Goal: Task Accomplishment & Management: Manage account settings

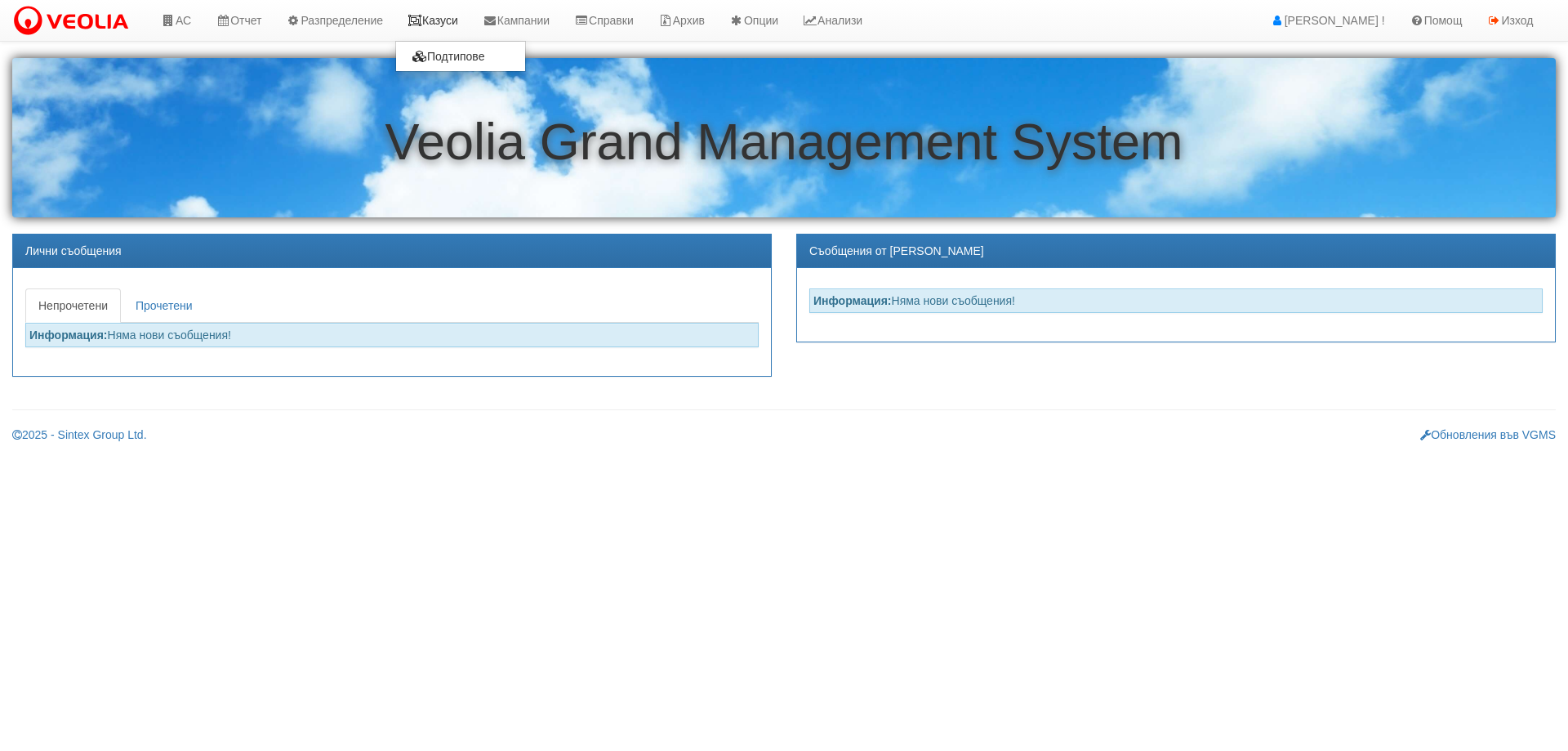
drag, startPoint x: 0, startPoint y: 0, endPoint x: 443, endPoint y: 16, distance: 443.3
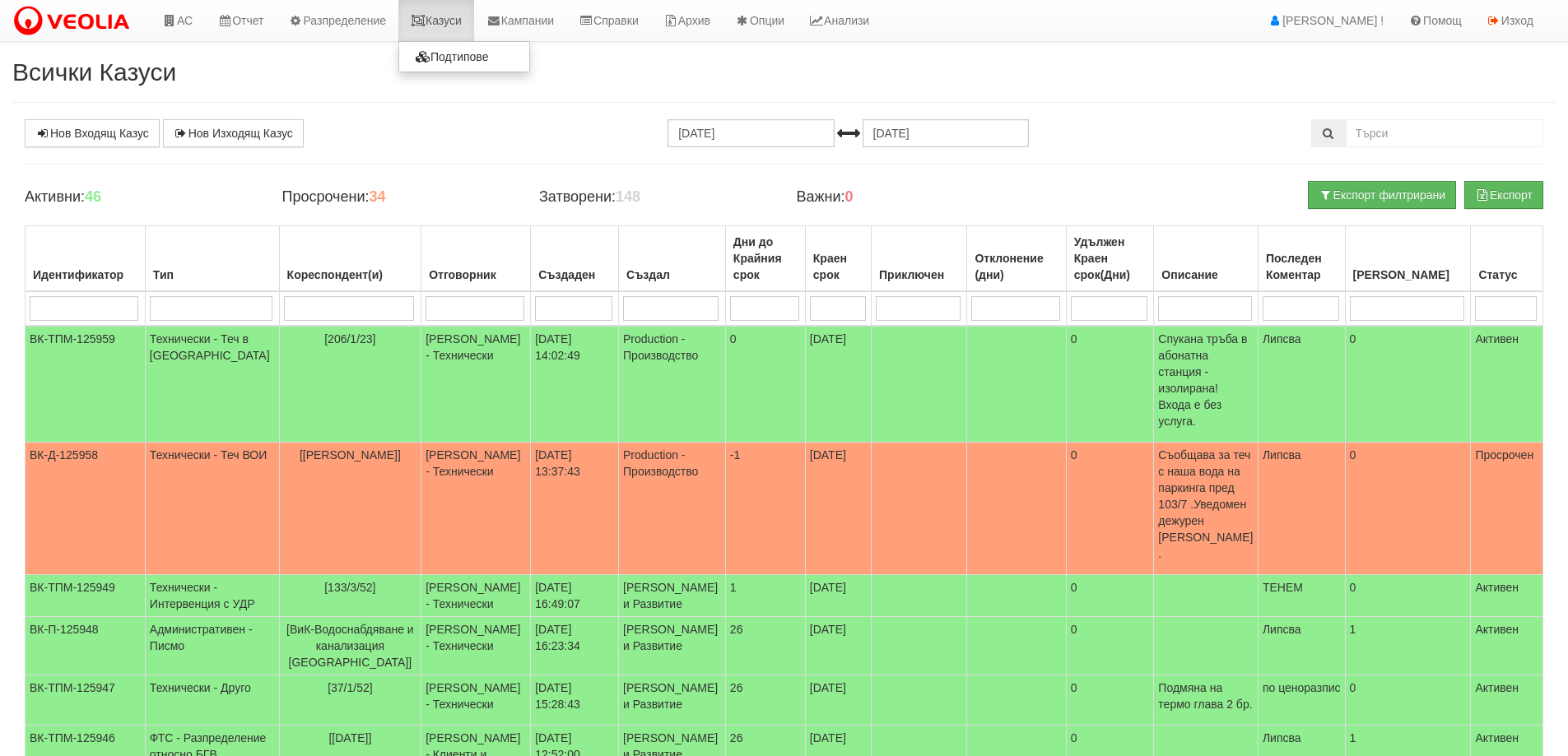
click at [466, 16] on link "Казуси" at bounding box center [435, 21] width 75 height 42
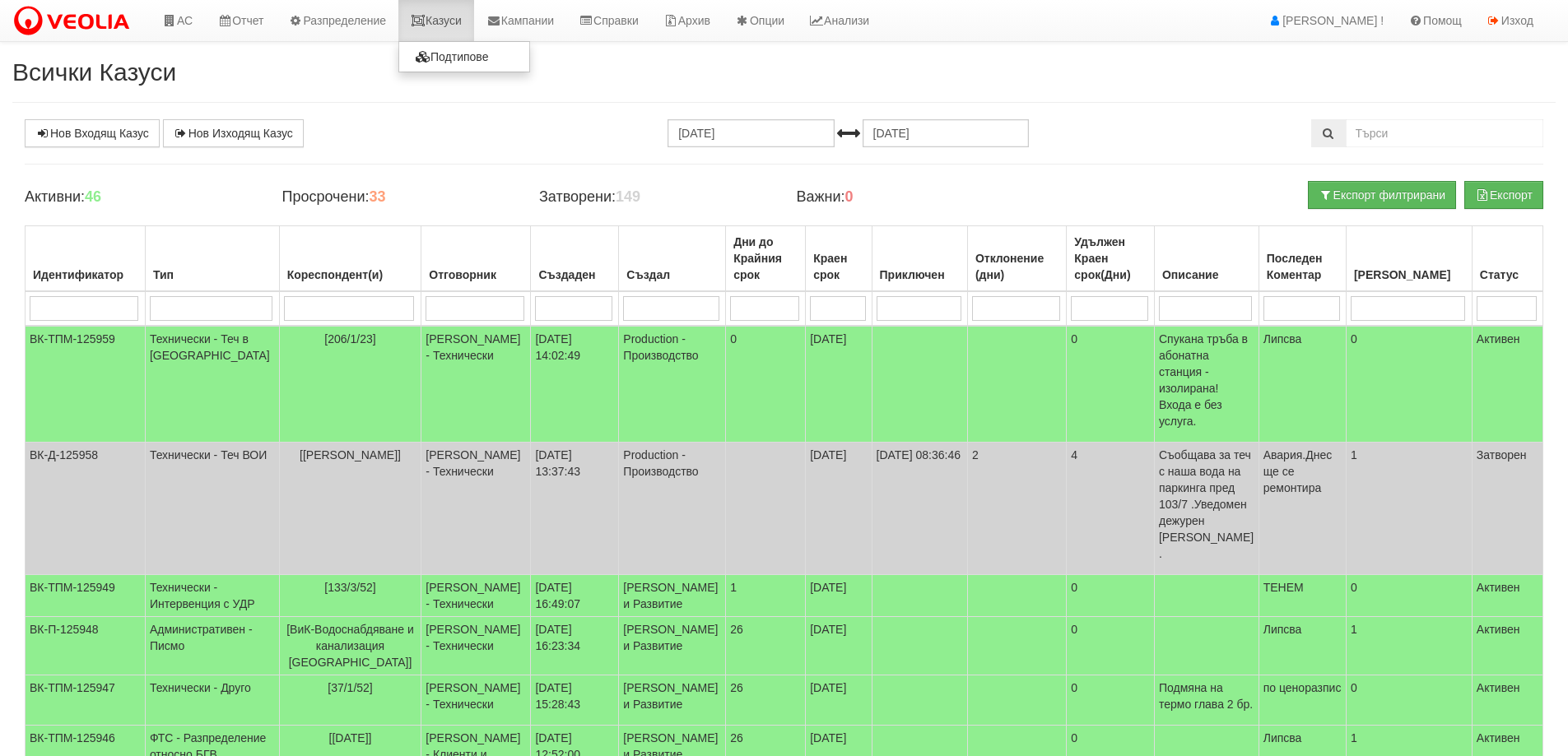
click at [445, 20] on link "Казуси" at bounding box center [435, 21] width 75 height 42
click at [143, 131] on link "Нов Входящ Казус" at bounding box center [93, 133] width 135 height 28
click at [431, 10] on link "Казуси" at bounding box center [435, 21] width 75 height 42
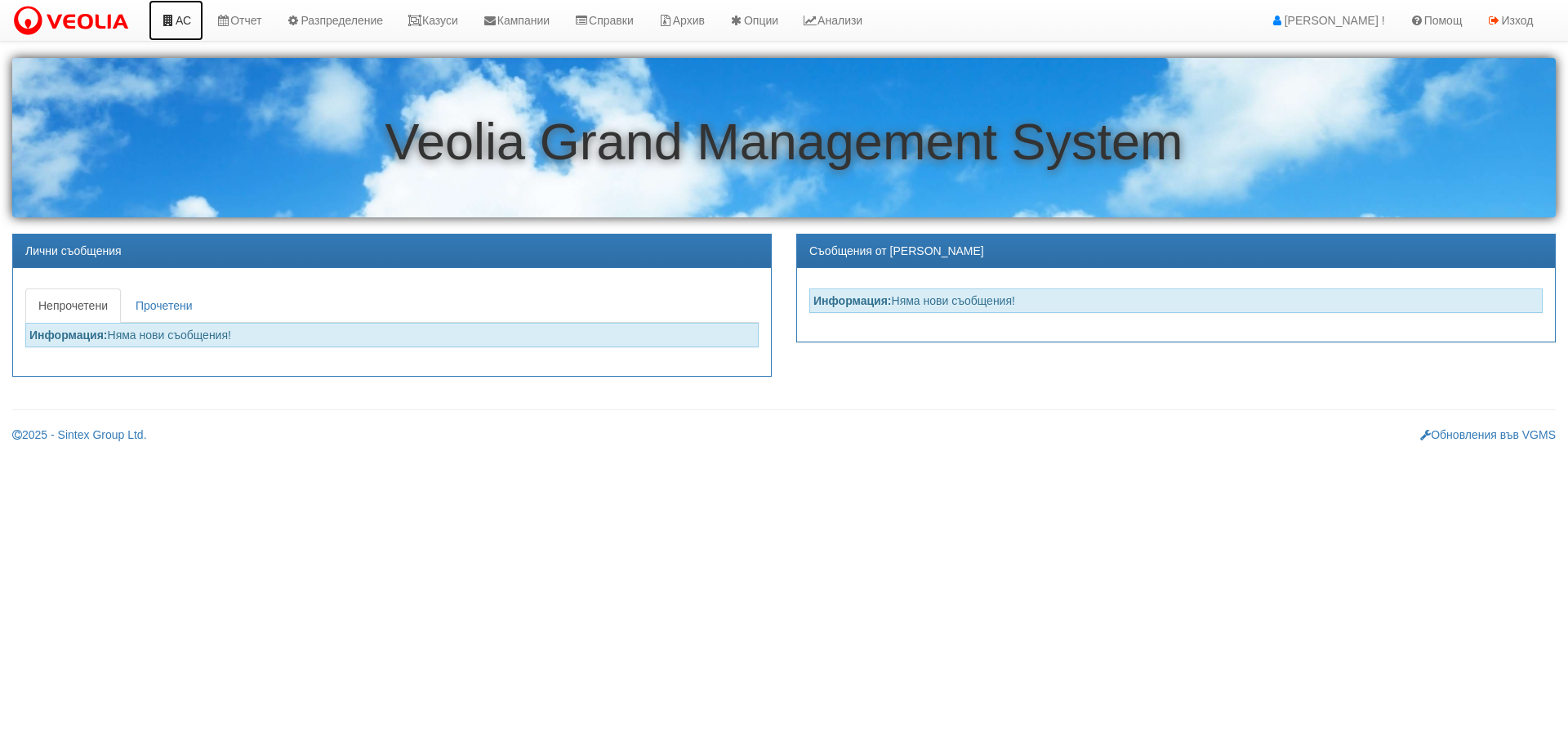
drag, startPoint x: 0, startPoint y: 0, endPoint x: 353, endPoint y: 213, distance: 412.3
click at [181, 14] on link "АС" at bounding box center [176, 21] width 55 height 41
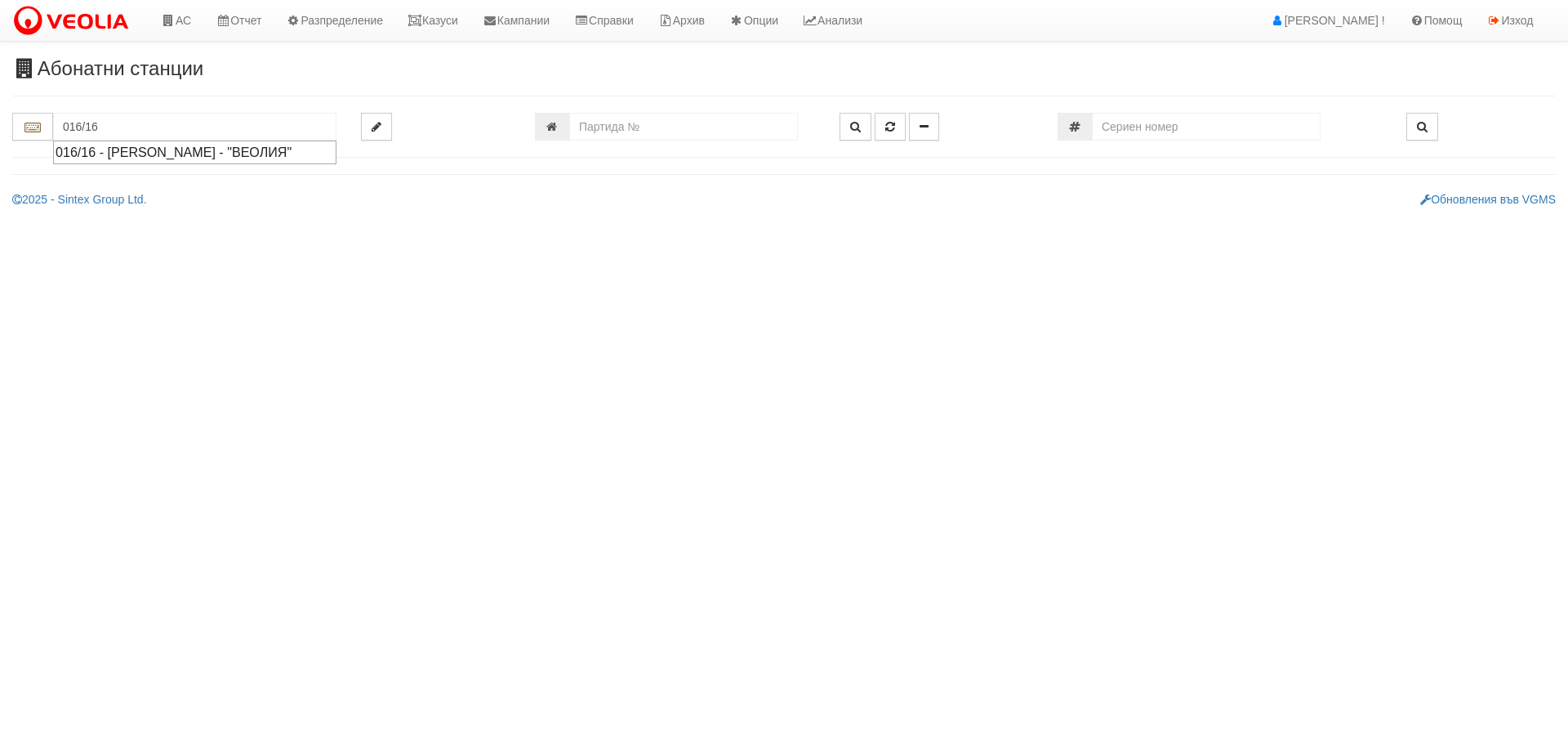
click at [210, 154] on div "016/16 - Орхид Хилс - "ВЕОЛИЯ"" at bounding box center [195, 152] width 278 height 19
type input "016/16 - Орхид Хилс - "ВЕОЛИЯ""
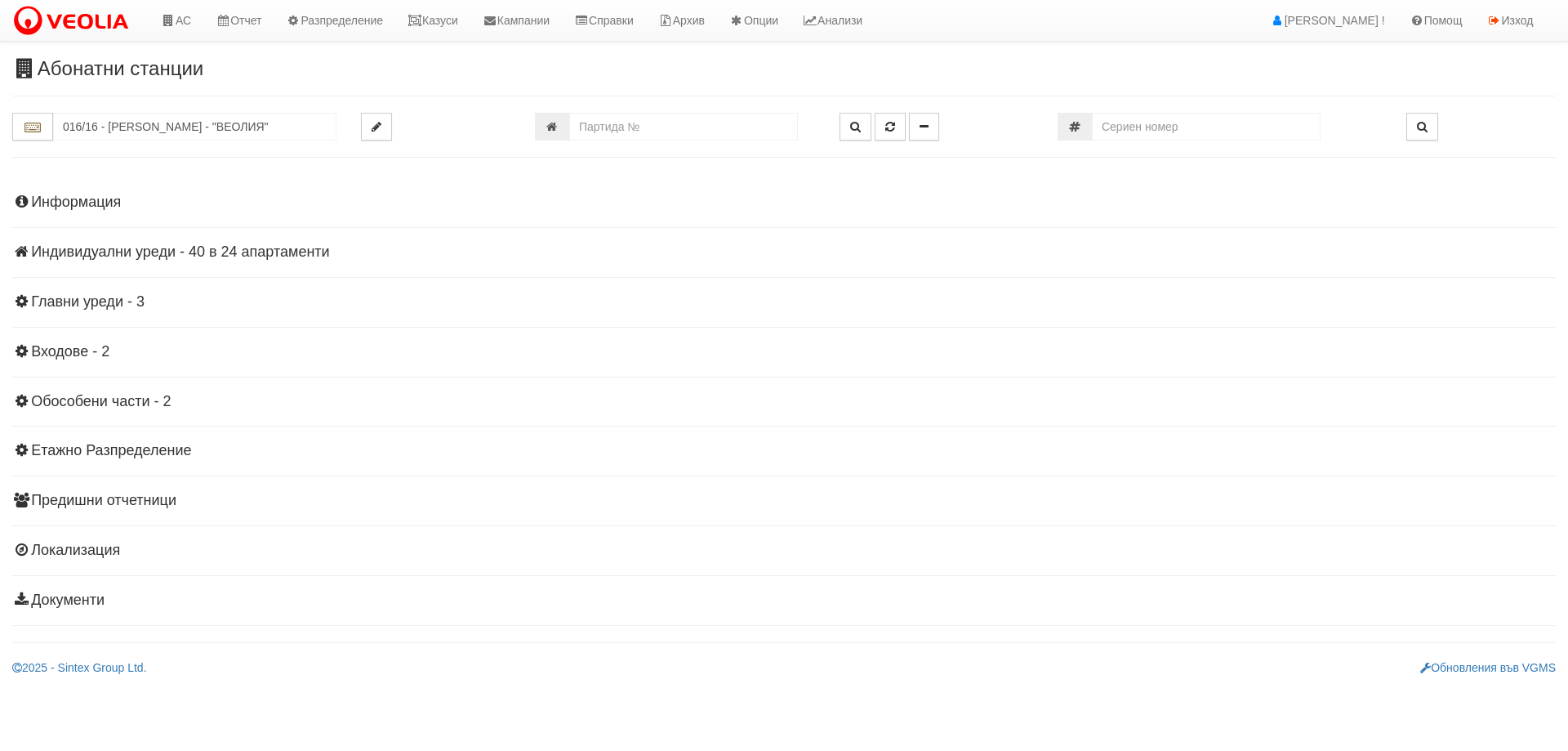
click at [211, 259] on h4 "Индивидуални уреди - 40 в 24 апартаменти" at bounding box center [783, 252] width 1543 height 16
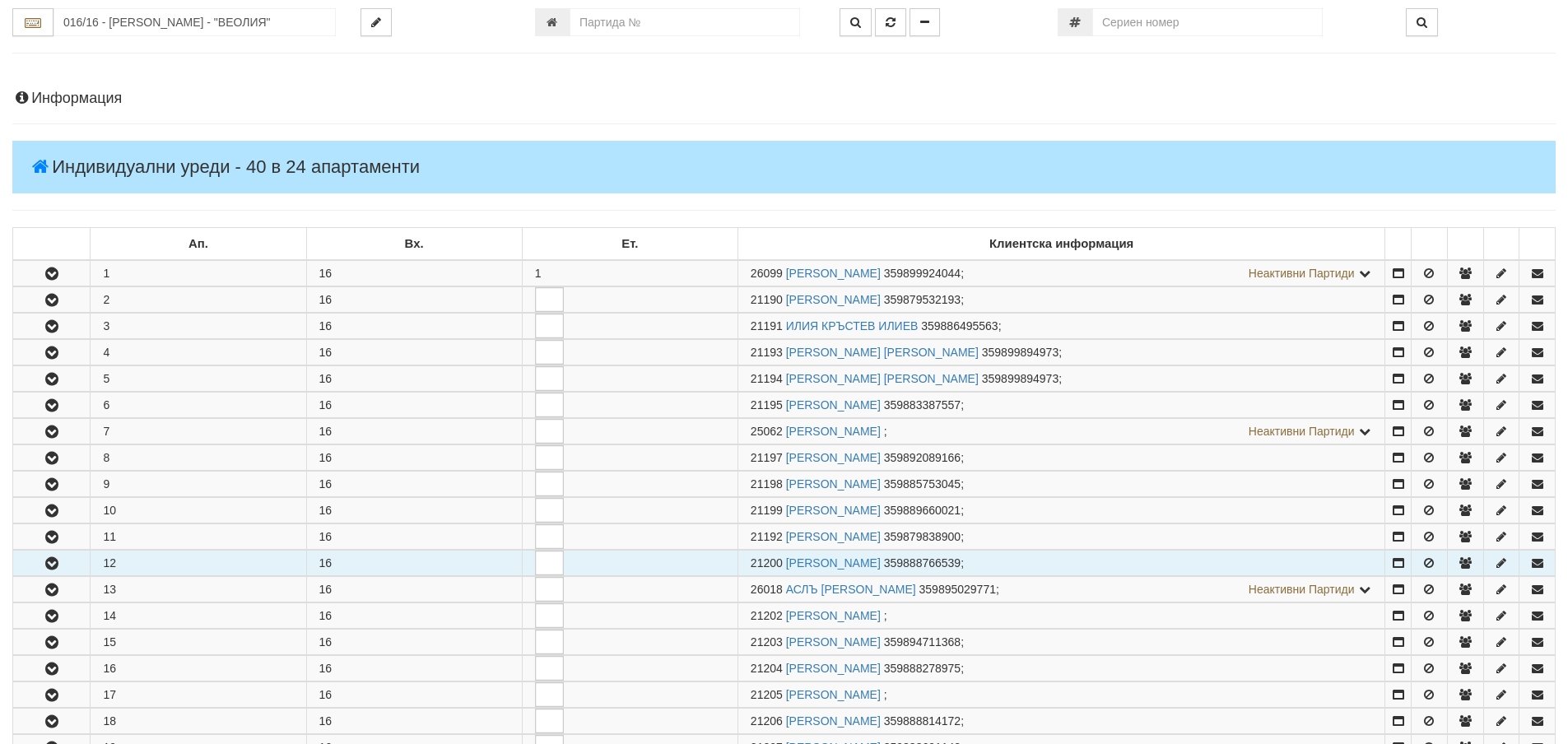
scroll to position [247, 0]
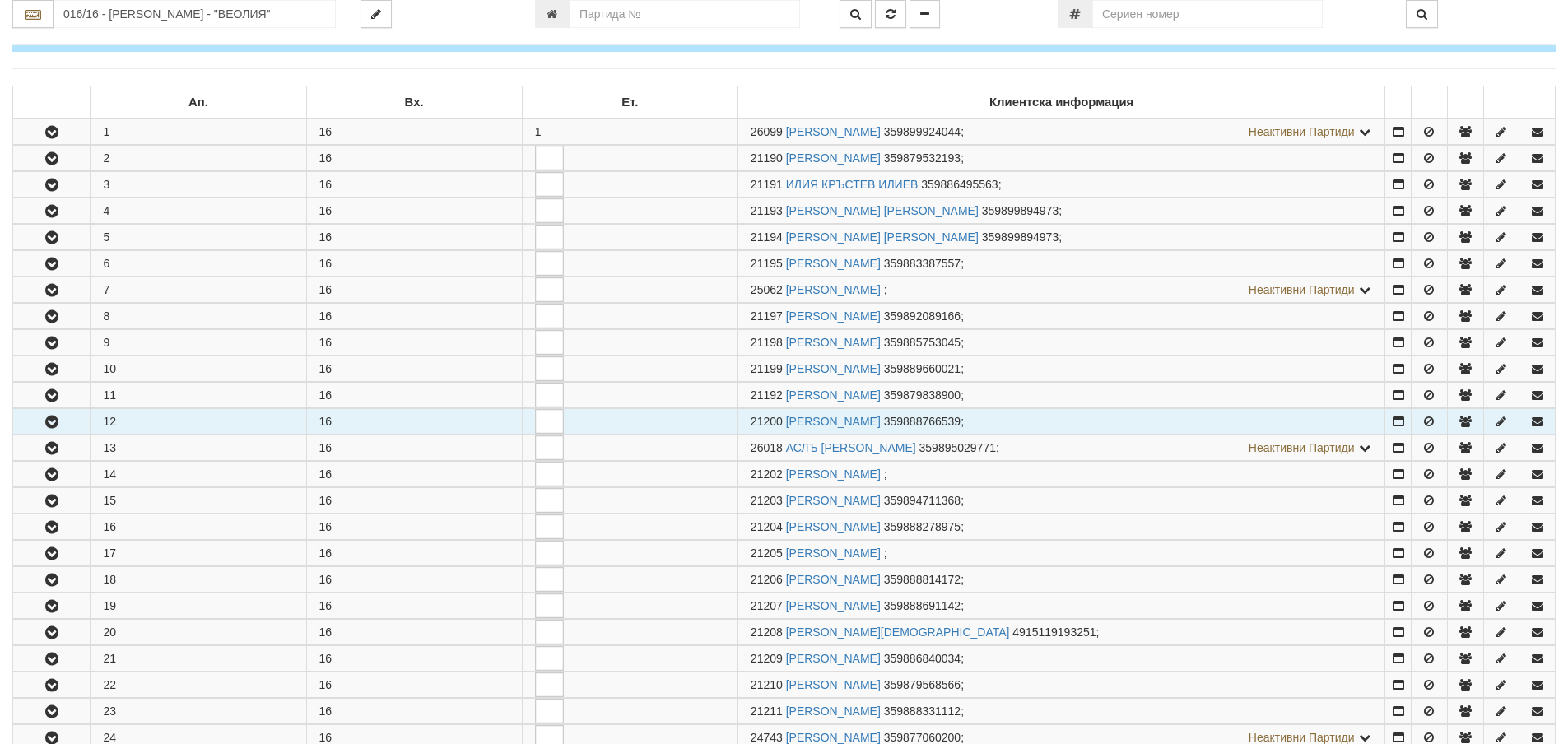
click at [44, 430] on button "button" at bounding box center [51, 421] width 76 height 25
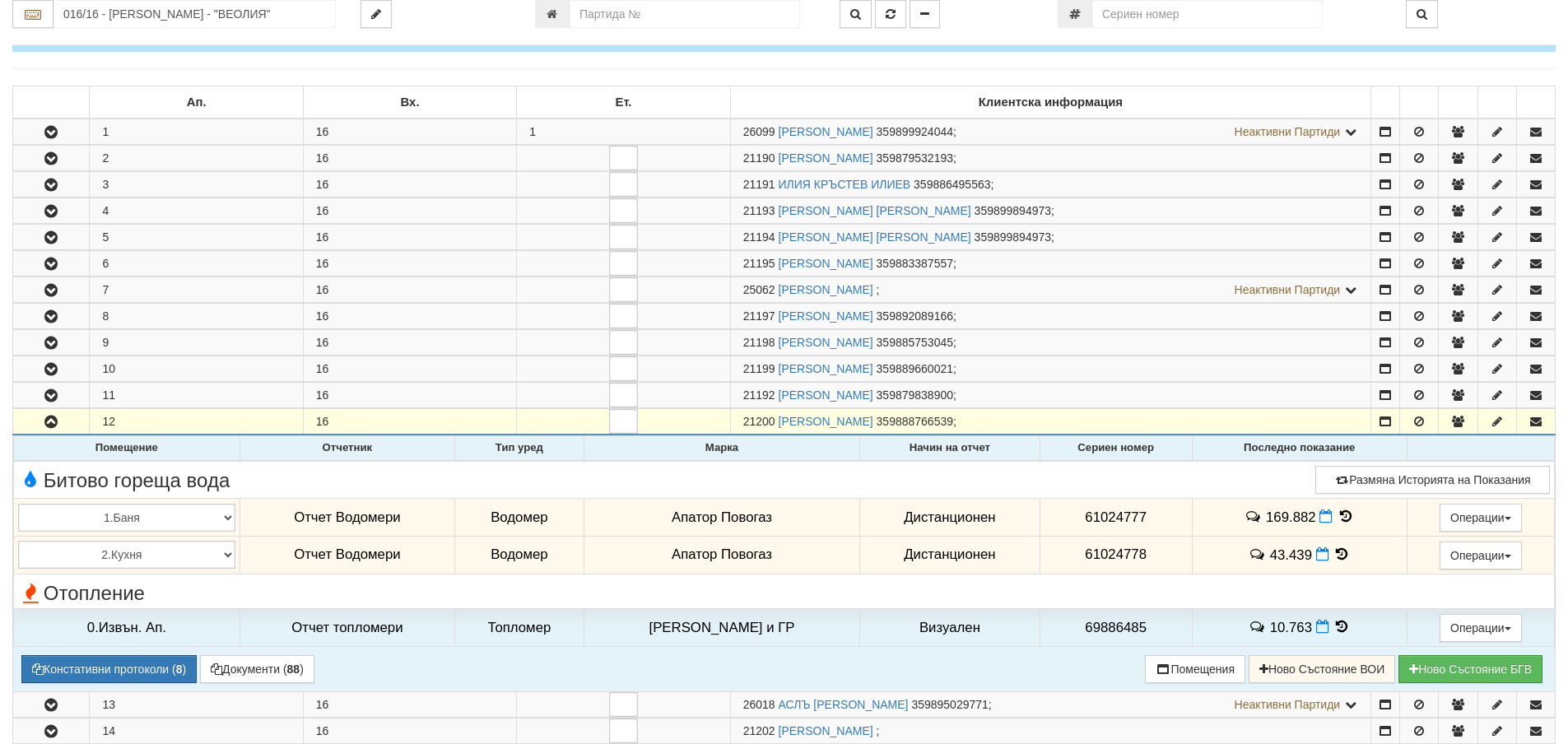
click at [1336, 517] on icon at bounding box center [1345, 516] width 18 height 14
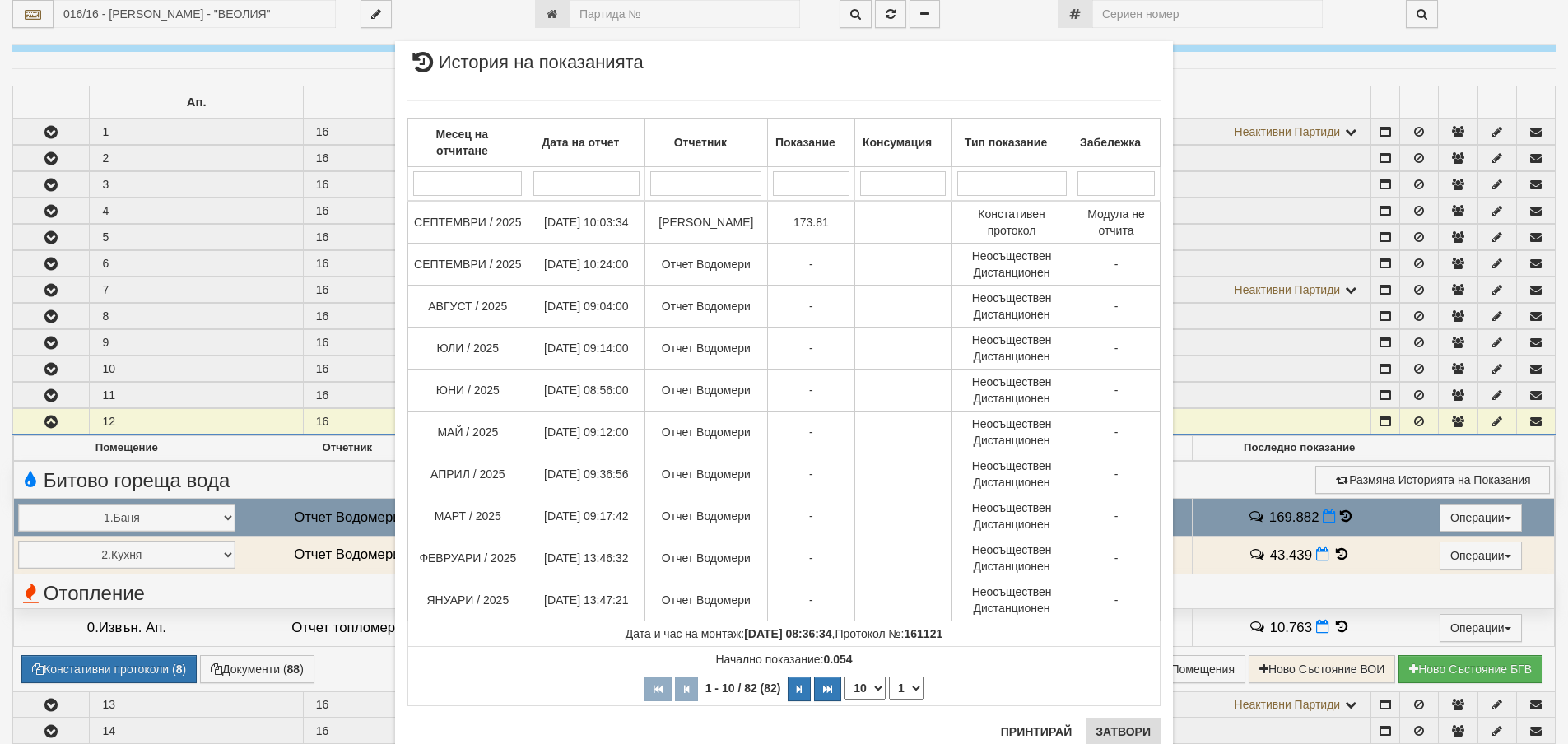
drag, startPoint x: 1078, startPoint y: 730, endPoint x: 1088, endPoint y: 731, distance: 10.0
click at [1079, 730] on div "Принтирай Затвори" at bounding box center [1076, 737] width 170 height 39
click at [1099, 733] on button "Затвори" at bounding box center [1122, 731] width 75 height 26
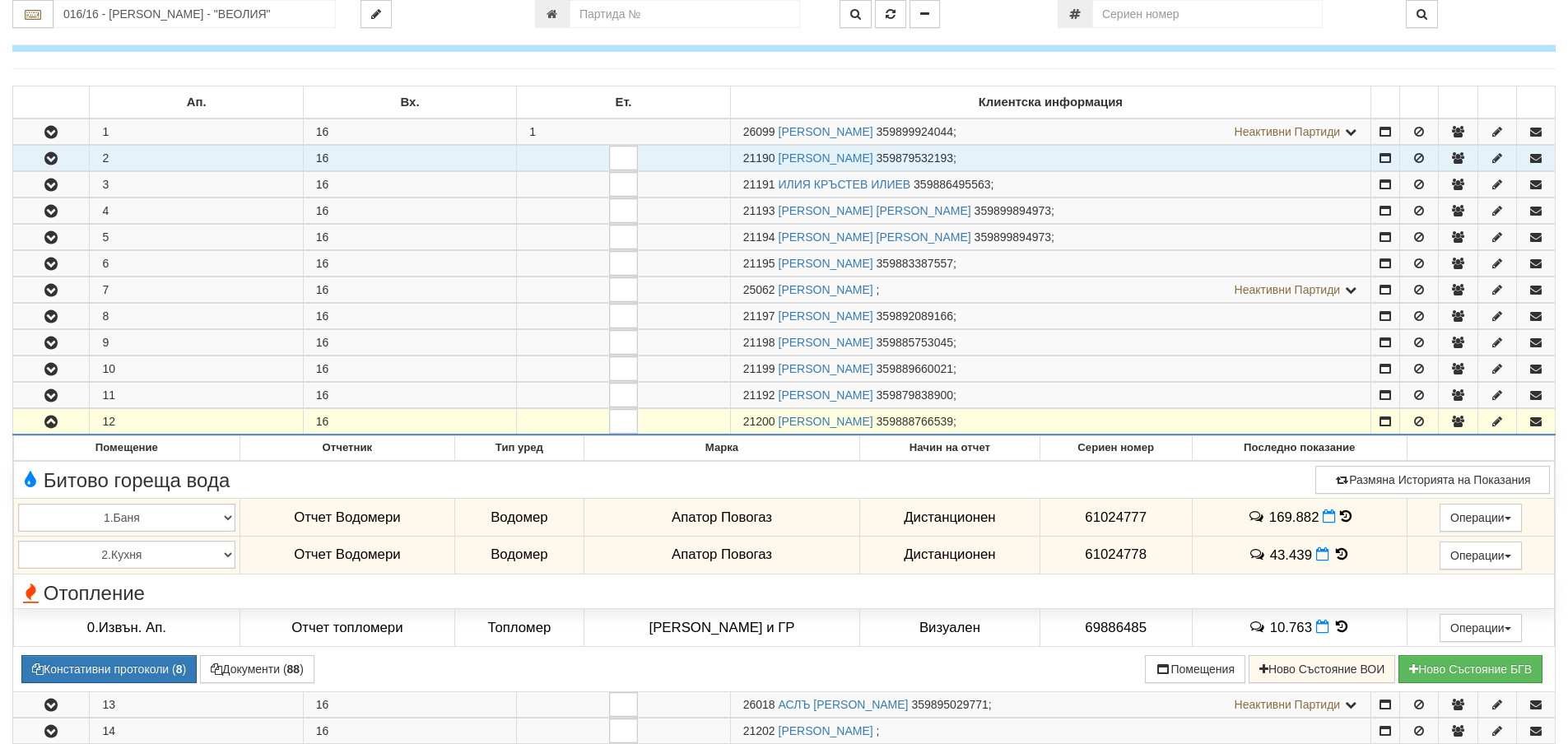
click at [61, 159] on button "button" at bounding box center [50, 157] width 75 height 25
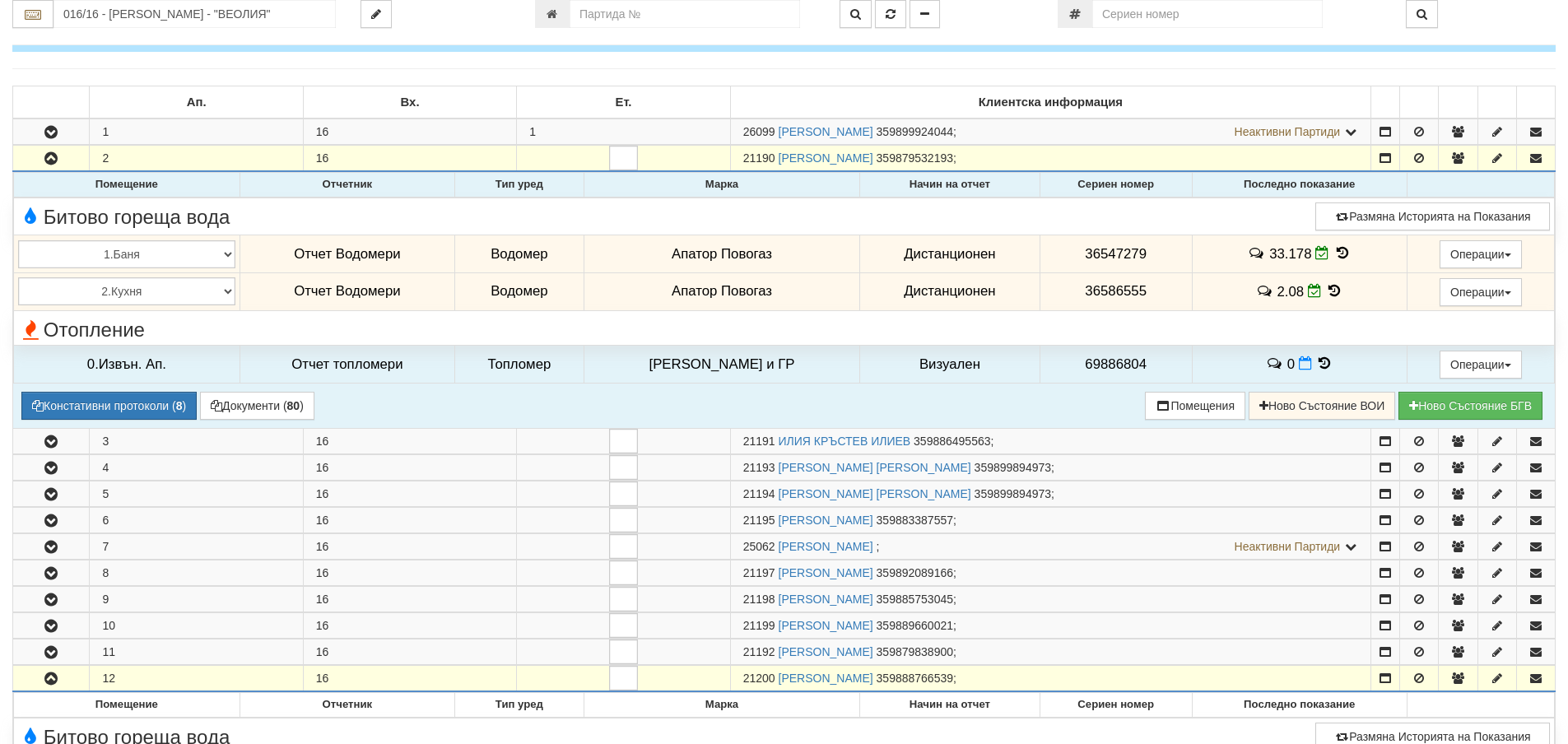
click at [1327, 293] on icon at bounding box center [1334, 291] width 18 height 14
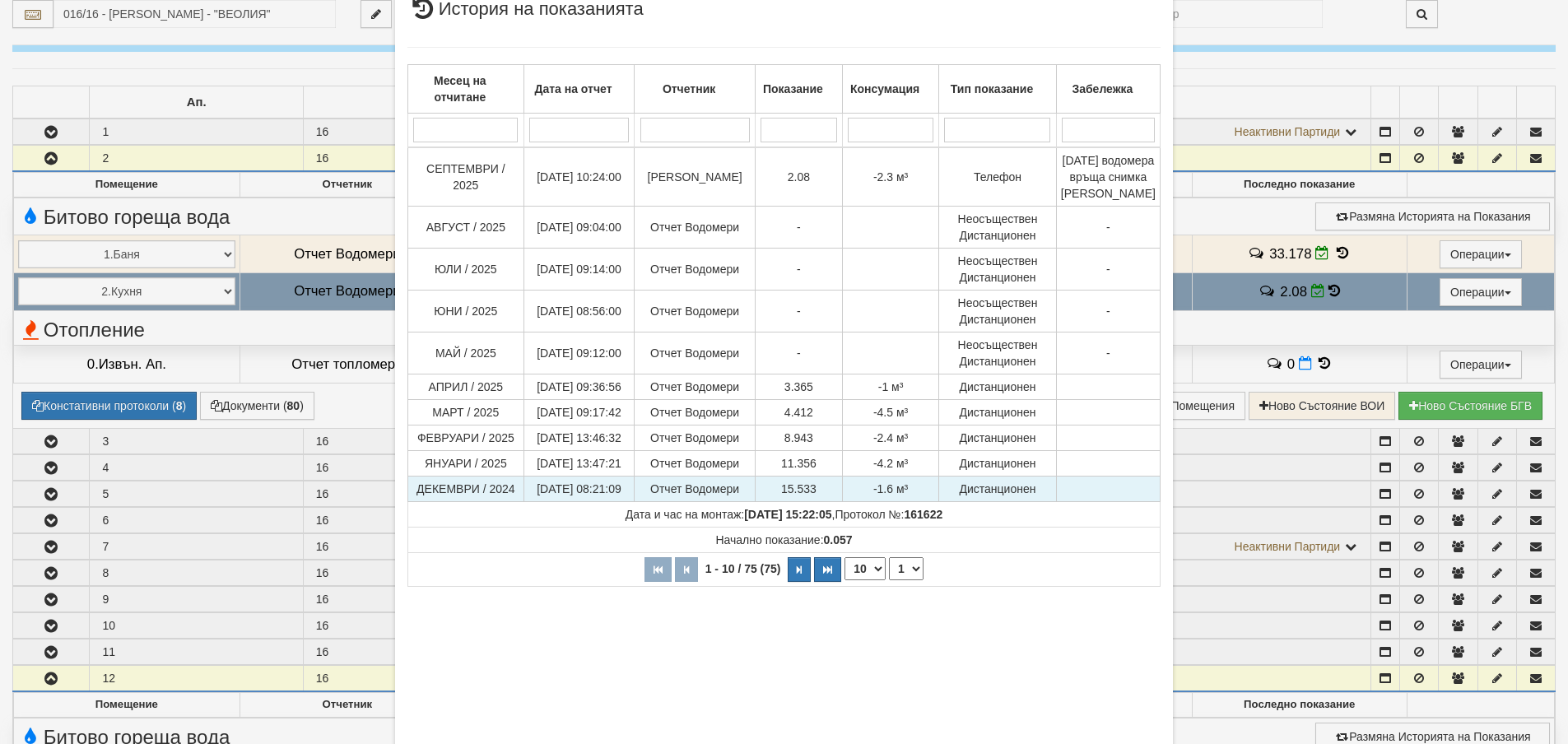
scroll to position [82, 0]
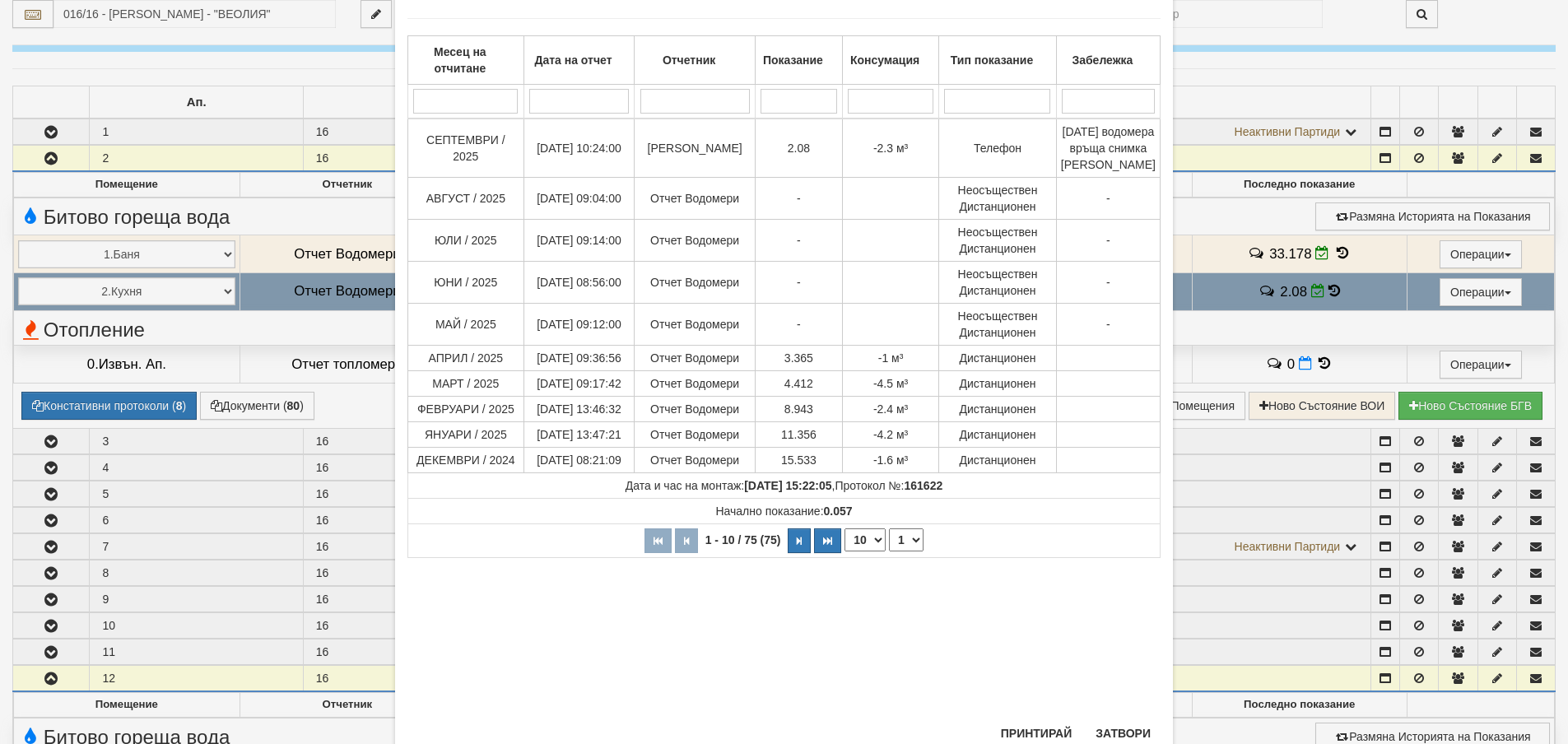
click at [861, 551] on select "10 20 30 40" at bounding box center [865, 540] width 42 height 23
select select "40"
click at [845, 551] on select "10 20 30 40" at bounding box center [865, 540] width 42 height 23
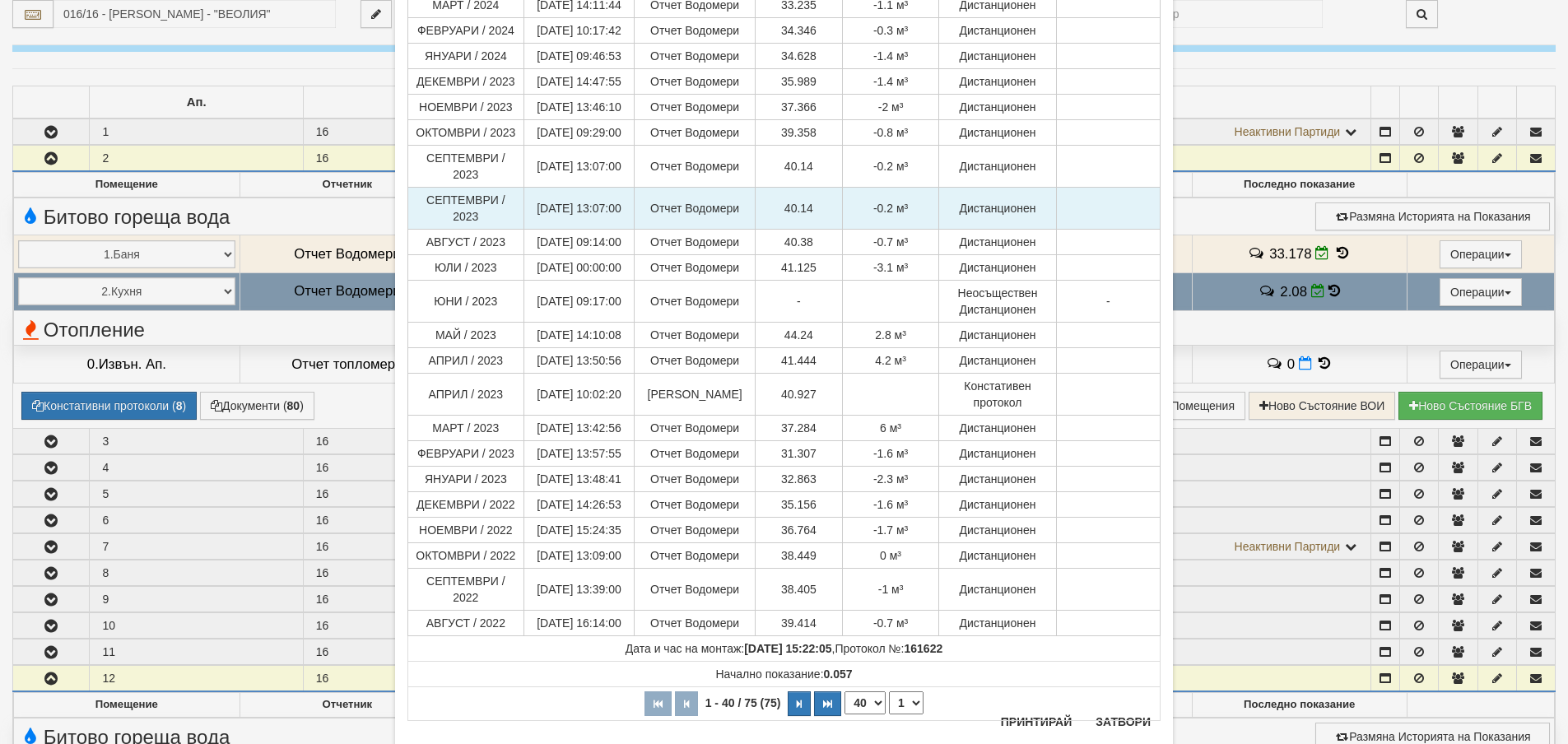
scroll to position [828, 0]
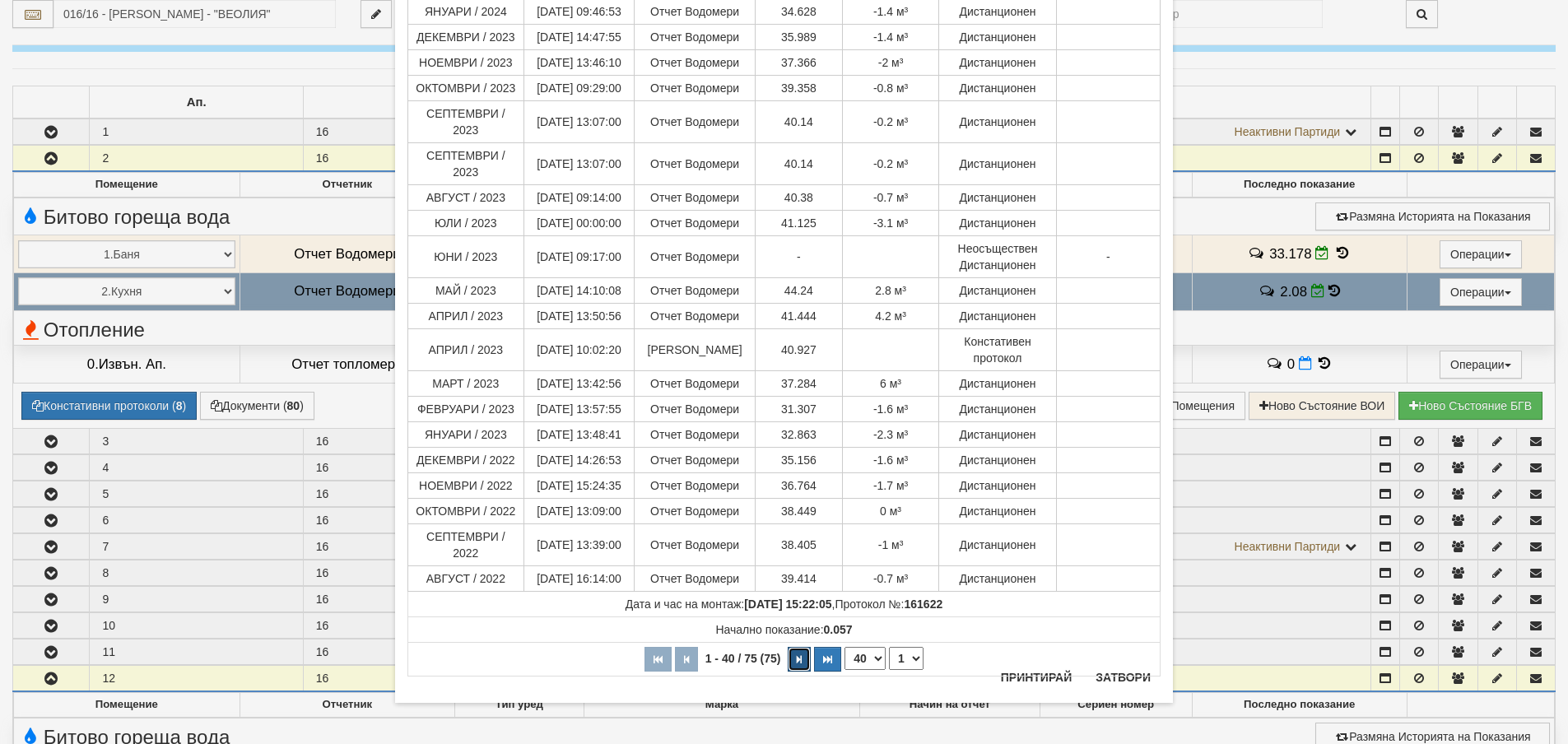
click at [800, 646] on button "button" at bounding box center [799, 658] width 23 height 25
select select "2"
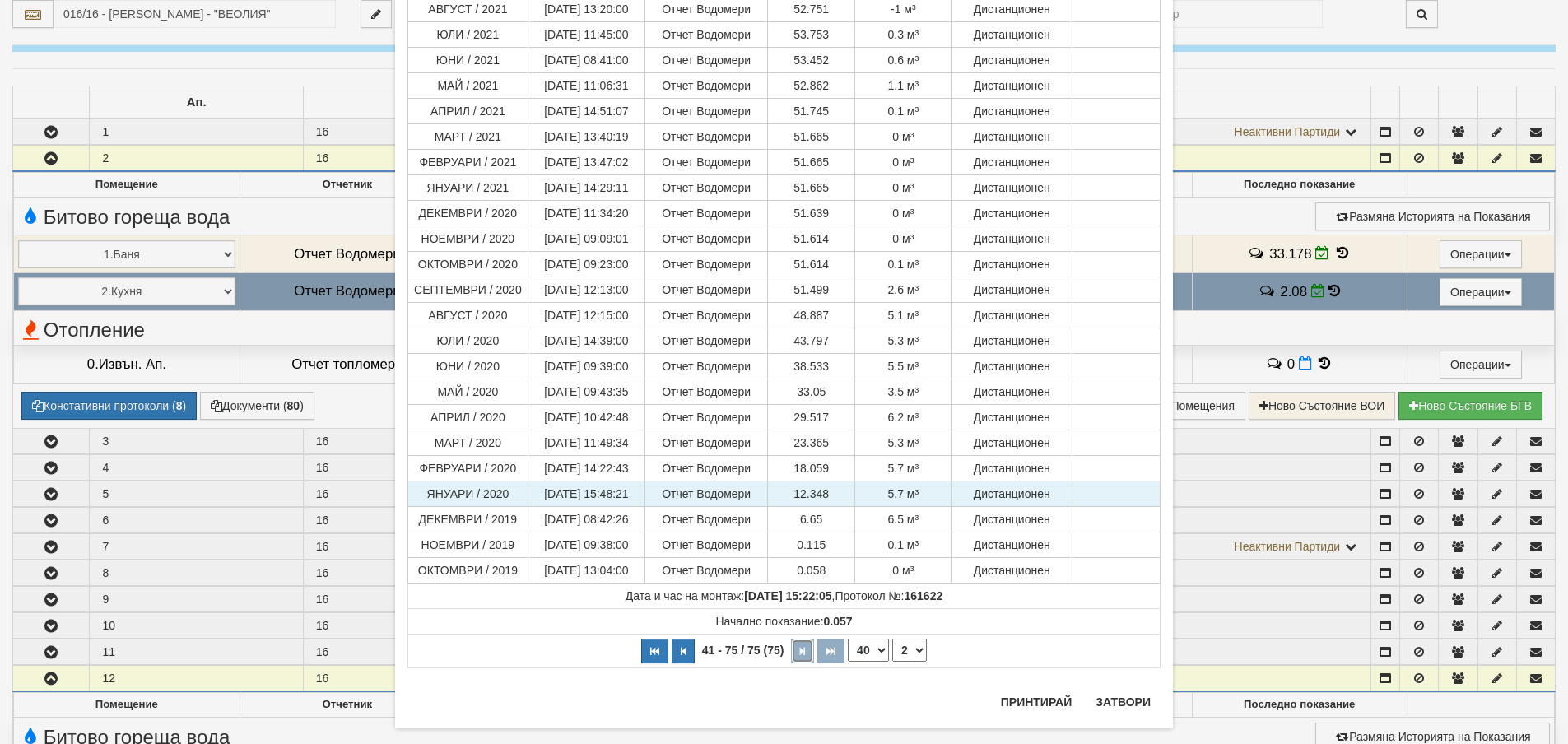
scroll to position [568, 0]
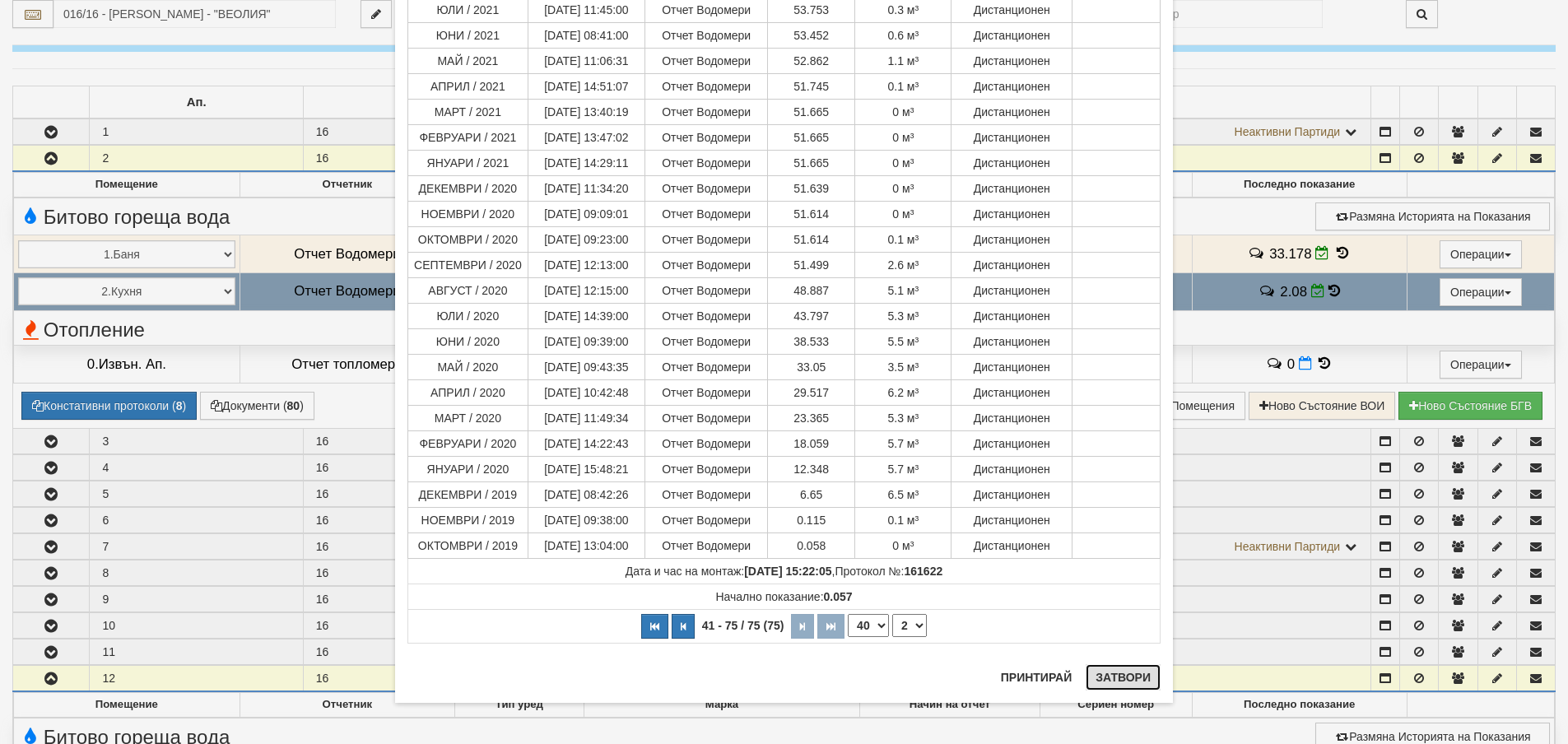
drag, startPoint x: 1096, startPoint y: 681, endPoint x: 973, endPoint y: 615, distance: 139.6
click at [1096, 681] on button "Затвори" at bounding box center [1122, 677] width 75 height 26
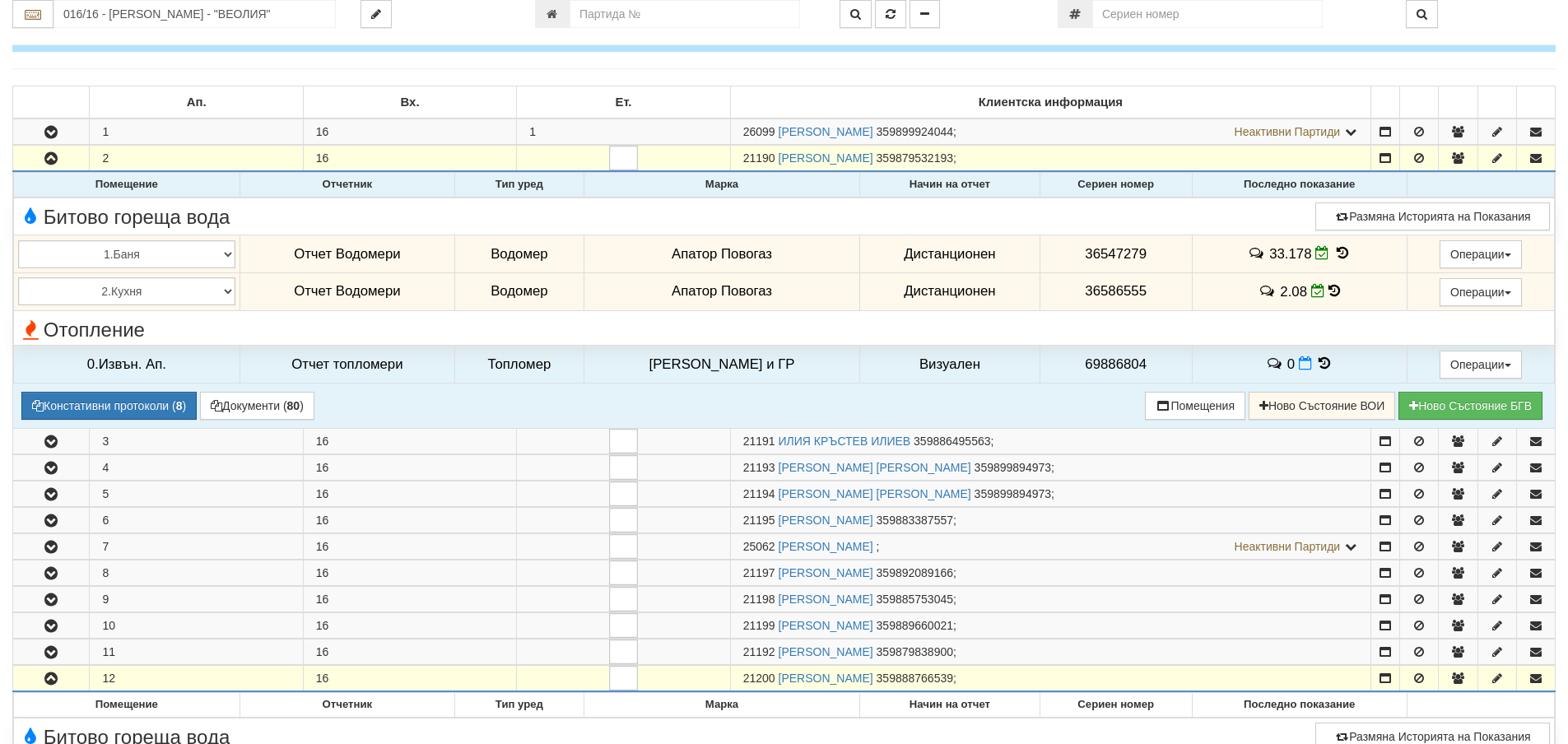
click at [1333, 292] on td "2.08" at bounding box center [1299, 292] width 215 height 38
click at [1330, 290] on icon at bounding box center [1333, 291] width 11 height 14
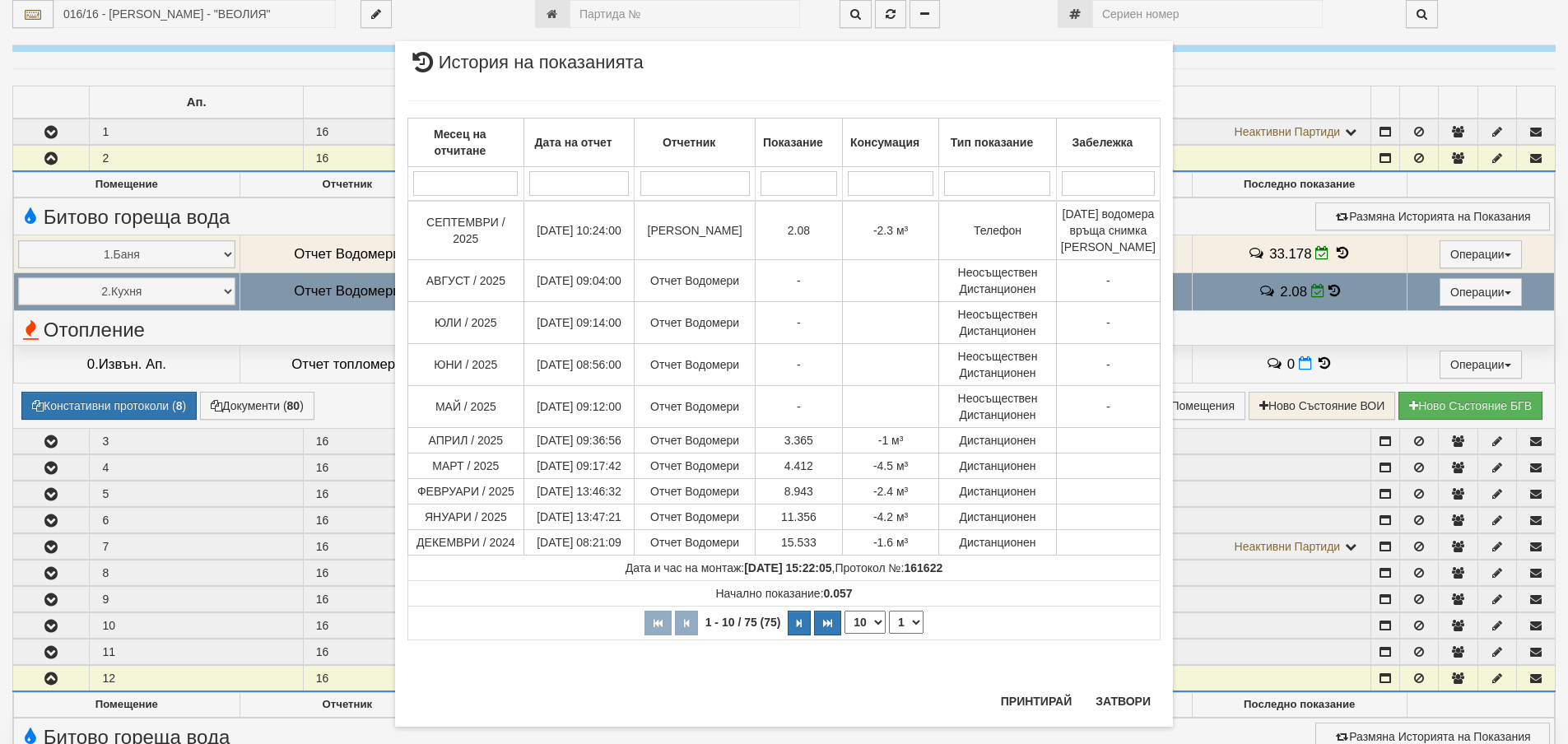
click at [864, 633] on select "10 20 30 40" at bounding box center [865, 622] width 42 height 23
select select "40"
click at [845, 633] on select "10 20 30 40" at bounding box center [865, 622] width 42 height 23
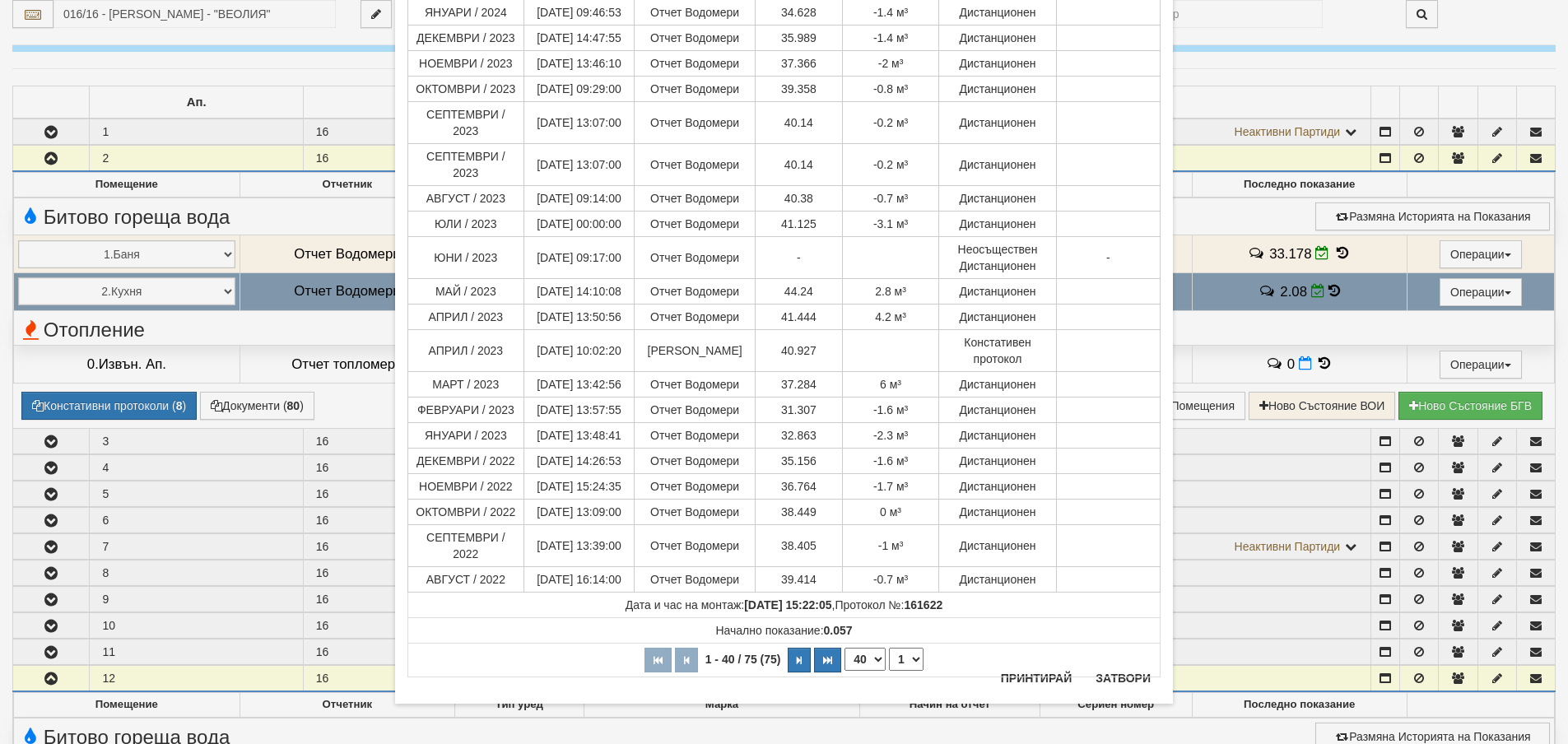
scroll to position [828, 0]
drag, startPoint x: 1107, startPoint y: 675, endPoint x: 1073, endPoint y: 623, distance: 62.1
click at [1107, 673] on button "Затвори" at bounding box center [1122, 677] width 75 height 26
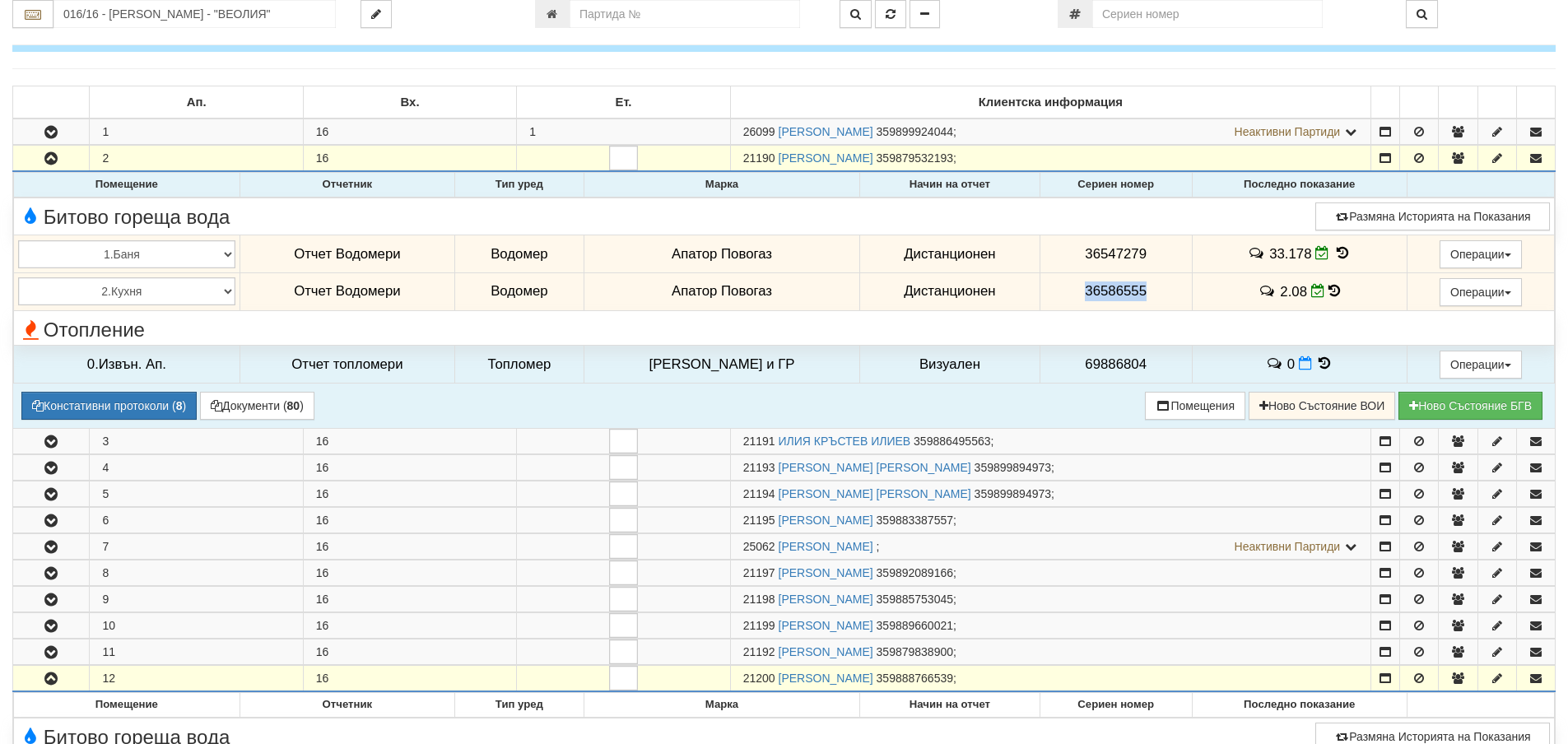
drag, startPoint x: 1153, startPoint y: 291, endPoint x: 1032, endPoint y: 293, distance: 121.0
click at [1039, 293] on td "36586555" at bounding box center [1115, 292] width 152 height 38
click at [1170, 294] on td "36586555" at bounding box center [1115, 292] width 152 height 38
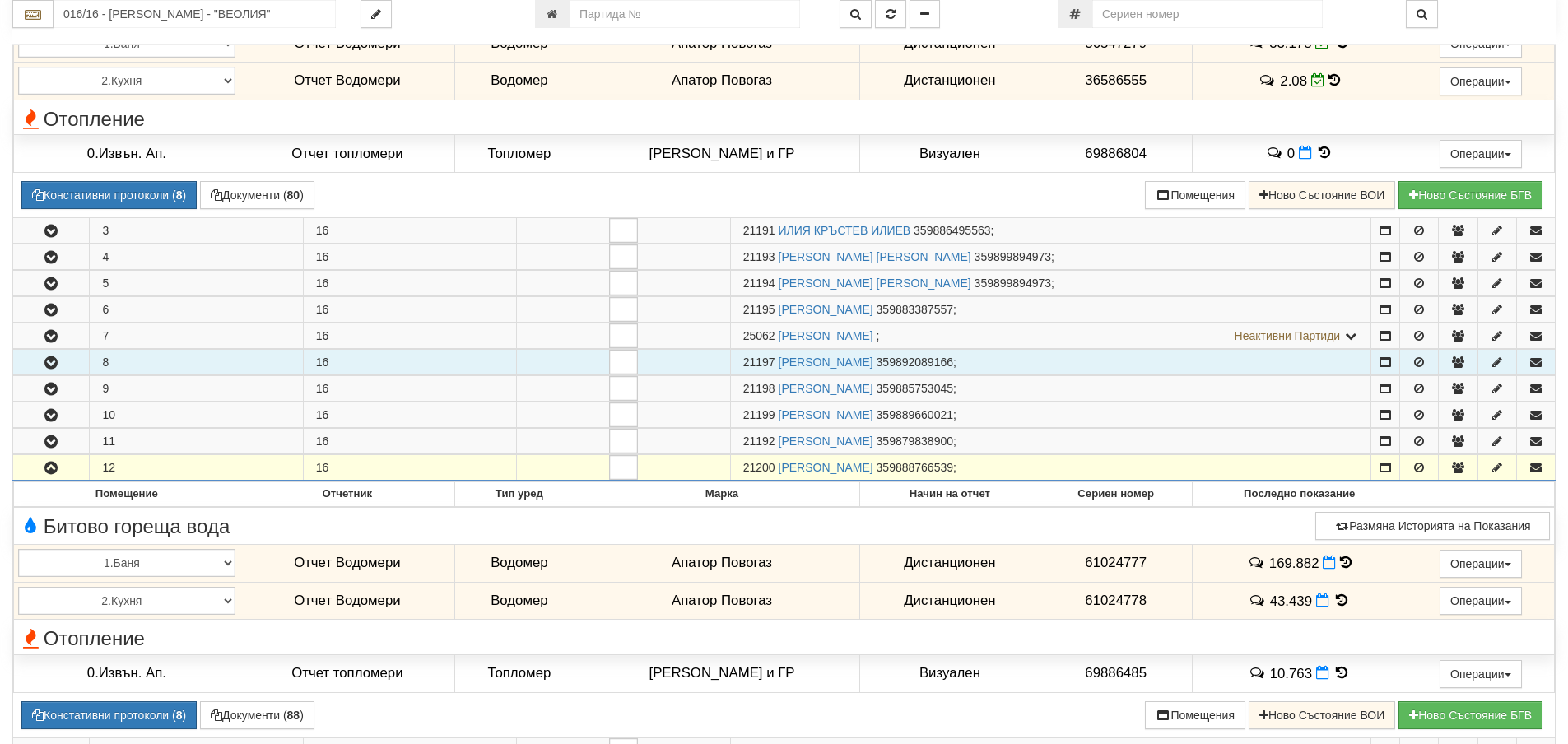
scroll to position [576, 0]
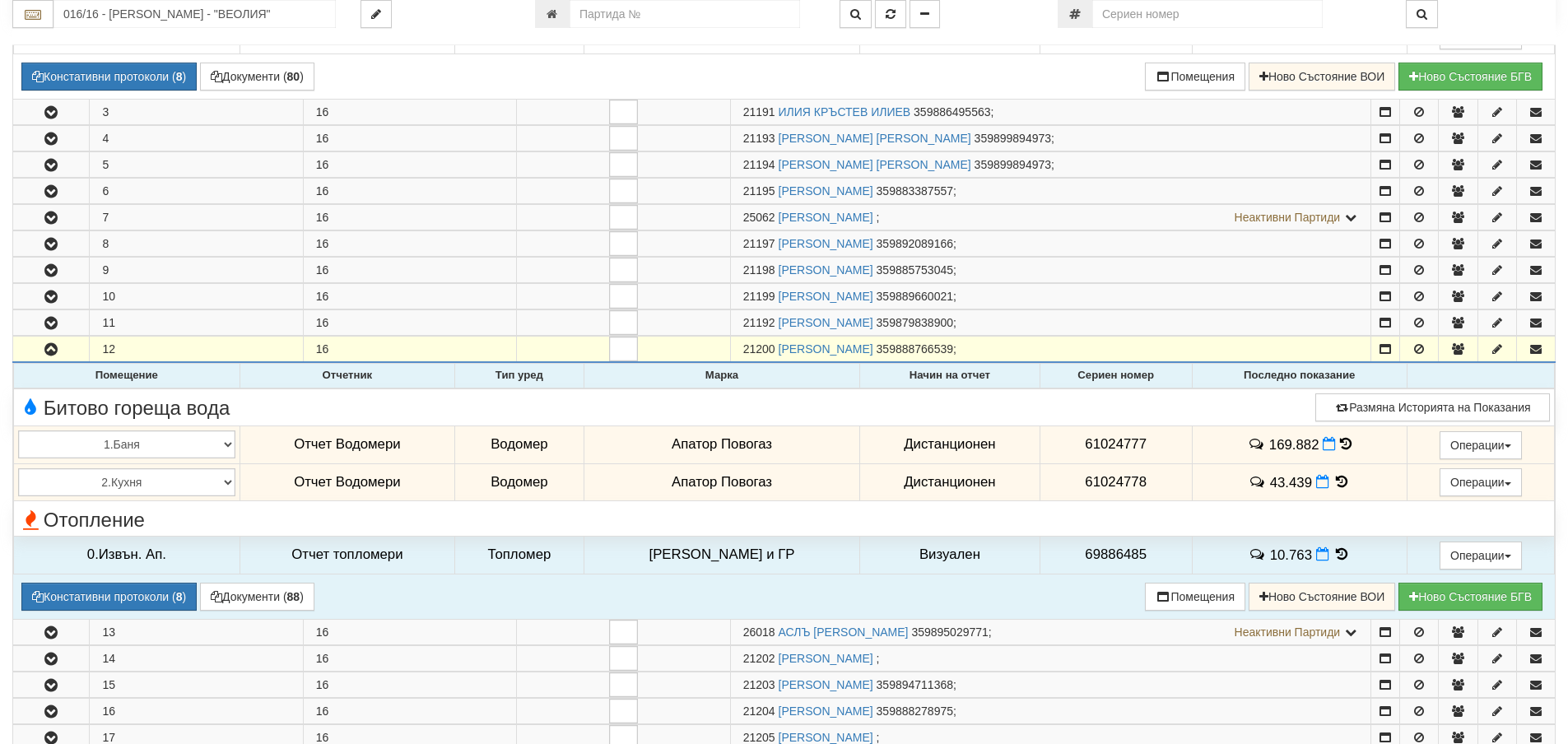
click at [1340, 447] on icon at bounding box center [1345, 444] width 11 height 14
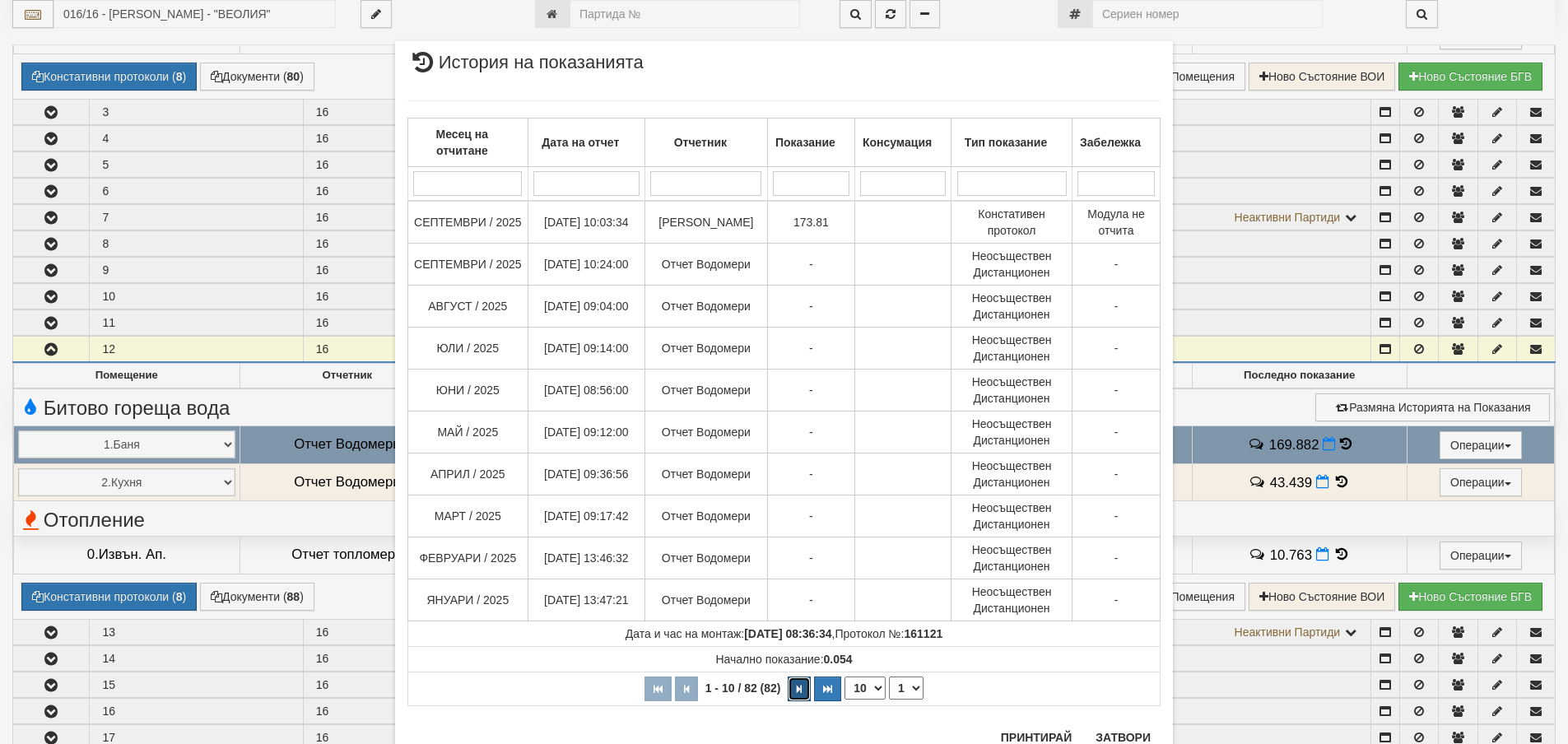
click at [800, 693] on button "button" at bounding box center [799, 689] width 23 height 25
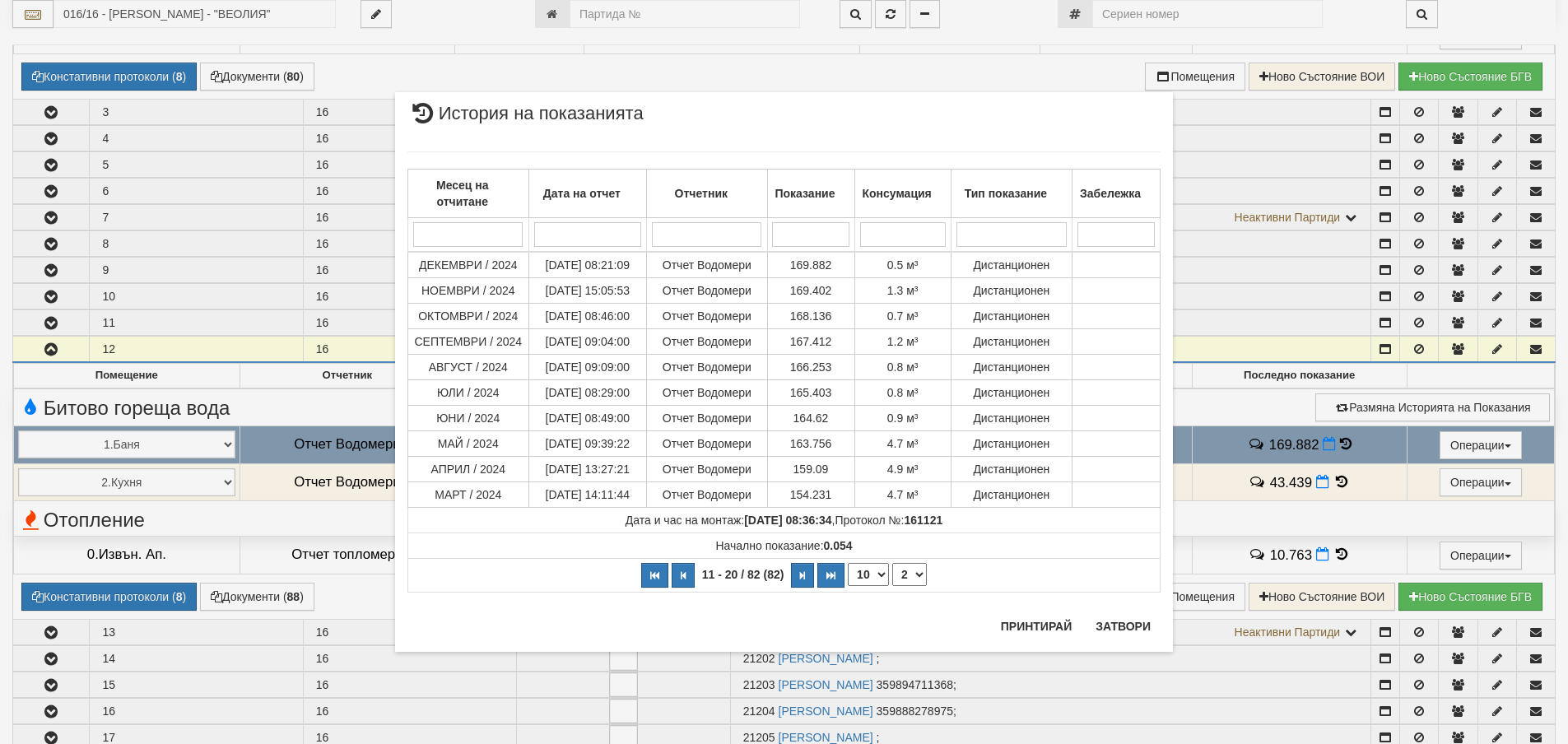
click at [636, 587] on th "11 - 20 / 82 (82) 10 20 30 40 1 2 3 4 5 6 7 8 9" at bounding box center [784, 574] width 752 height 34
click at [675, 568] on button "button" at bounding box center [683, 574] width 23 height 25
select select "1"
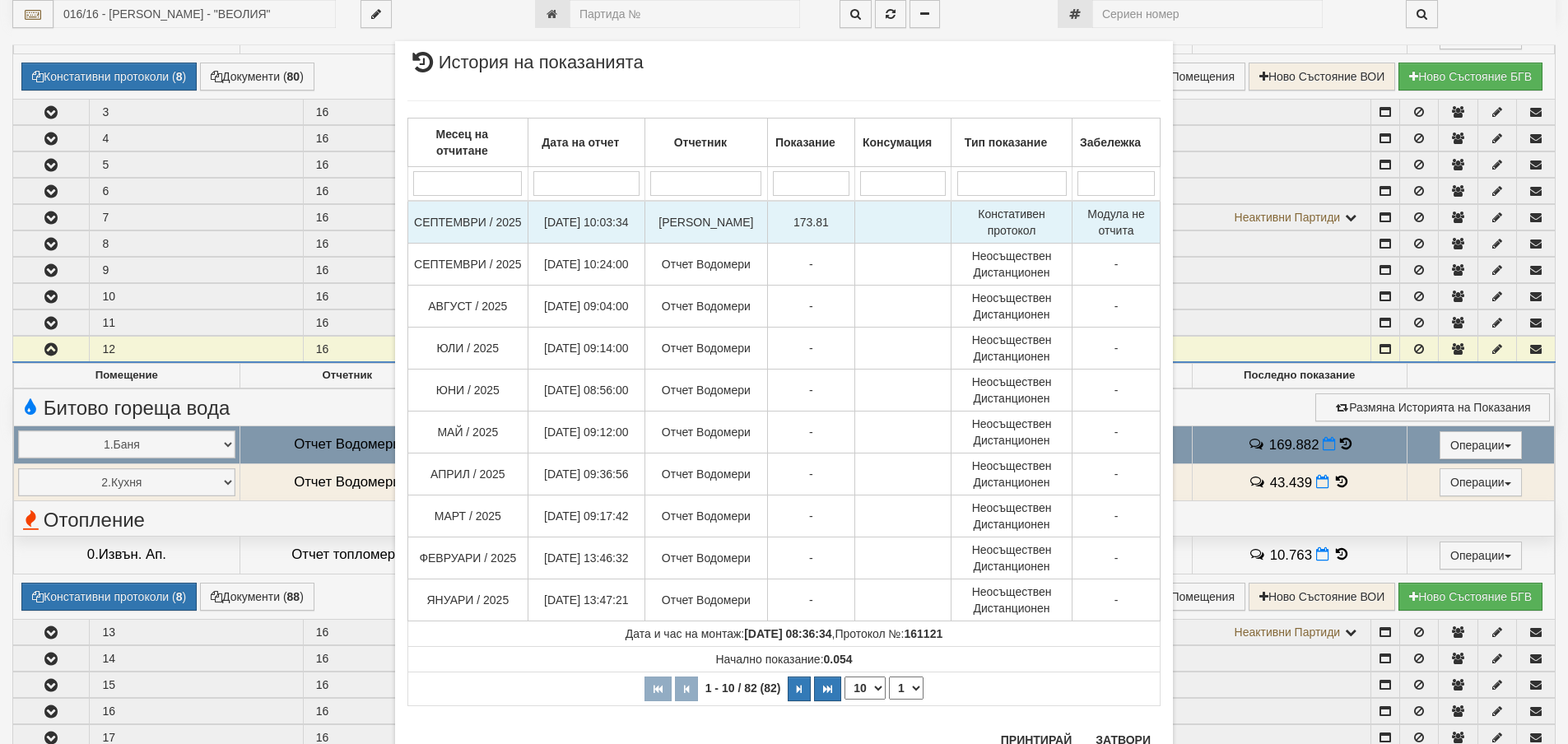
drag, startPoint x: 833, startPoint y: 222, endPoint x: 736, endPoint y: 221, distance: 97.0
click at [736, 221] on tr "СЕПТЕМВРИ / 2025 11/10/2025 10:03:34 Стефка Колева 173.81 Констативен протокол …" at bounding box center [784, 221] width 752 height 42
drag, startPoint x: 777, startPoint y: 218, endPoint x: 814, endPoint y: 208, distance: 38.3
click at [814, 208] on td "173.81" at bounding box center [810, 221] width 87 height 42
drag, startPoint x: 826, startPoint y: 219, endPoint x: 802, endPoint y: 223, distance: 24.3
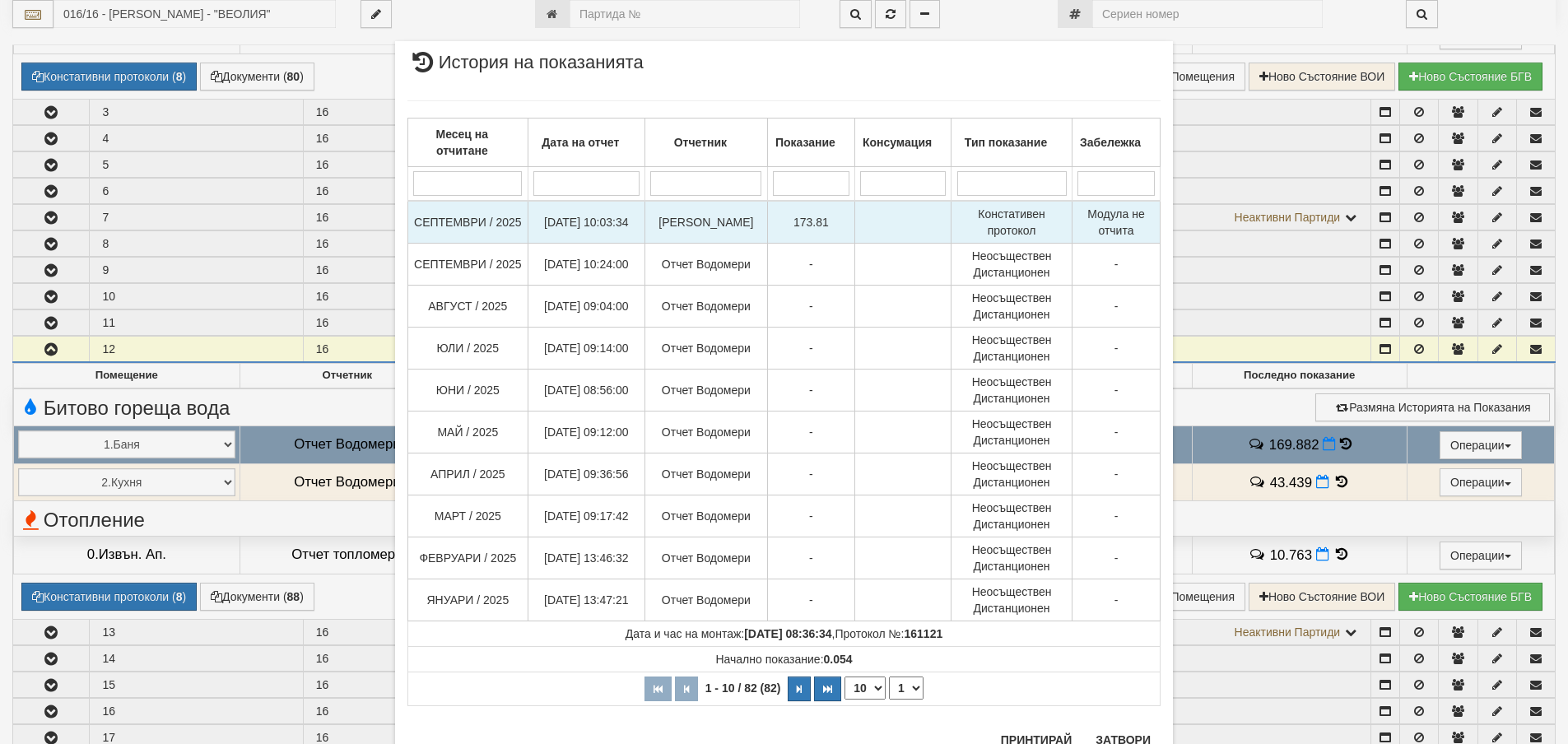
click at [774, 226] on td "173.81" at bounding box center [810, 221] width 87 height 42
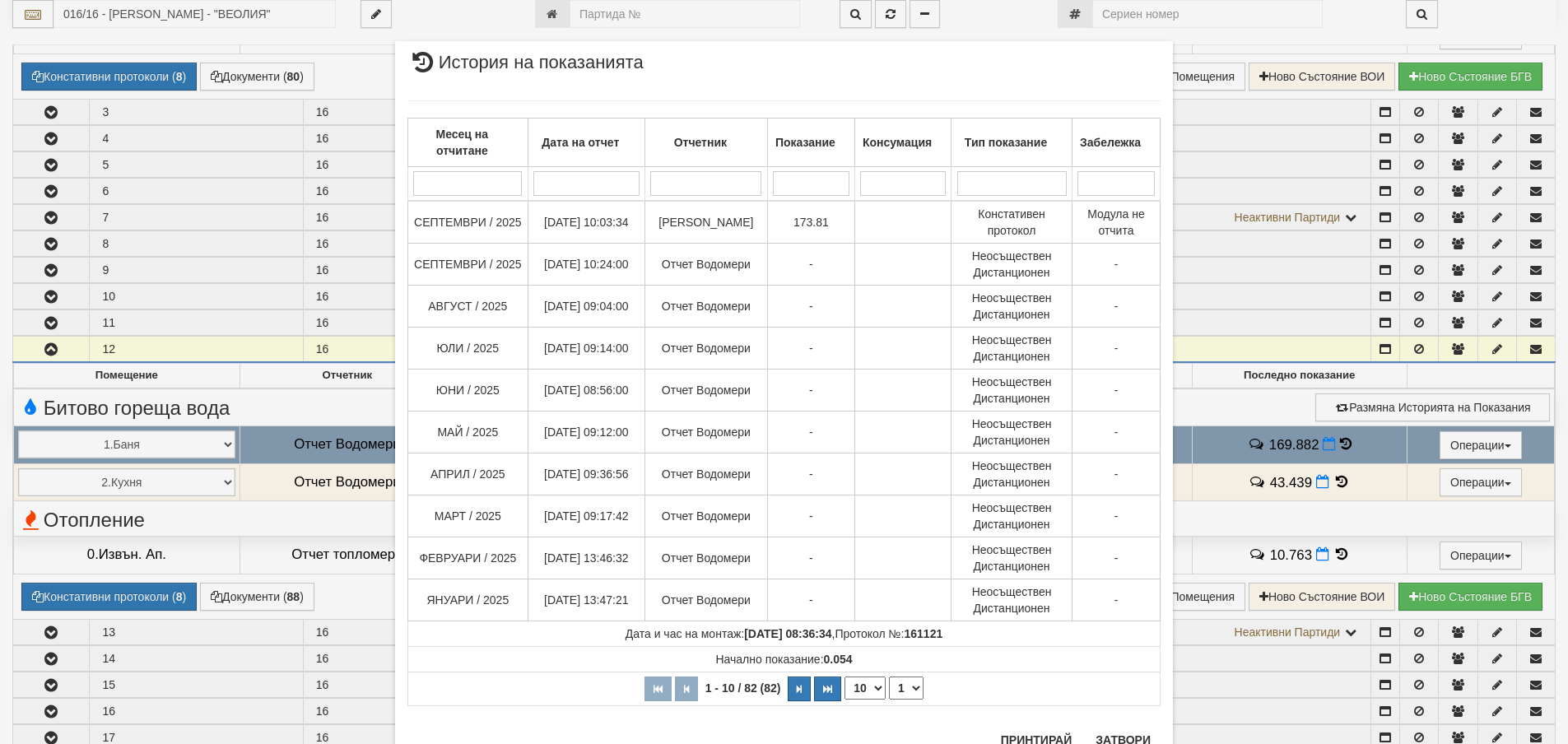
drag, startPoint x: 807, startPoint y: 223, endPoint x: 1252, endPoint y: 346, distance: 461.7
click at [1229, 298] on div "× История на показанията Месец на отчитане Дата на отчет Отчетник Показание Кон…" at bounding box center [784, 403] width 963 height 806
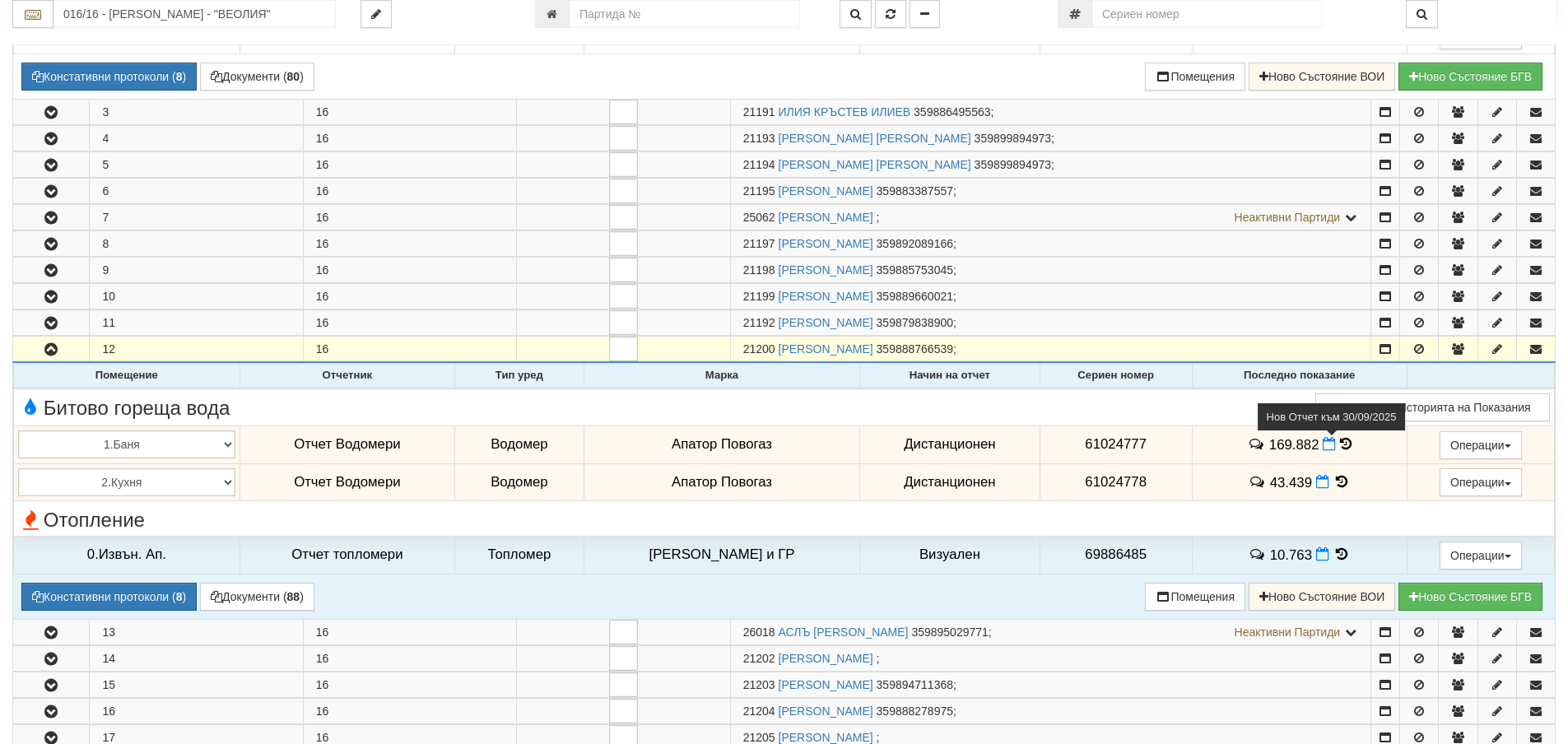
click at [1322, 446] on icon at bounding box center [1328, 444] width 13 height 14
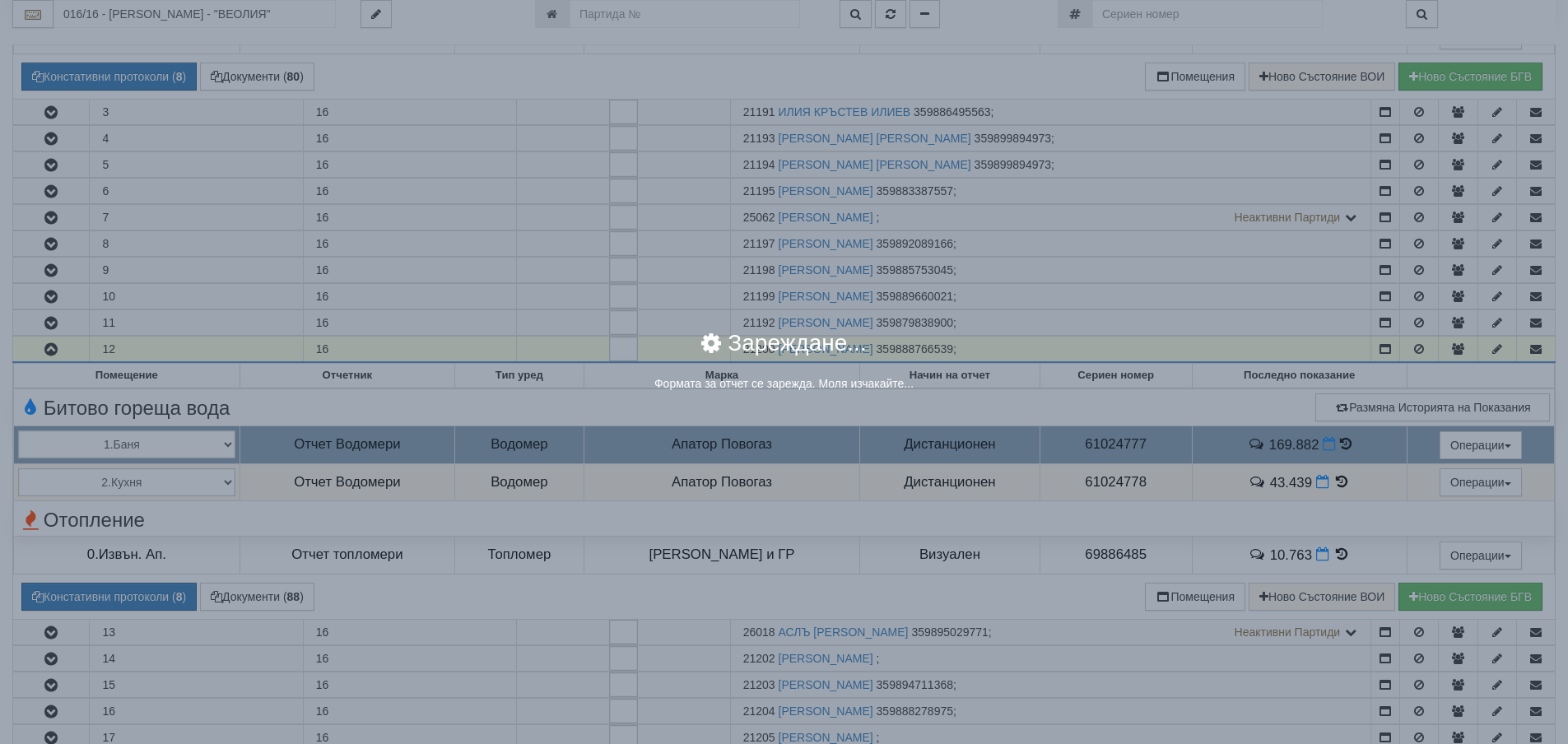
select select "8ac75930-9bfd-e511-80be-8d5a1dced85a"
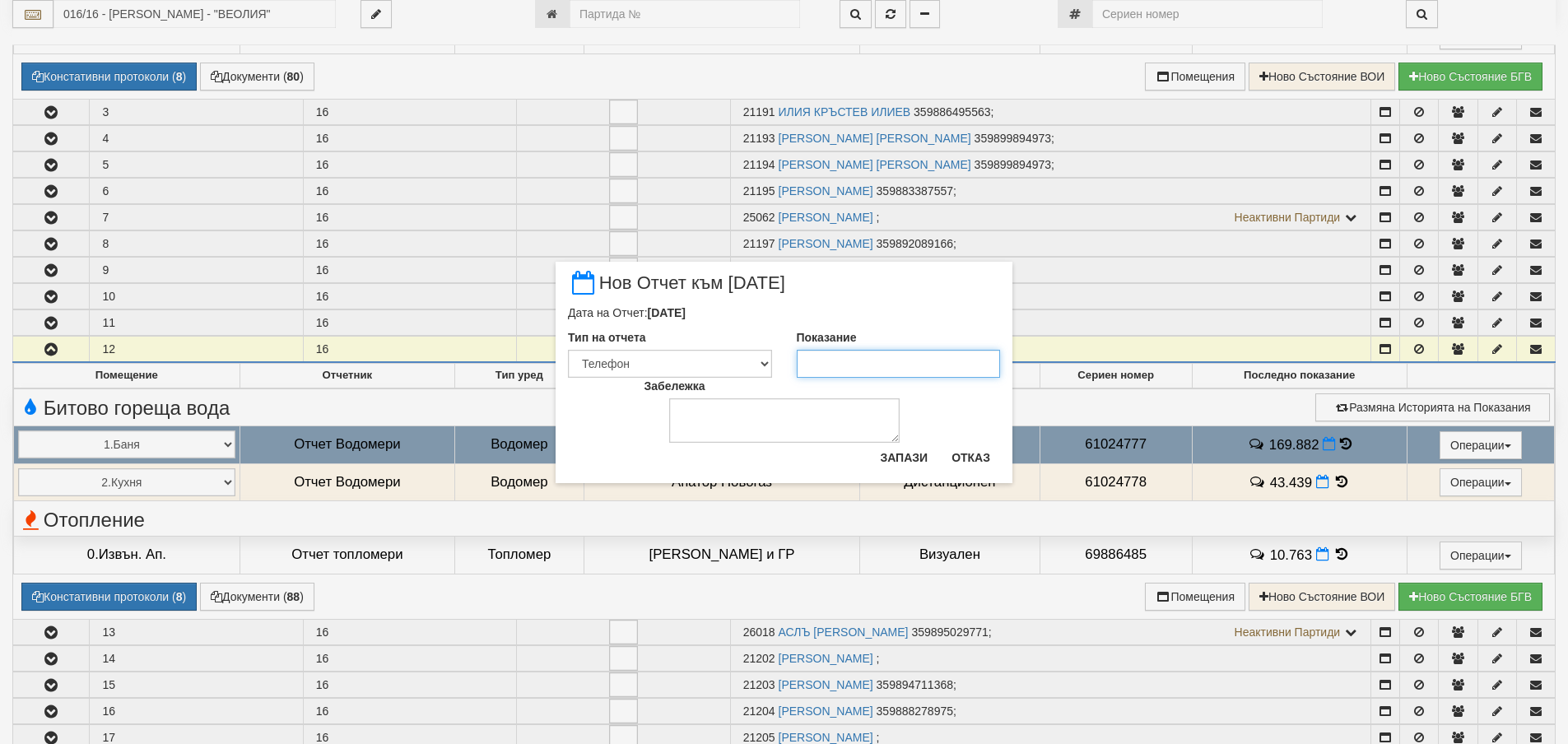
click at [863, 366] on input "Показание" at bounding box center [899, 363] width 204 height 28
type input "173.81"
click at [679, 377] on label "Забележка" at bounding box center [675, 385] width 61 height 16
click at [679, 398] on textarea "Забележка" at bounding box center [784, 420] width 230 height 44
click at [684, 361] on select "Визуален Телефон Бележка Неосигурен достъп Самоотчет Служебно Дистанционен" at bounding box center [670, 363] width 204 height 28
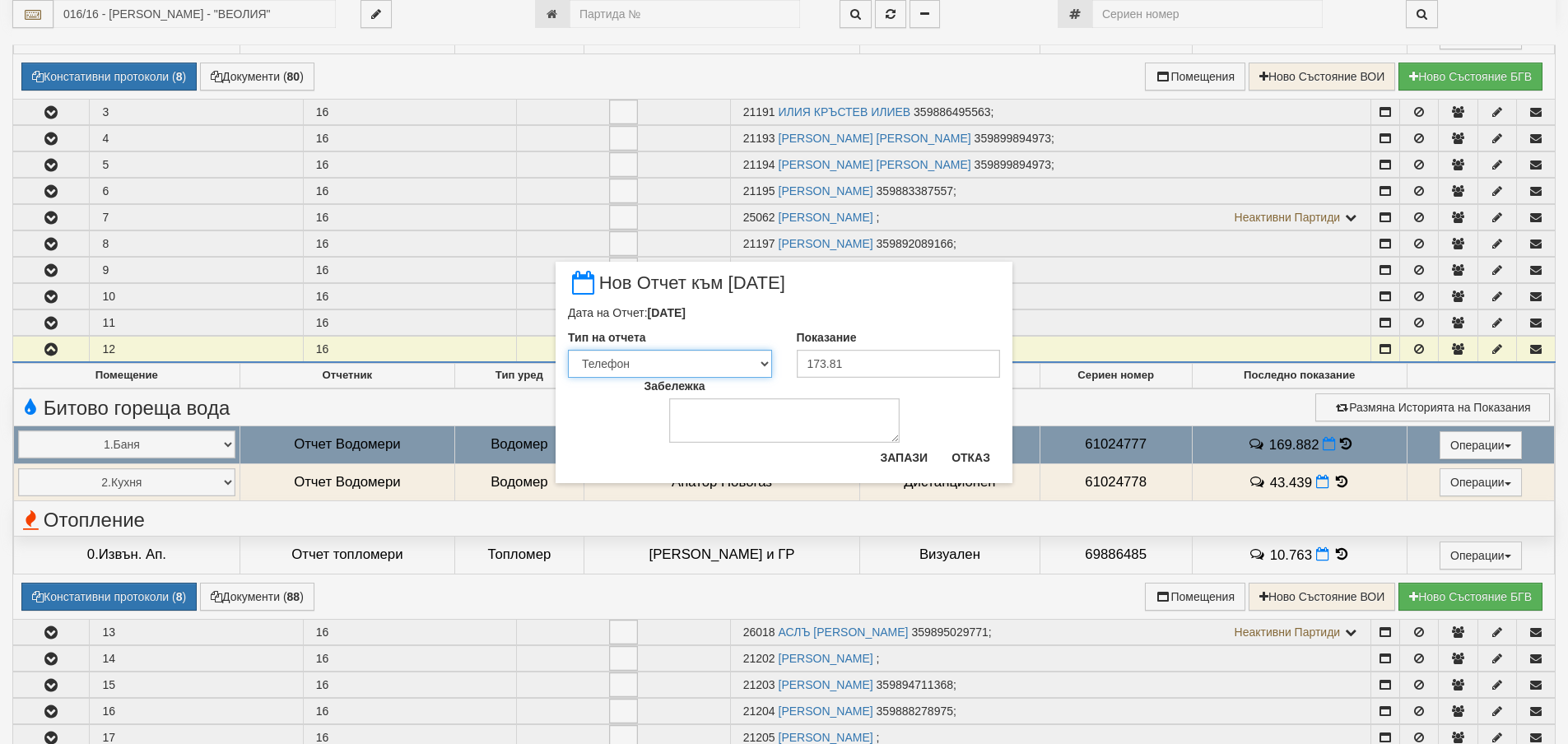
select select "89c75930-9bfd-e511-80be-8d5a1dced85a"
click at [568, 350] on select "Визуален Телефон Бележка Неосигурен достъп Самоотчет Служебно Дистанционен" at bounding box center [670, 363] width 204 height 28
click at [742, 428] on textarea "Забележка" at bounding box center [784, 420] width 230 height 44
type textarea "11.10.2025"
click at [922, 455] on button "Запази" at bounding box center [903, 458] width 67 height 26
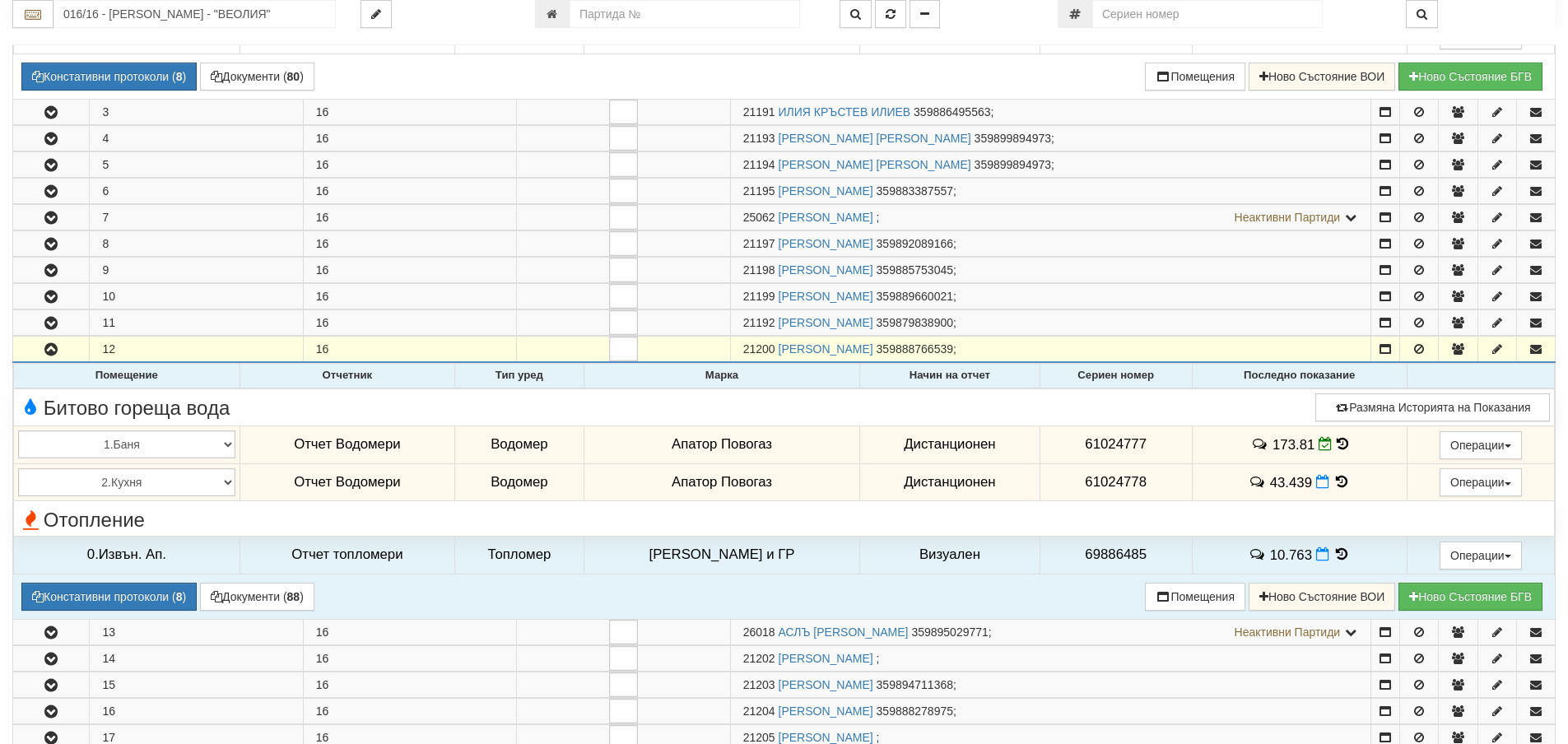
click at [1333, 482] on icon at bounding box center [1341, 482] width 18 height 14
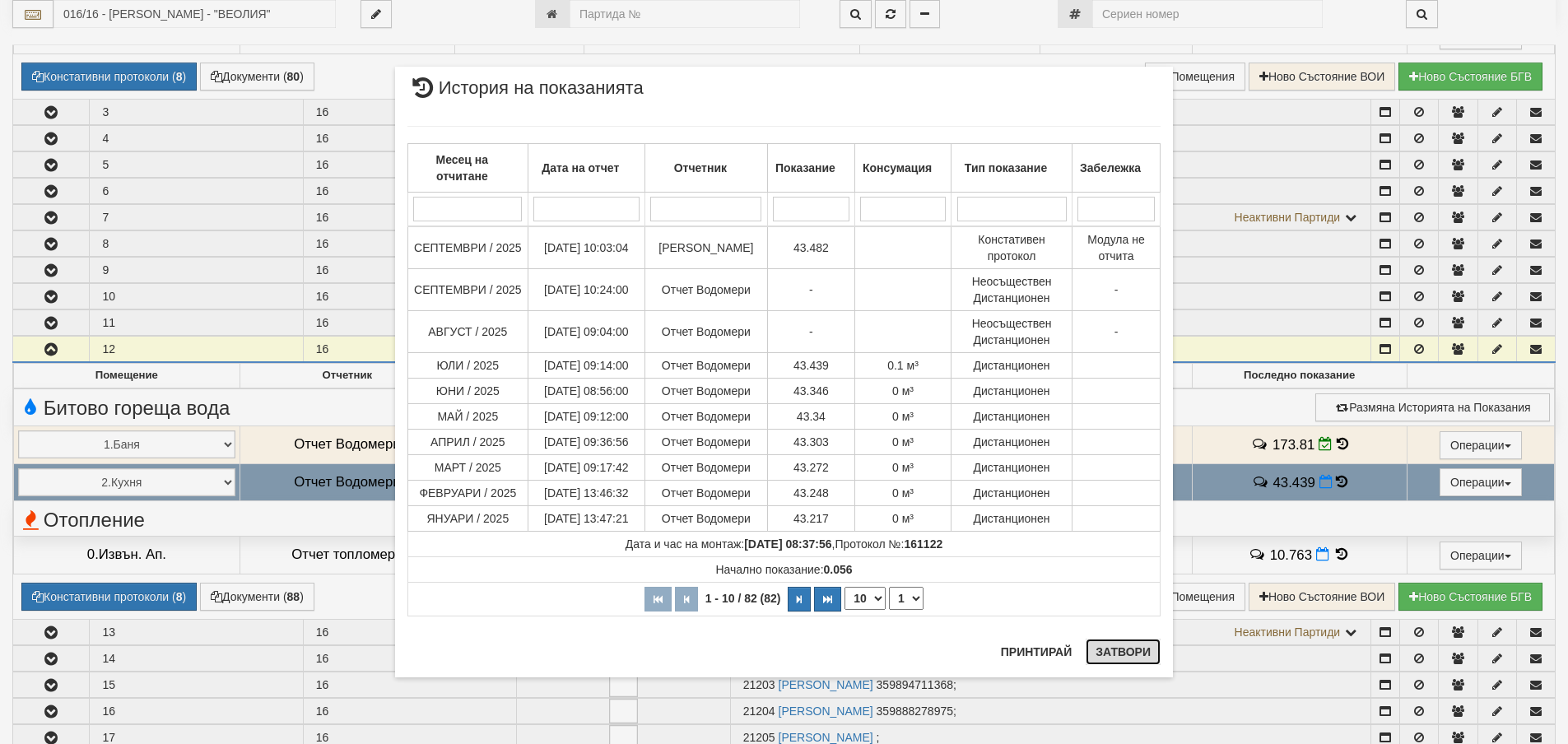
click at [1119, 648] on button "Затвори" at bounding box center [1122, 651] width 75 height 26
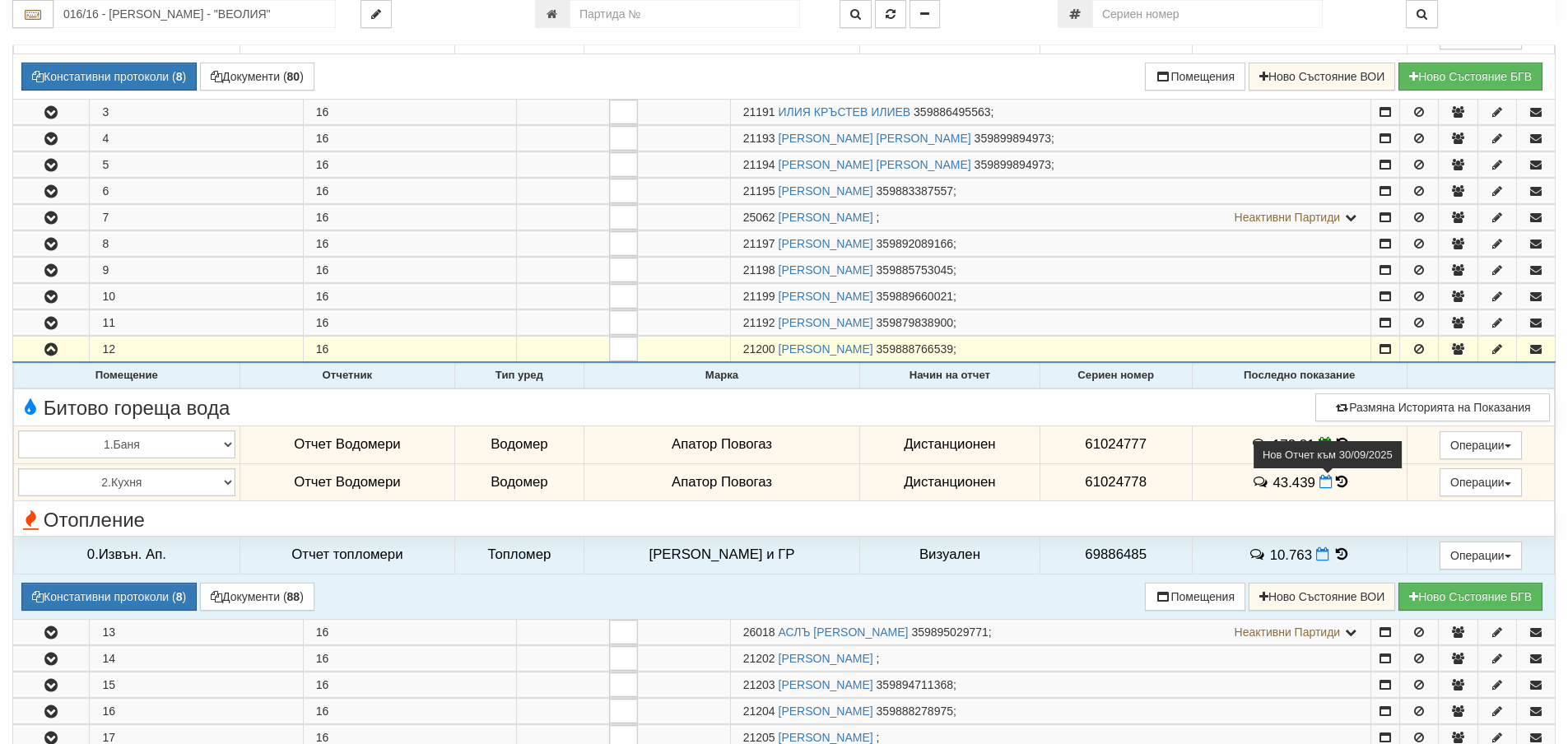
click at [1319, 485] on icon at bounding box center [1325, 482] width 13 height 14
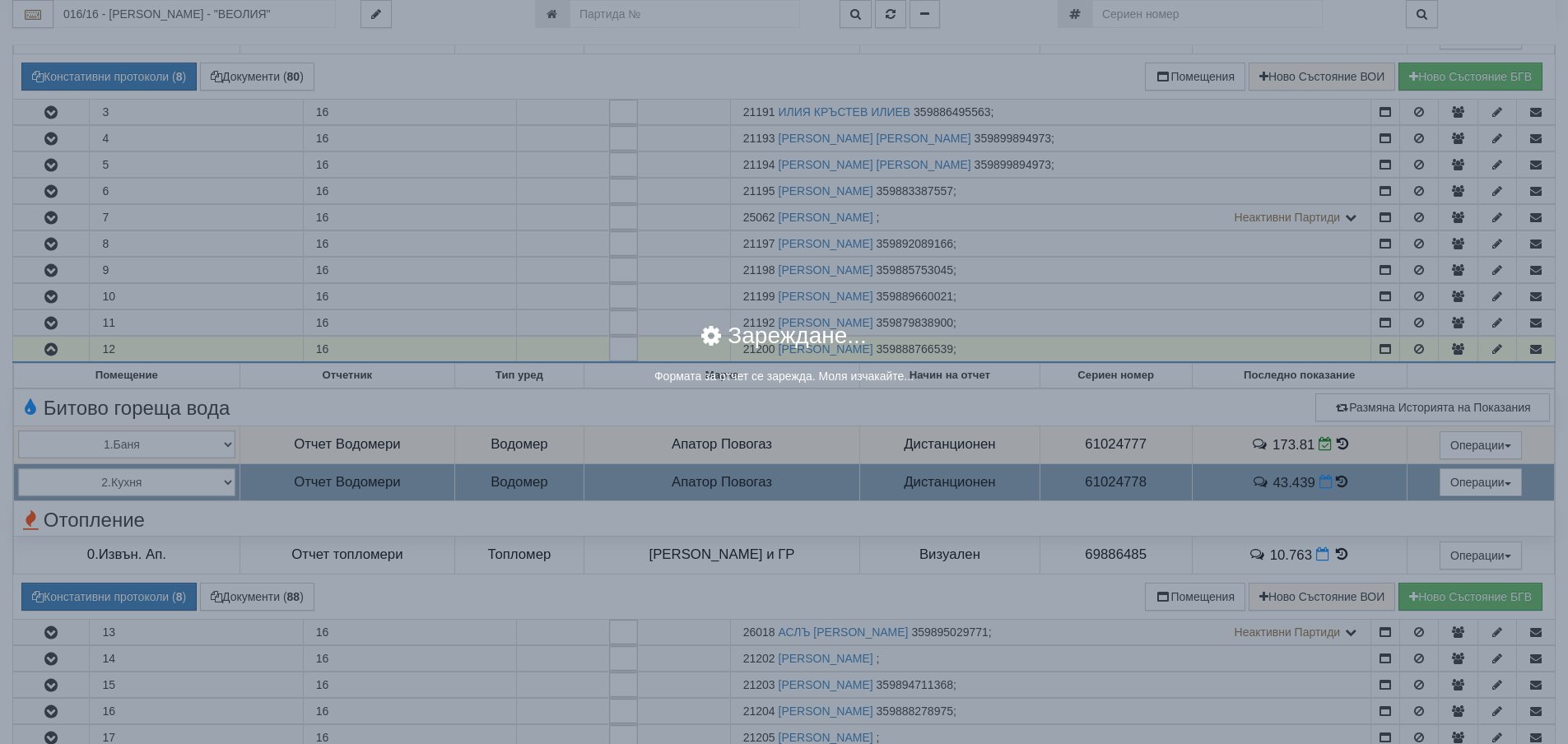
select select "8ac75930-9bfd-e511-80be-8d5a1dced85a"
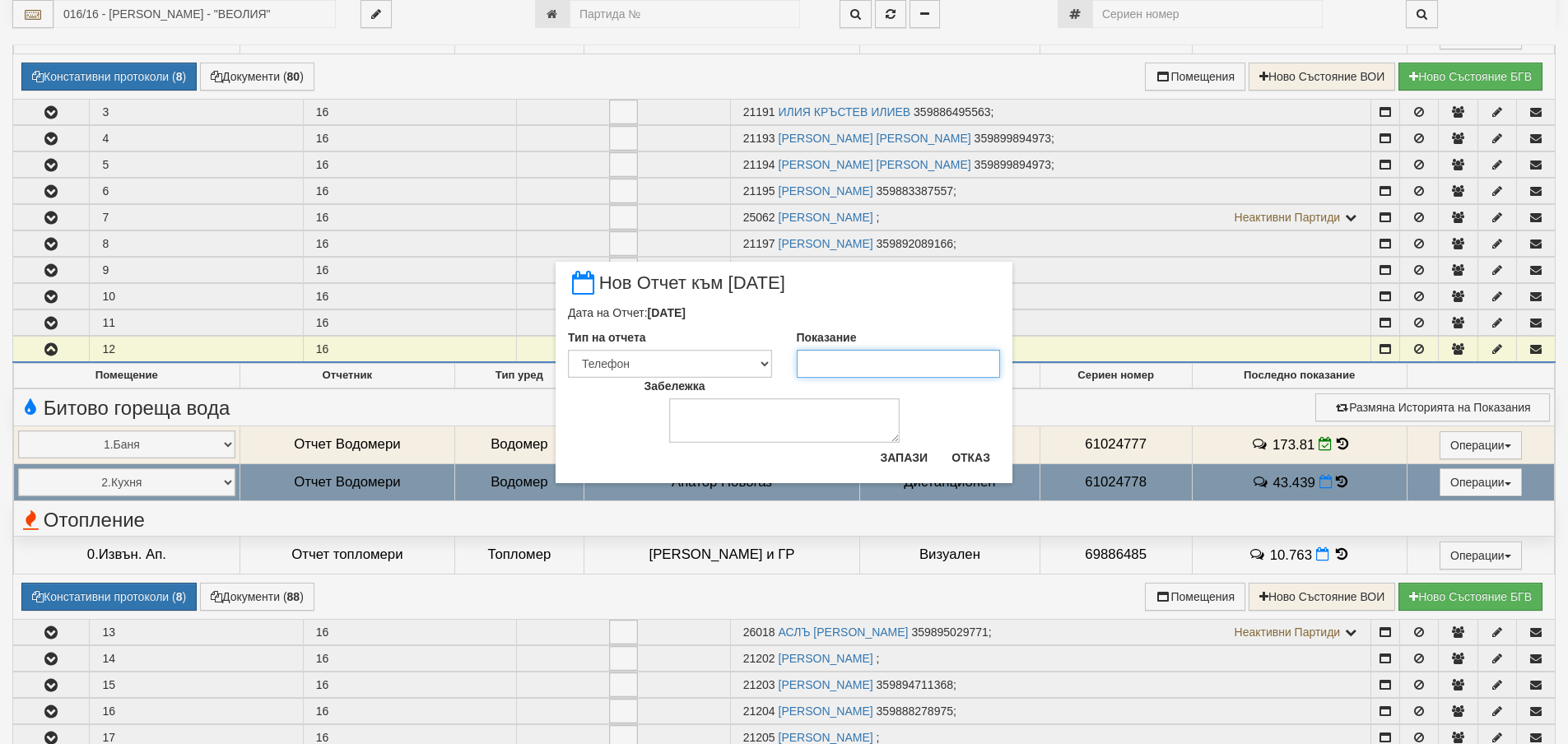
click at [916, 368] on input "Показание" at bounding box center [899, 363] width 204 height 28
type input "43.482"
drag, startPoint x: 689, startPoint y: 368, endPoint x: 685, endPoint y: 377, distance: 9.8
click at [689, 368] on select "Визуален Телефон Бележка Неосигурен достъп Самоотчет Служебно Дистанционен" at bounding box center [670, 363] width 204 height 28
select select "89c75930-9bfd-e511-80be-8d5a1dced85a"
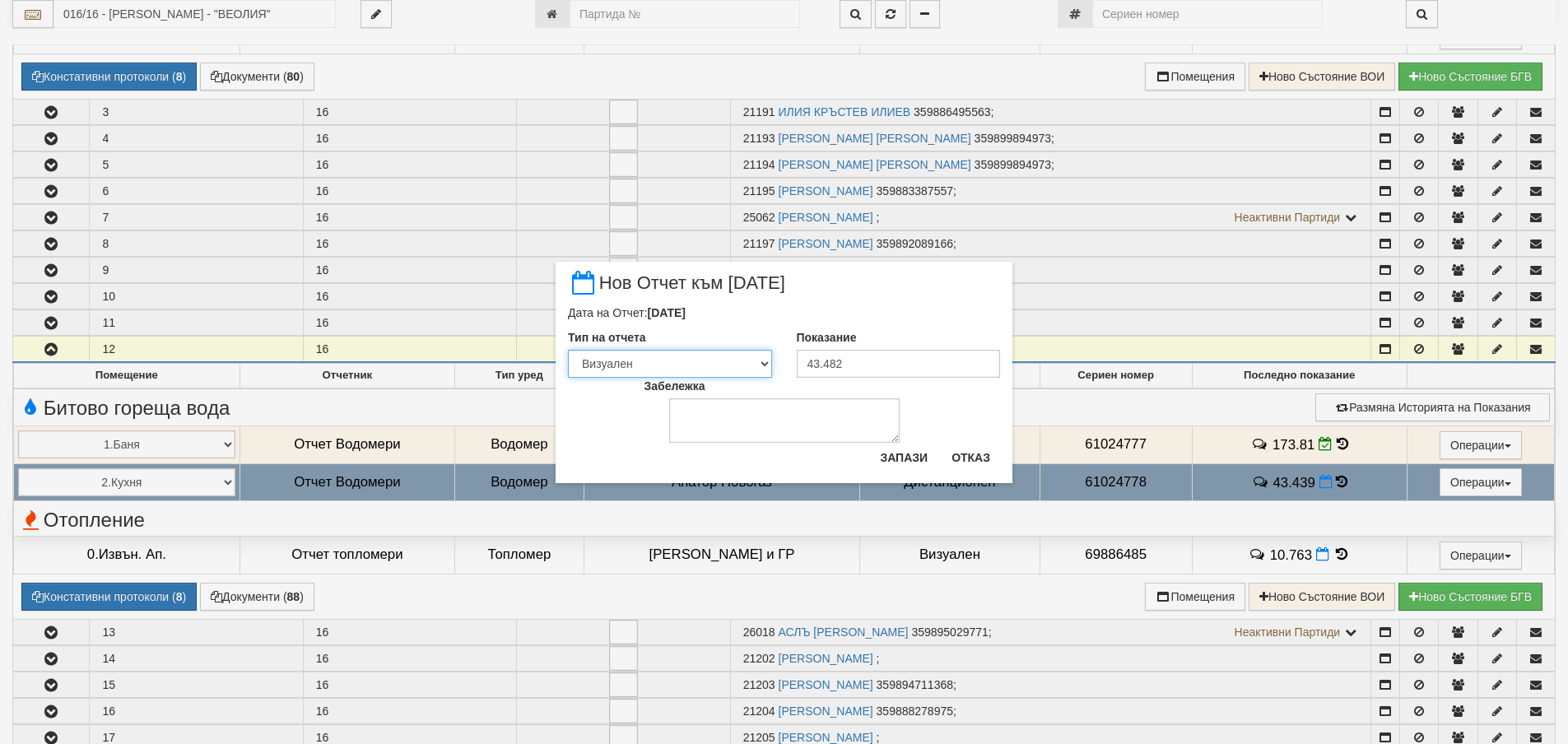
click at [568, 350] on select "Визуален Телефон Бележка Неосигурен достъп Самоотчет Служебно Дистанционен" at bounding box center [670, 363] width 204 height 28
click at [707, 414] on textarea "Забележка" at bounding box center [784, 420] width 230 height 44
type textarea "11.10.2025"
click at [898, 459] on button "Запази" at bounding box center [903, 458] width 67 height 26
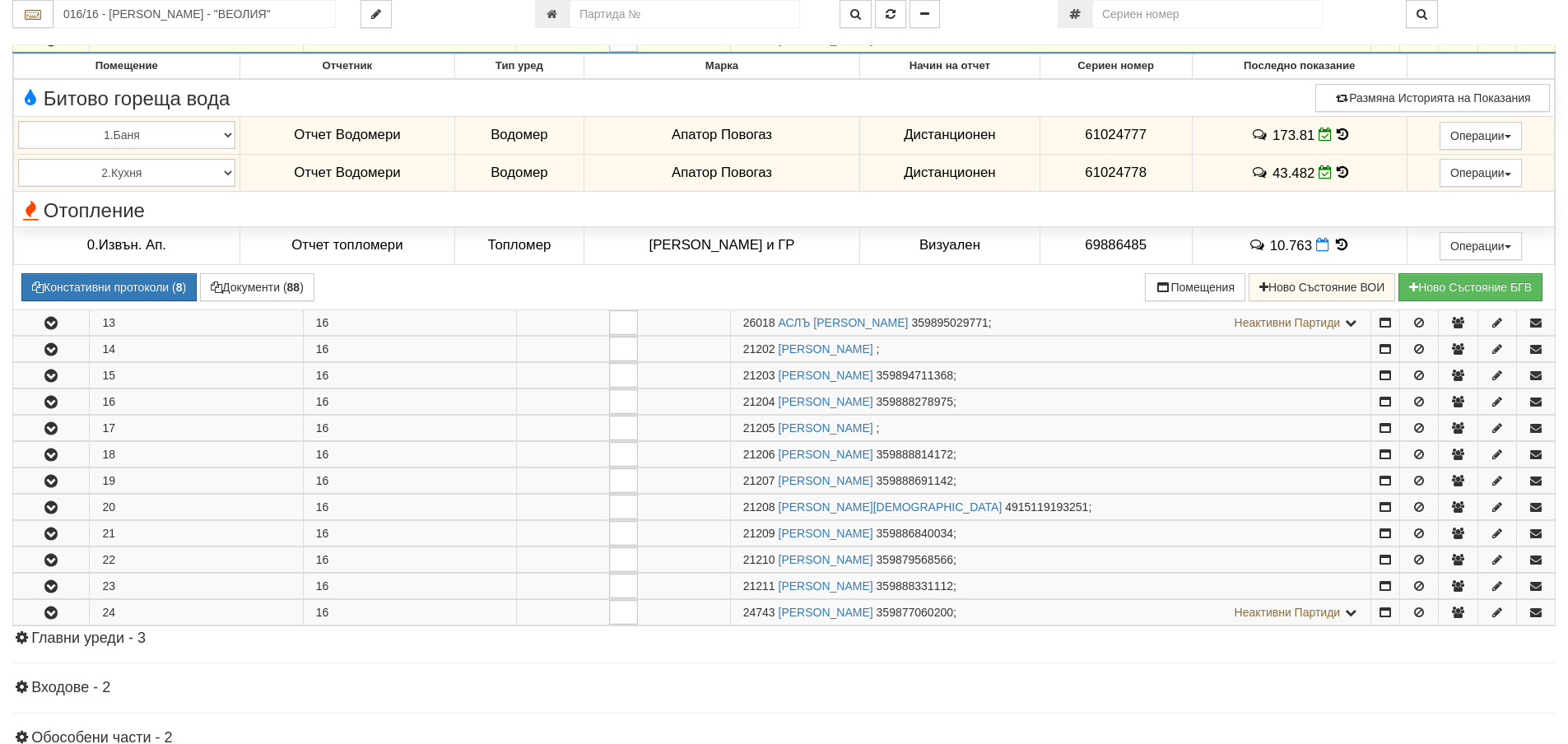
scroll to position [741, 0]
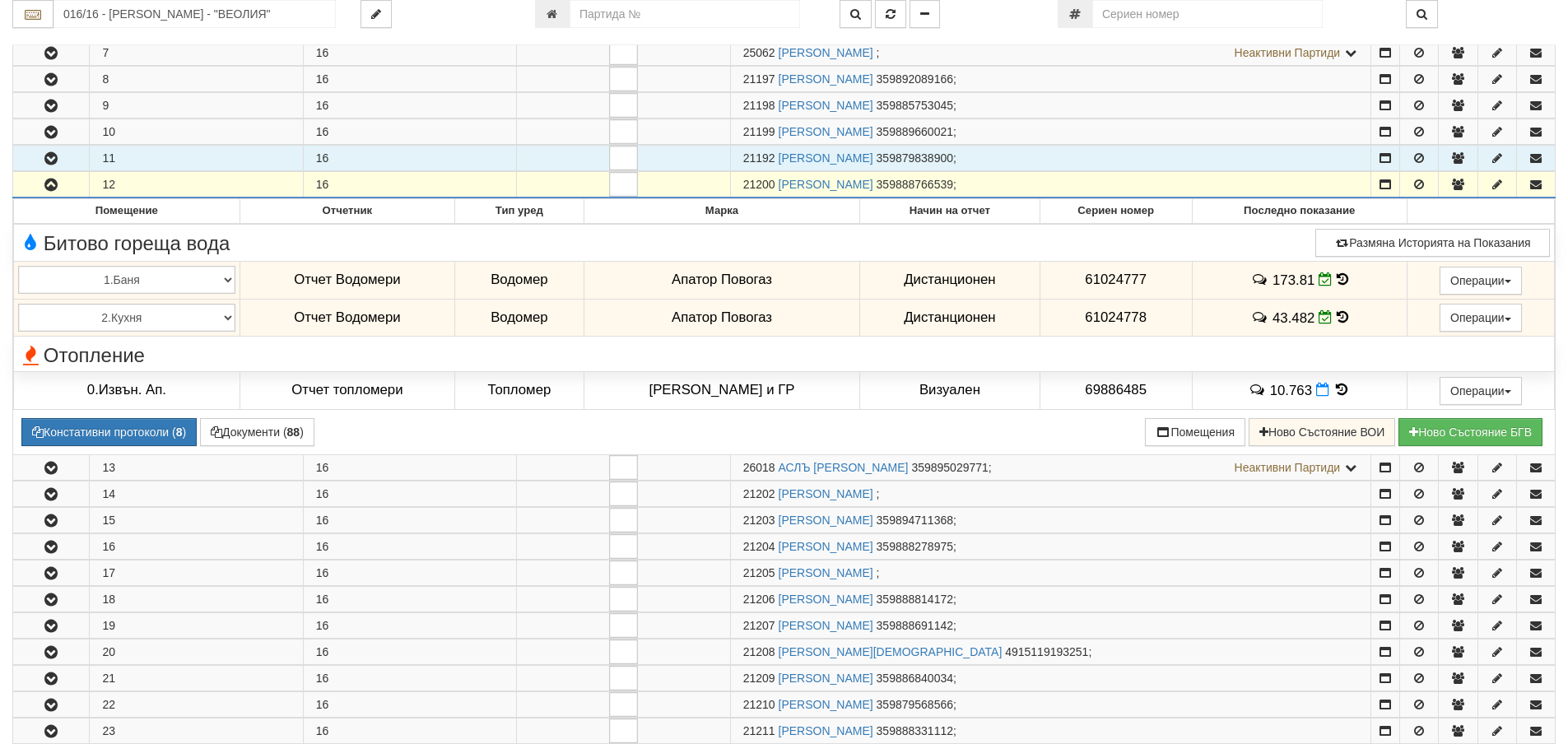
drag, startPoint x: 43, startPoint y: 125, endPoint x: 622, endPoint y: 159, distance: 580.0
click at [66, 130] on button "button" at bounding box center [50, 131] width 75 height 25
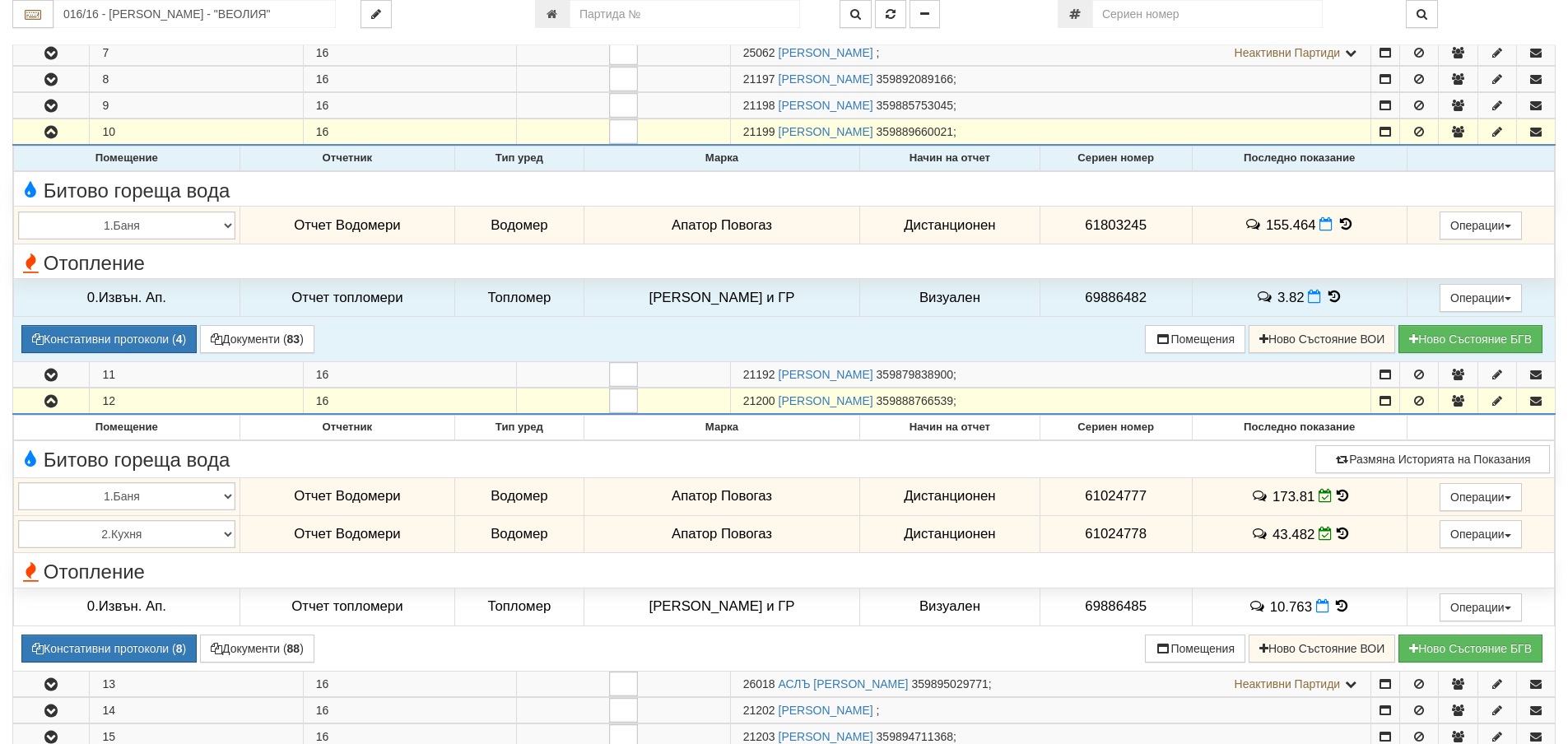
click at [1336, 220] on icon at bounding box center [1345, 224] width 18 height 14
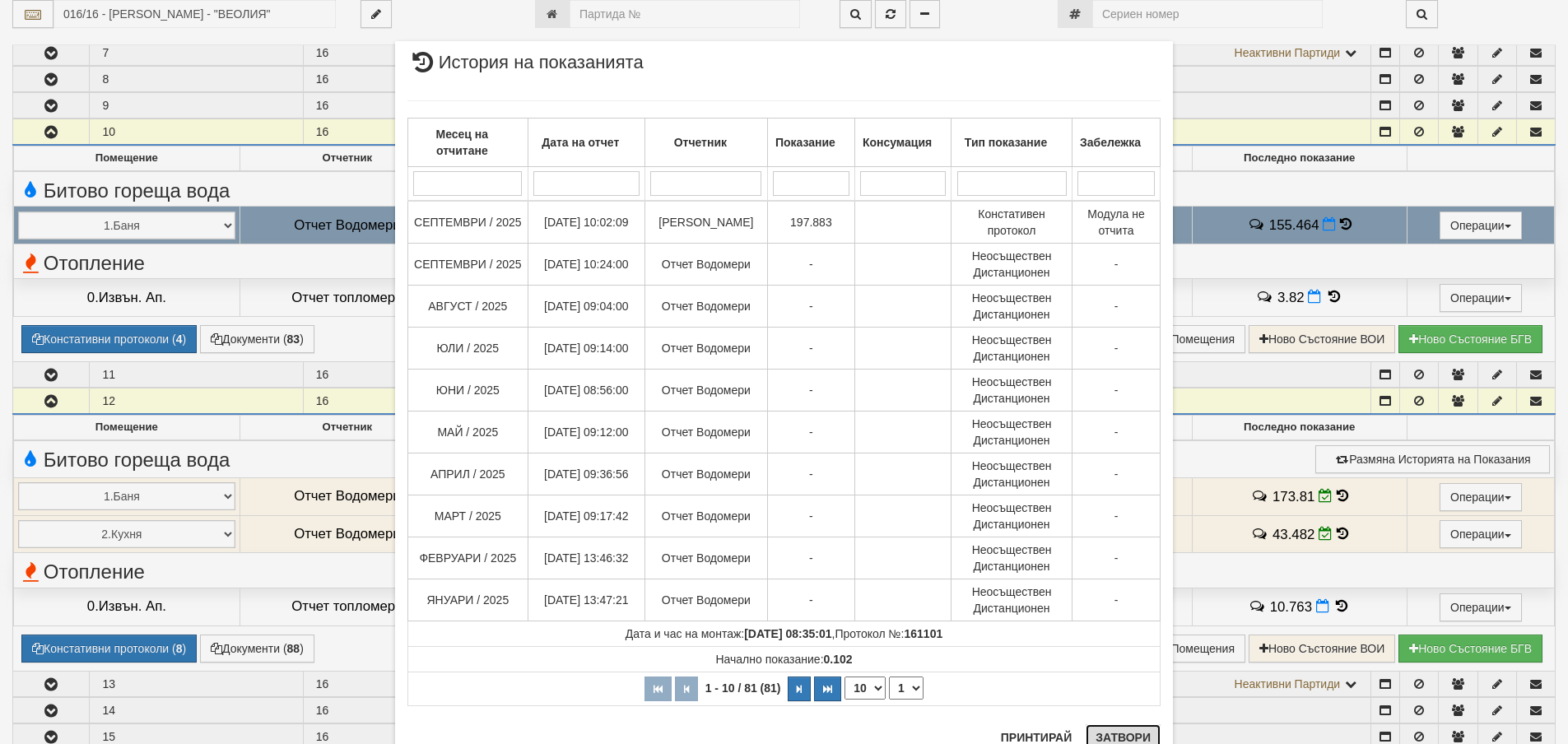
click at [1139, 740] on button "Затвори" at bounding box center [1122, 737] width 75 height 26
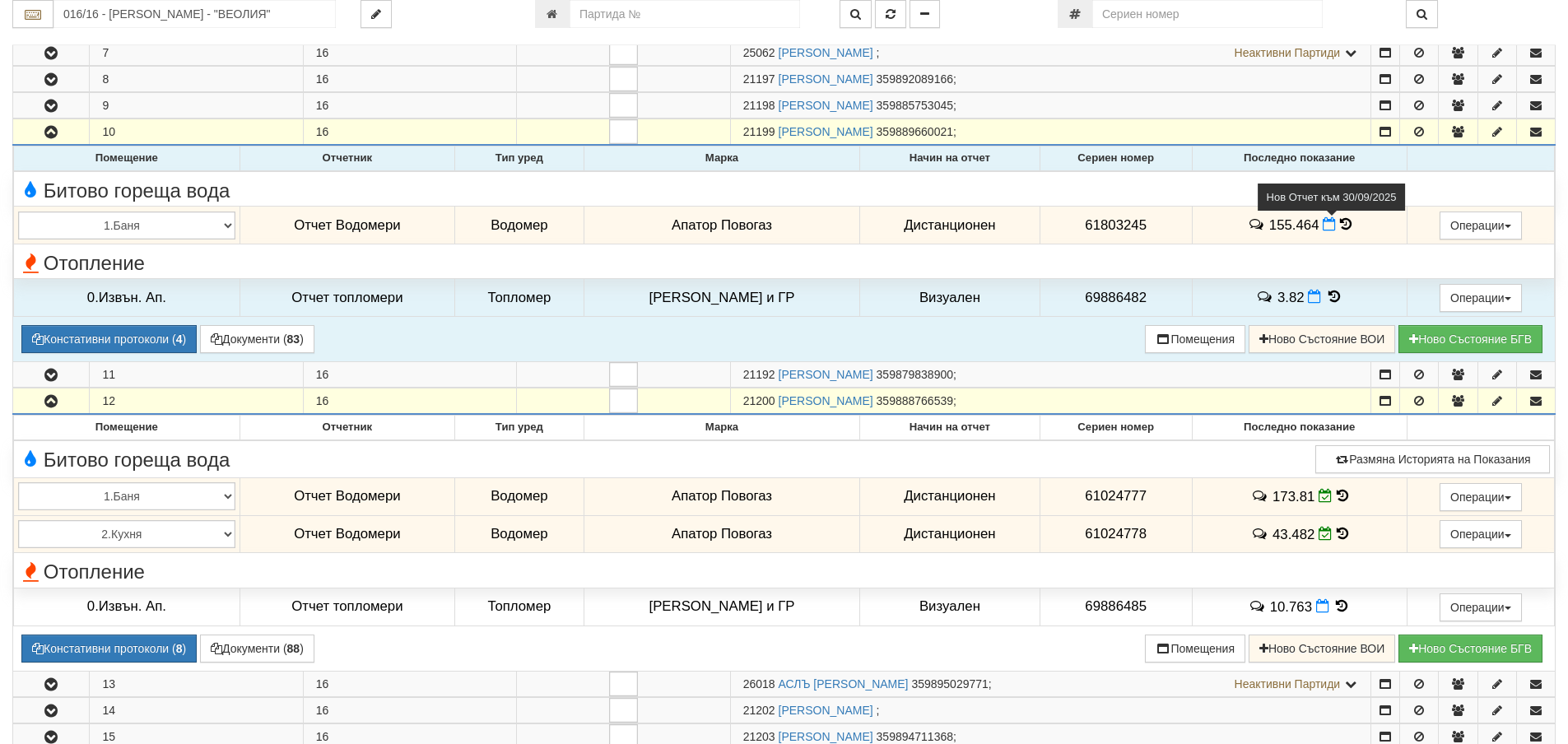
click at [1322, 224] on icon at bounding box center [1328, 224] width 13 height 14
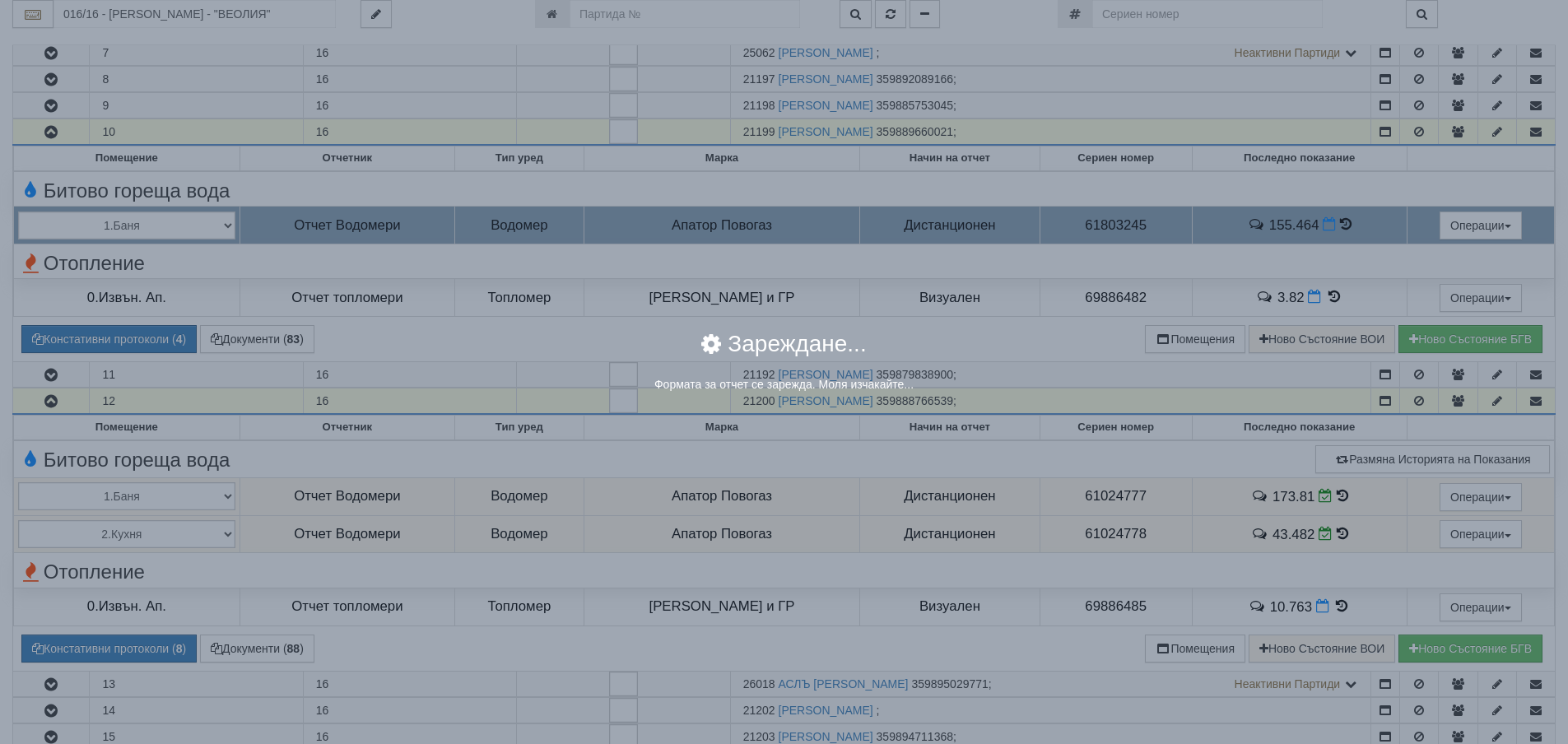
select select "8ac75930-9bfd-e511-80be-8d5a1dced85a"
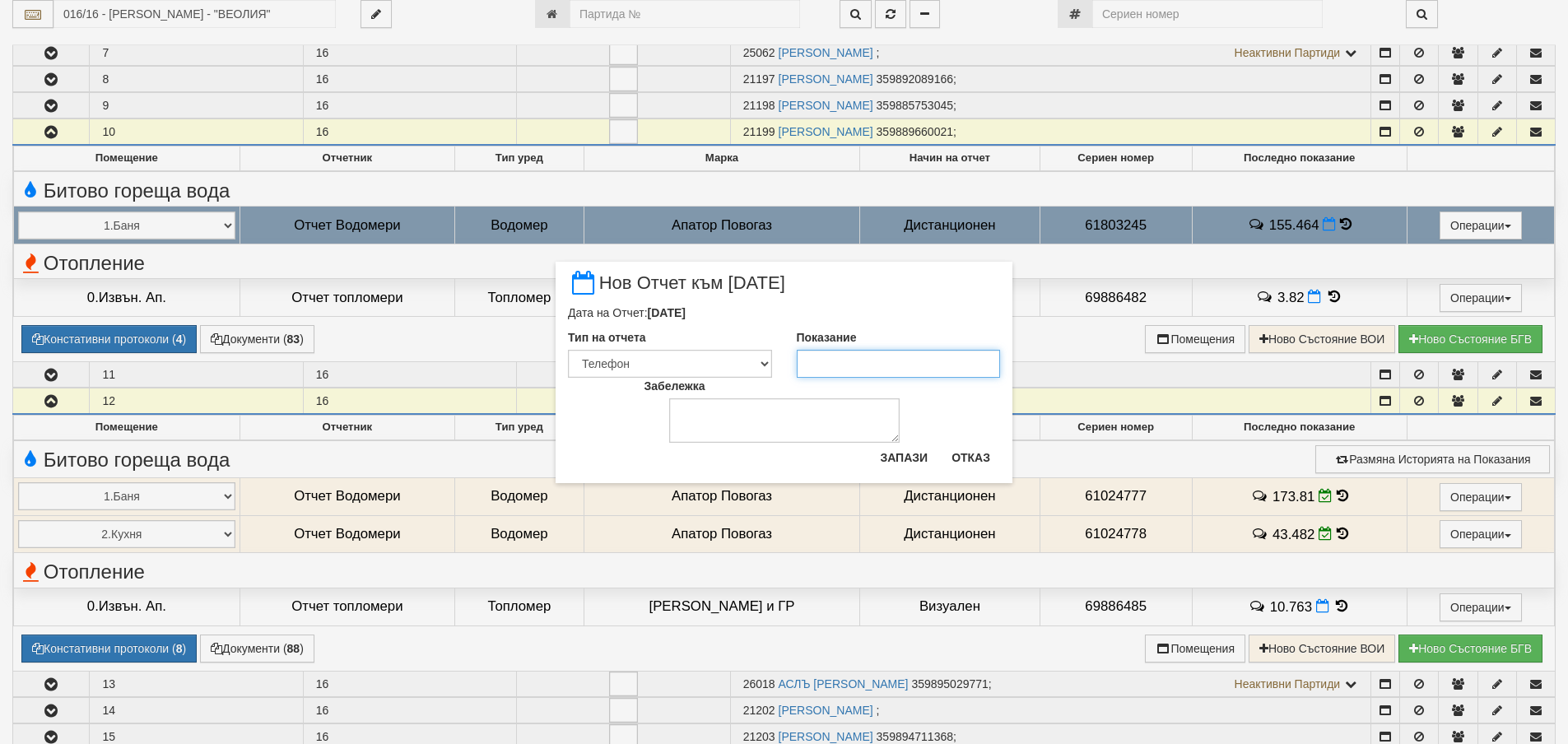
click at [866, 369] on input "Показание" at bounding box center [899, 363] width 204 height 28
type input "197.883"
click at [704, 359] on select "Визуален Телефон Бележка Неосигурен достъп Самоотчет Служебно Дистанционен" at bounding box center [670, 363] width 204 height 28
select select "89c75930-9bfd-e511-80be-8d5a1dced85a"
click at [568, 350] on select "Визуален Телефон Бележка Неосигурен достъп Самоотчет Служебно Дистанционен" at bounding box center [670, 363] width 204 height 28
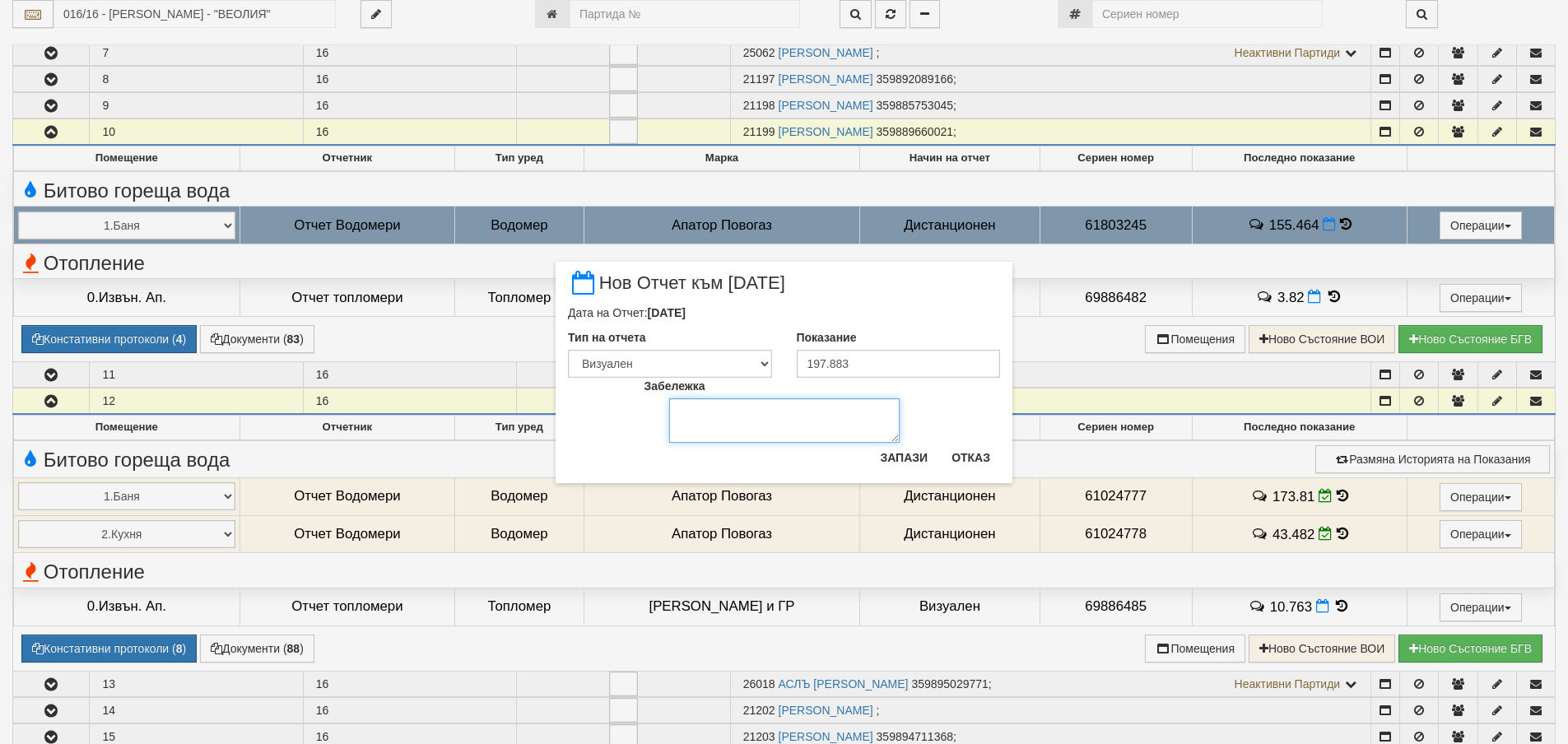
click at [727, 420] on textarea "Забележка" at bounding box center [784, 420] width 230 height 44
type textarea "11.10.2025"
click at [925, 465] on button "Запази" at bounding box center [903, 458] width 67 height 26
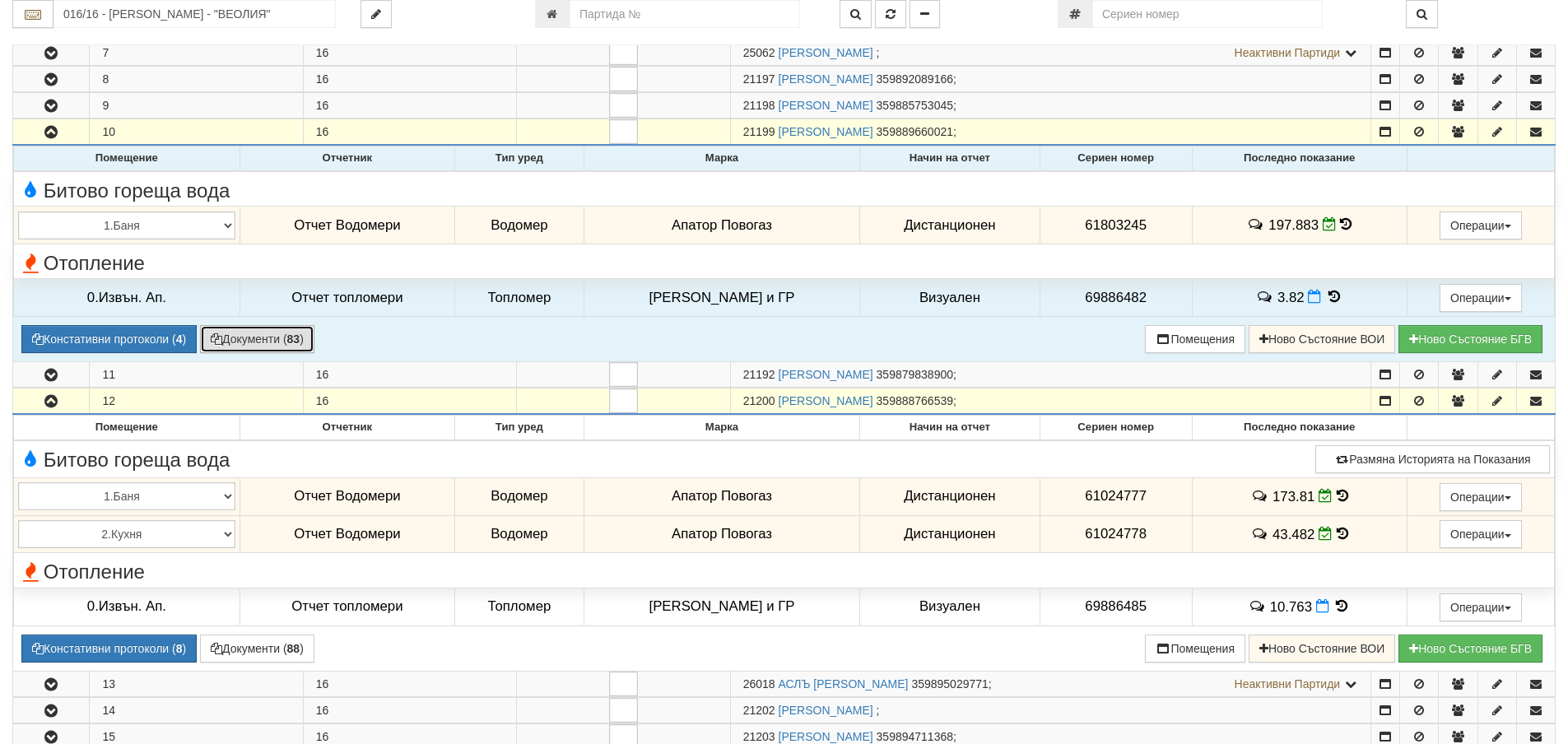
click at [270, 337] on button "Документи ( 83 )" at bounding box center [257, 339] width 114 height 28
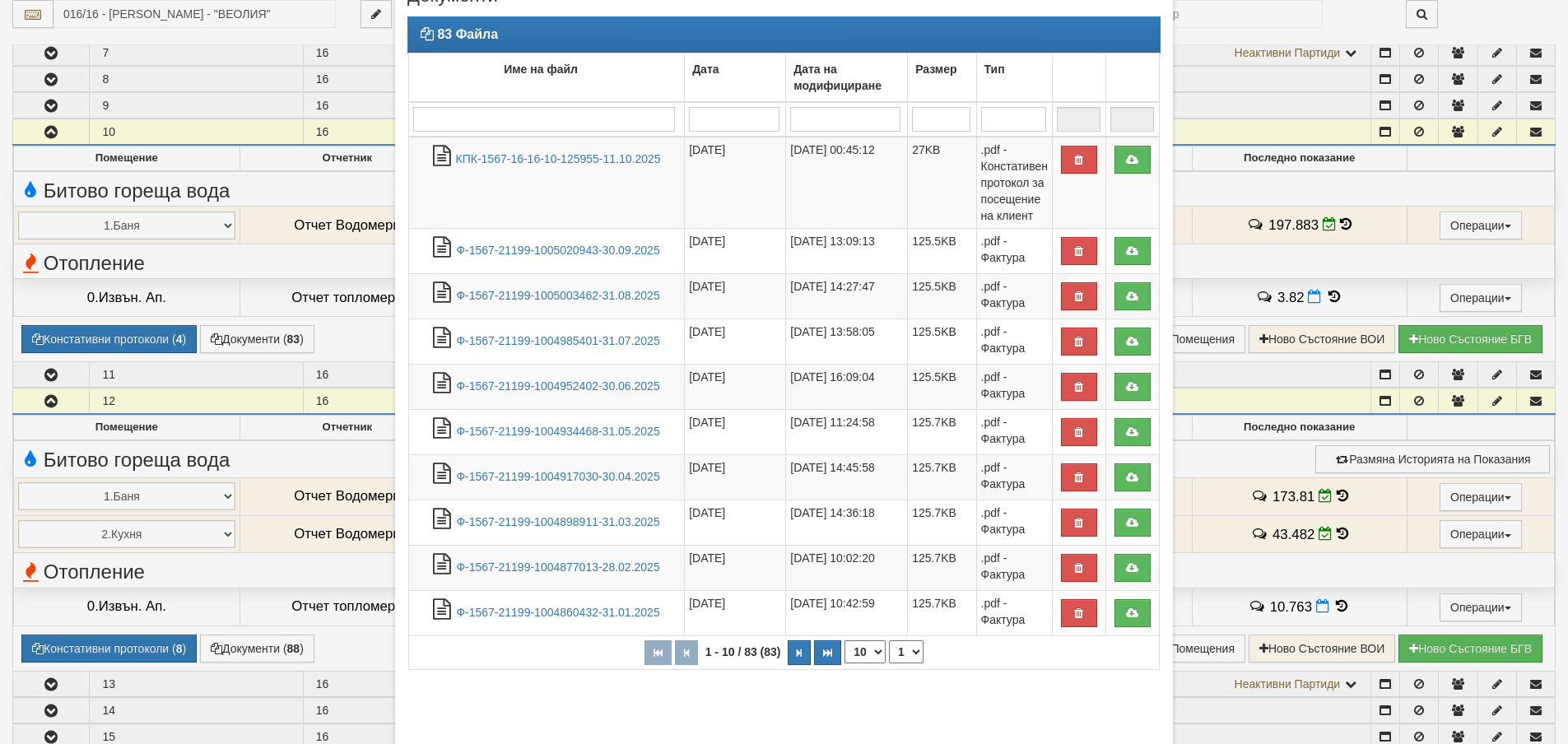
scroll to position [152, 0]
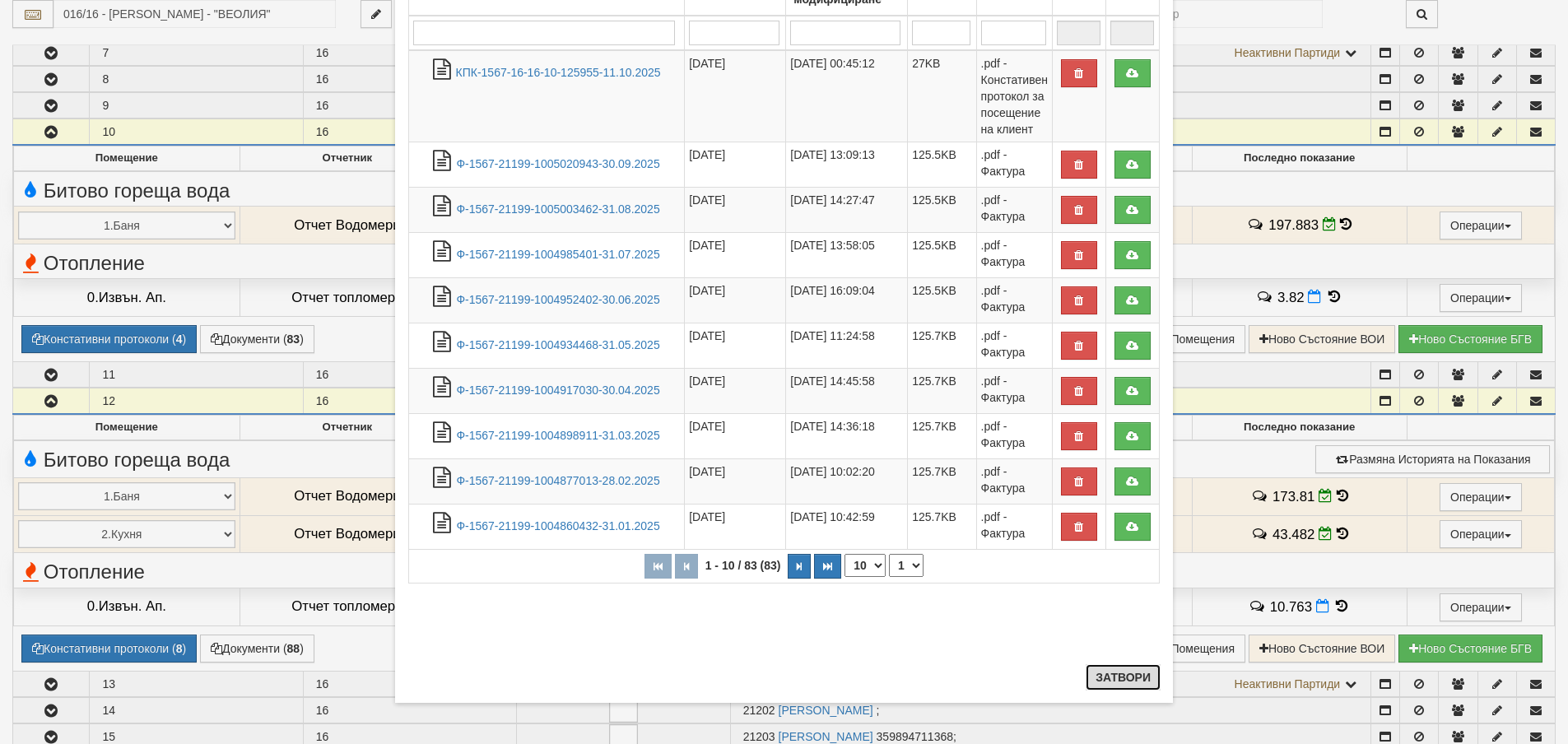
click at [1132, 681] on button "Затвори" at bounding box center [1122, 677] width 75 height 26
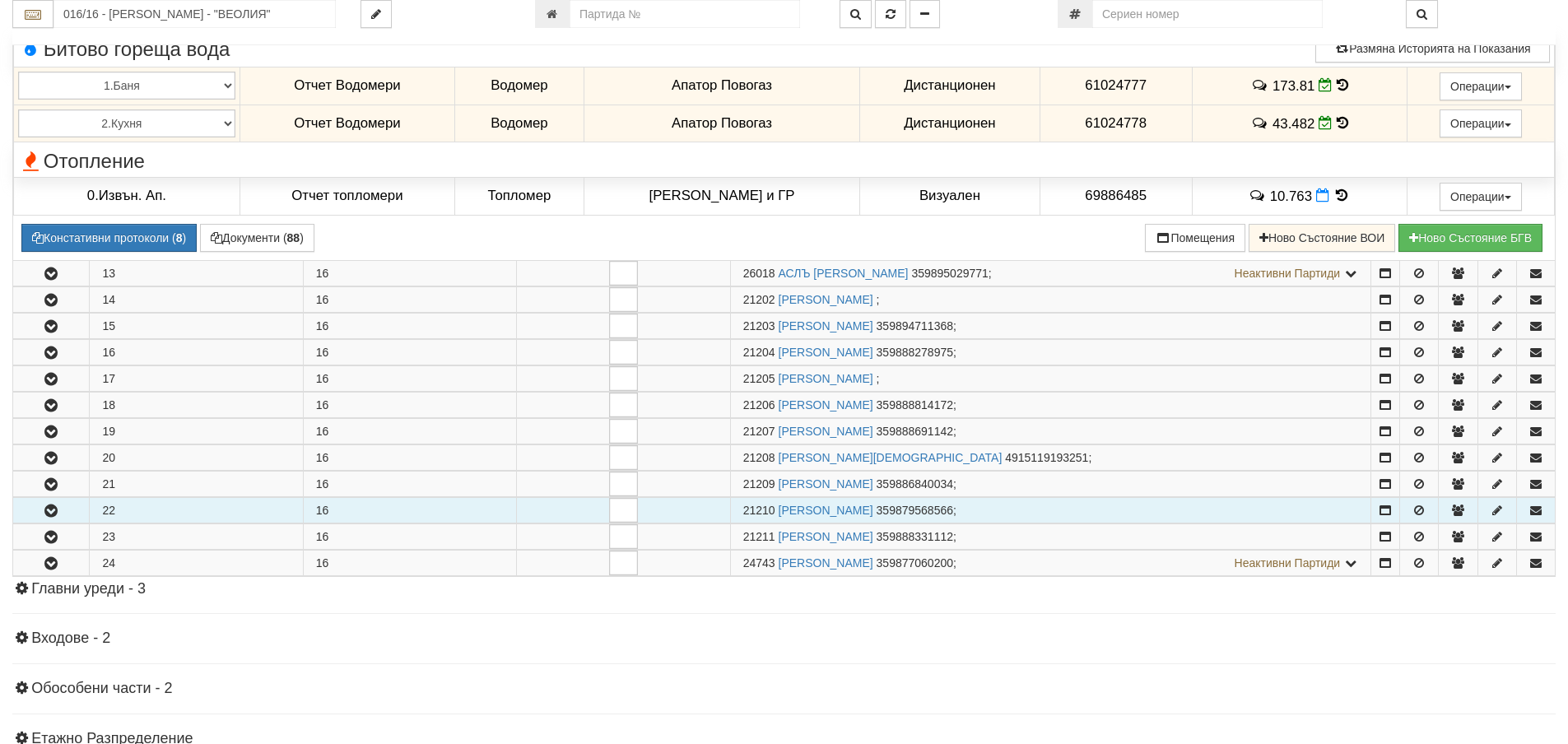
scroll to position [1151, 0]
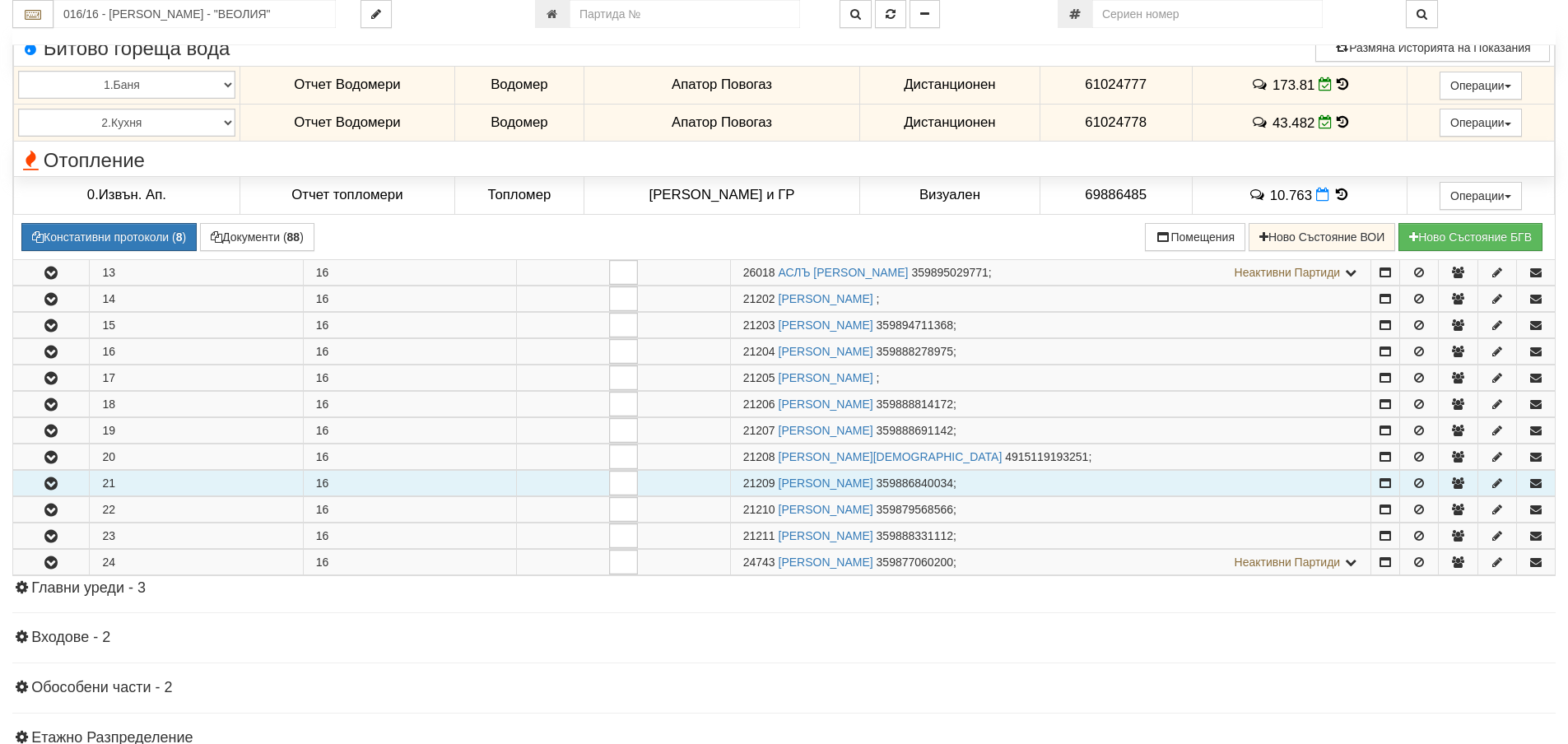
click at [79, 484] on button "button" at bounding box center [50, 483] width 75 height 25
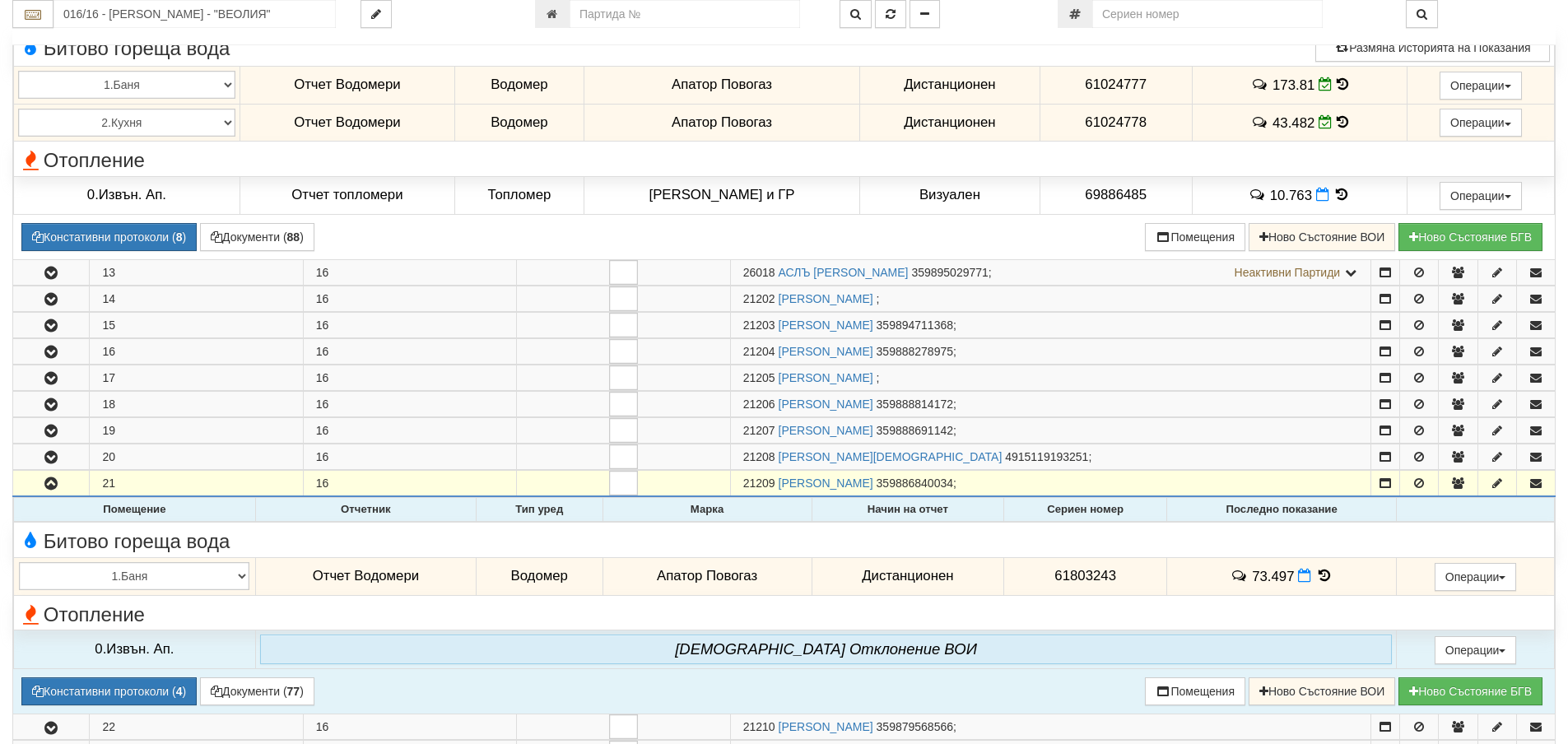
click at [1327, 569] on icon at bounding box center [1324, 575] width 18 height 14
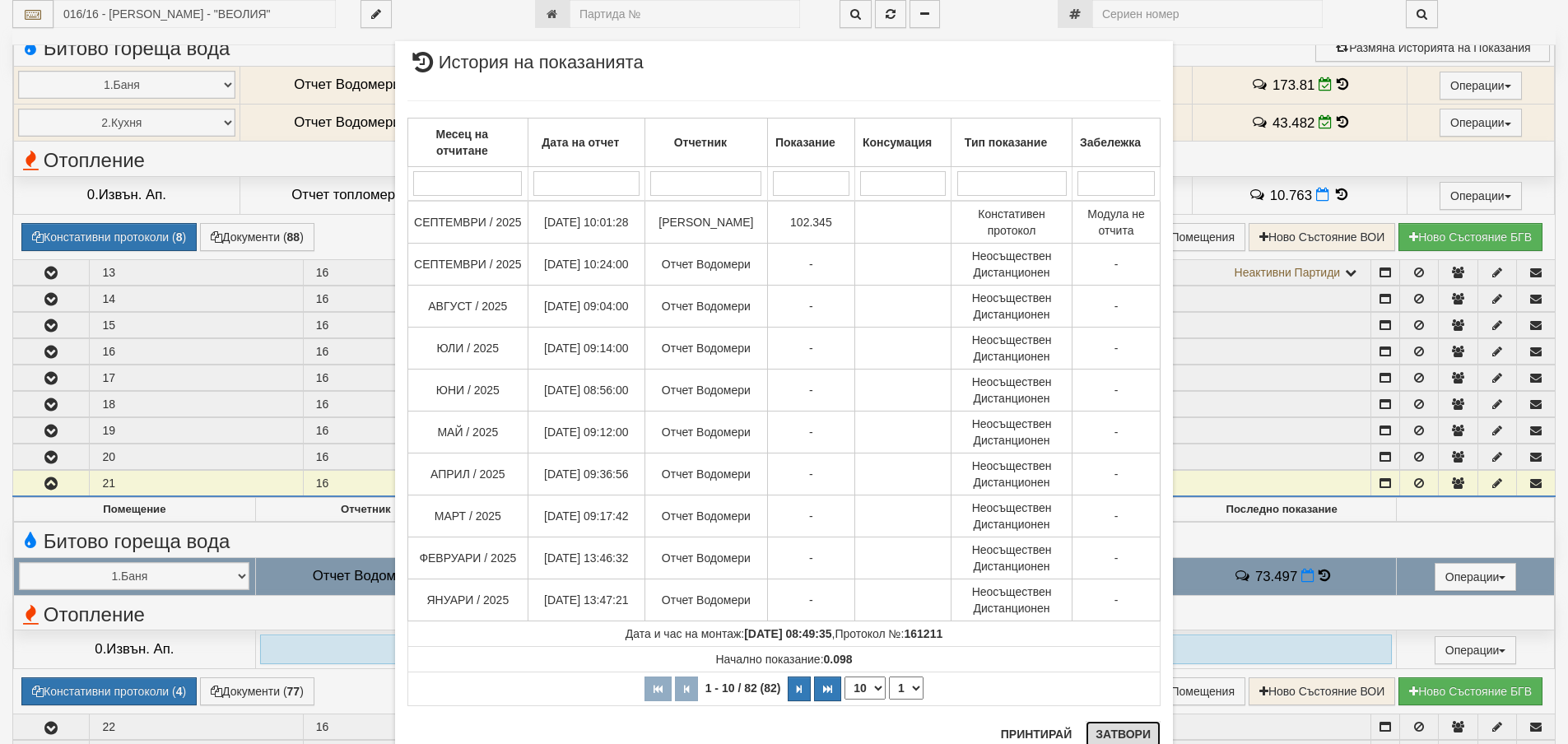
click at [1112, 733] on button "Затвори" at bounding box center [1122, 734] width 75 height 26
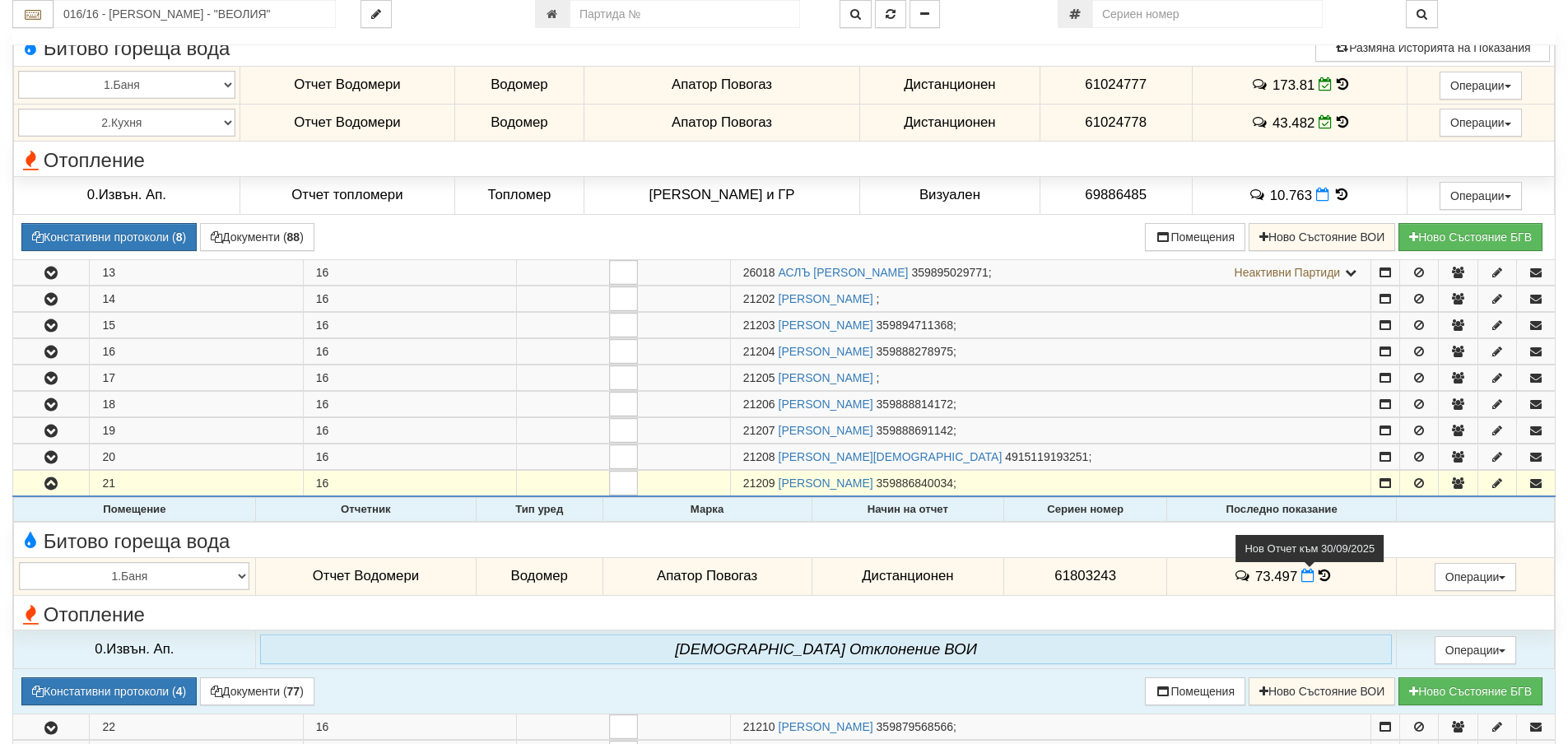
click at [1305, 575] on icon at bounding box center [1307, 575] width 13 height 14
select select "8ac75930-9bfd-e511-80be-8d5a1dced85a"
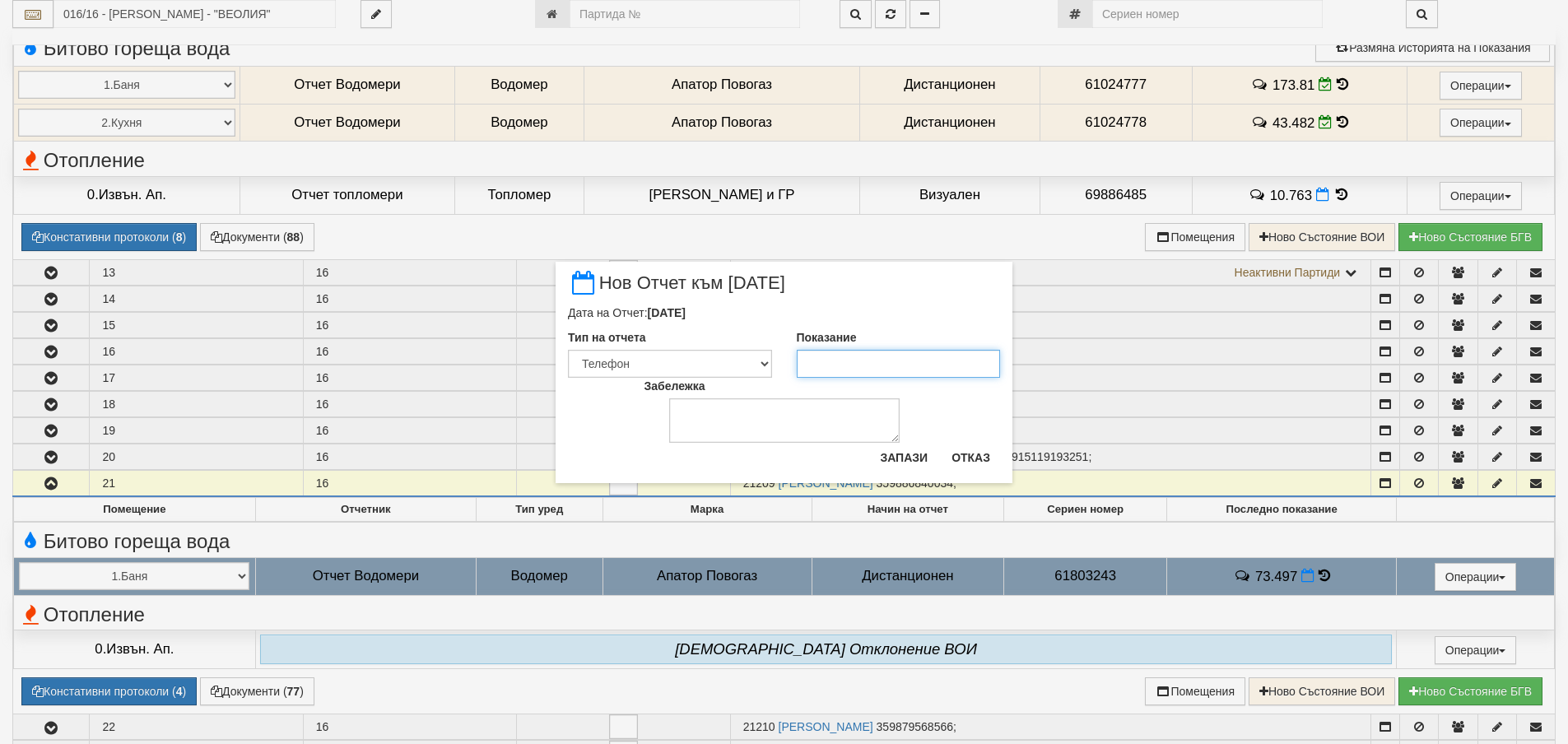
click at [954, 362] on input "Показание" at bounding box center [899, 363] width 204 height 28
type input "102.3"
click at [620, 345] on label "Тип на отчета" at bounding box center [607, 337] width 78 height 16
click at [620, 350] on select "Визуален Телефон Бележка Неосигурен достъп Самоотчет Служебно Дистанционен" at bounding box center [670, 363] width 204 height 28
click at [635, 366] on select "Визуален Телефон Бележка Неосигурен достъп Самоотчет Служебно Дистанционен" at bounding box center [670, 363] width 204 height 28
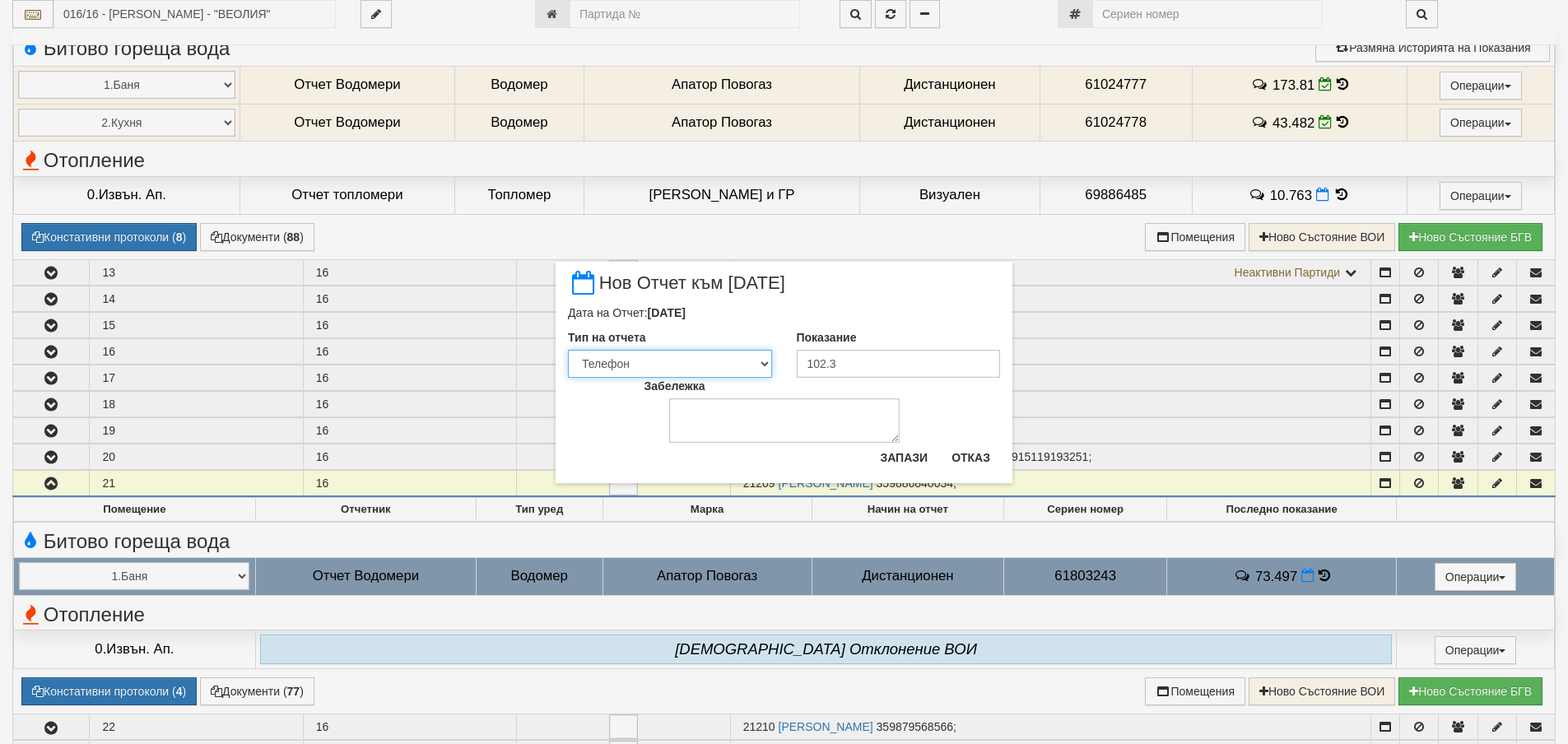
select select "89c75930-9bfd-e511-80be-8d5a1dced85a"
click at [568, 350] on select "Визуален Телефон Бележка Неосигурен достъп Самоотчет Служебно Дистанционен" at bounding box center [670, 363] width 204 height 28
click at [749, 435] on textarea "Забележка" at bounding box center [784, 420] width 230 height 44
type textarea "11.10.2025"
click at [899, 446] on button "Запази" at bounding box center [903, 458] width 67 height 26
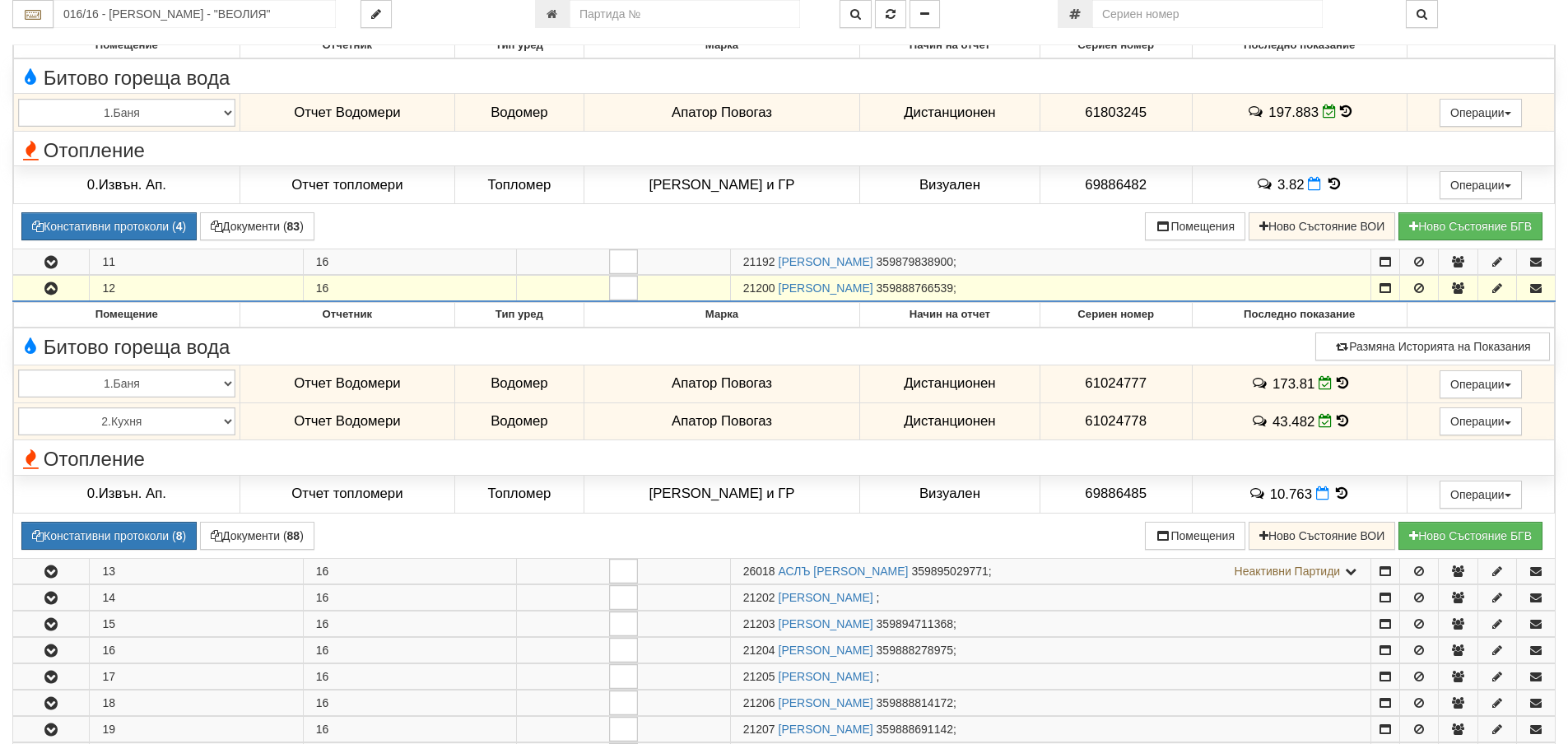
scroll to position [823, 0]
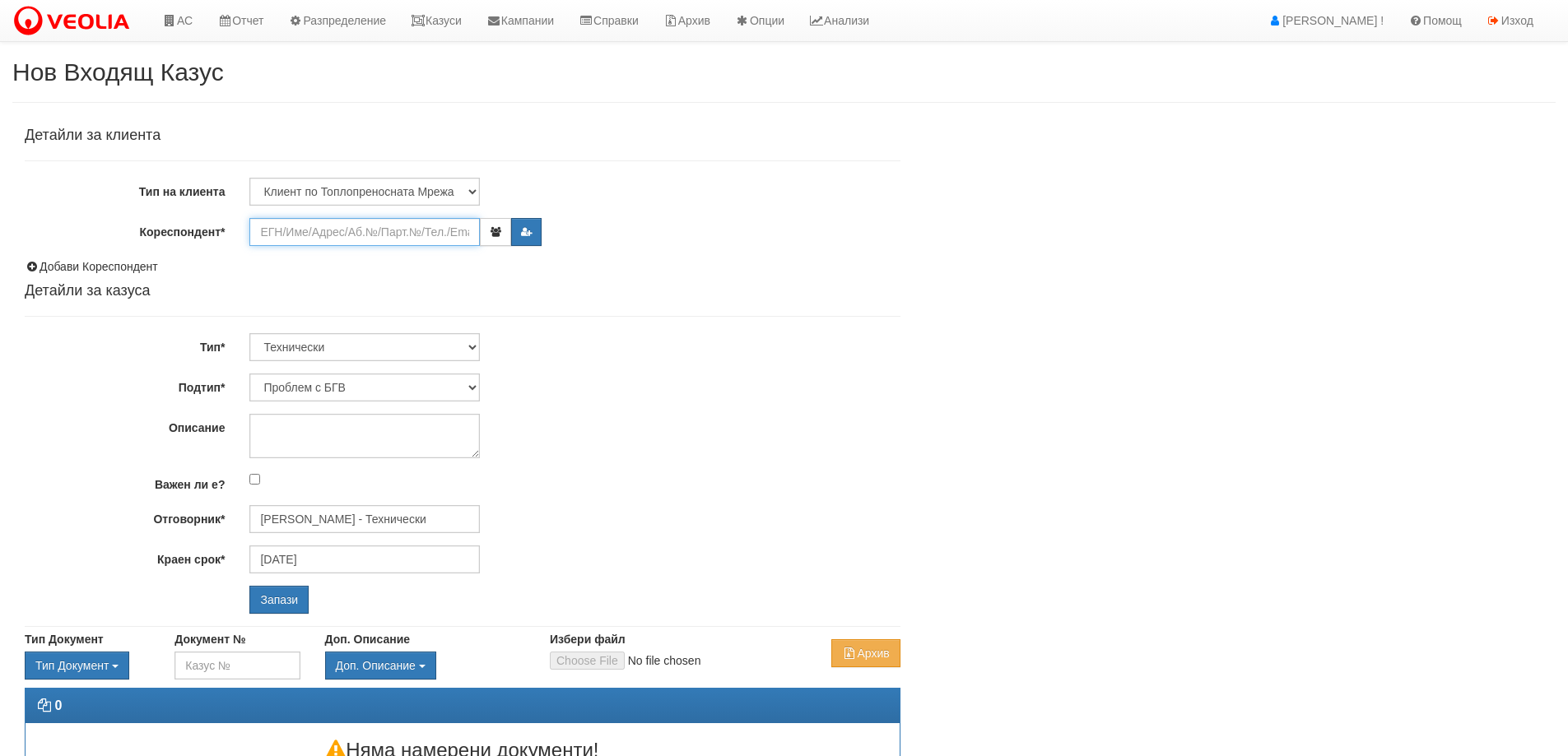
click at [395, 236] on input "Кореспондент*" at bounding box center [364, 232] width 230 height 28
type input "21190"
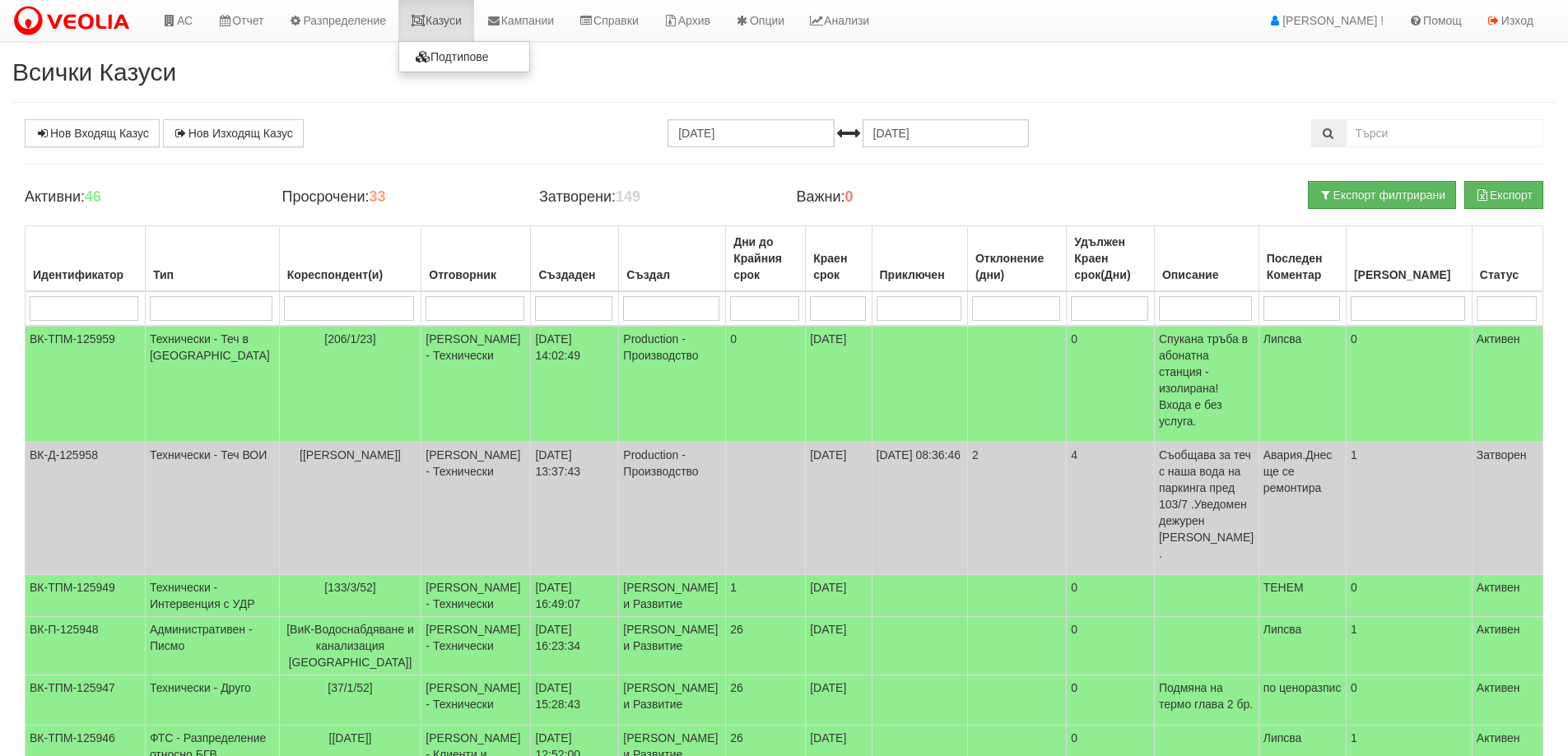
click at [446, 17] on link "Казуси" at bounding box center [435, 21] width 75 height 42
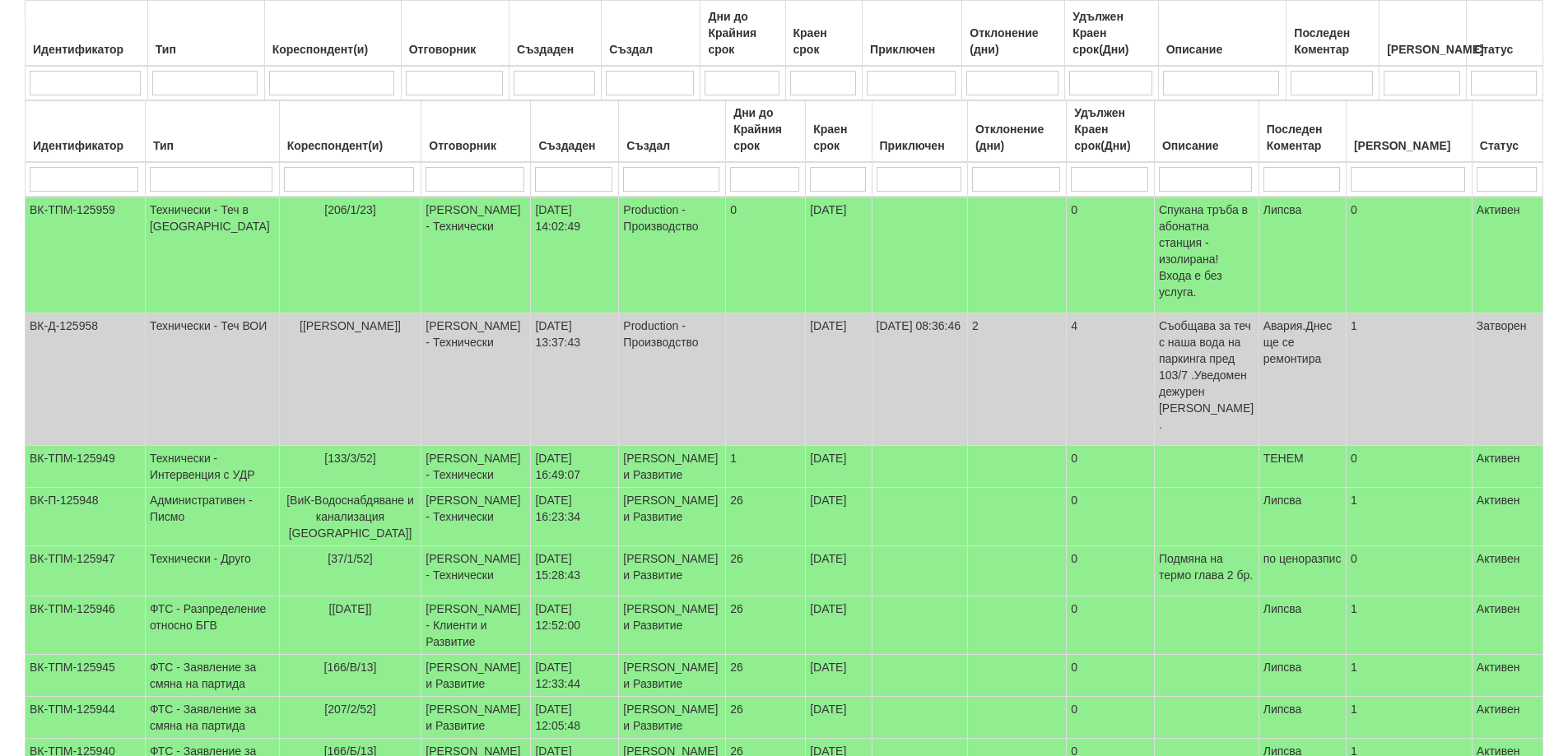
scroll to position [329, 0]
